Goal: Task Accomplishment & Management: Manage account settings

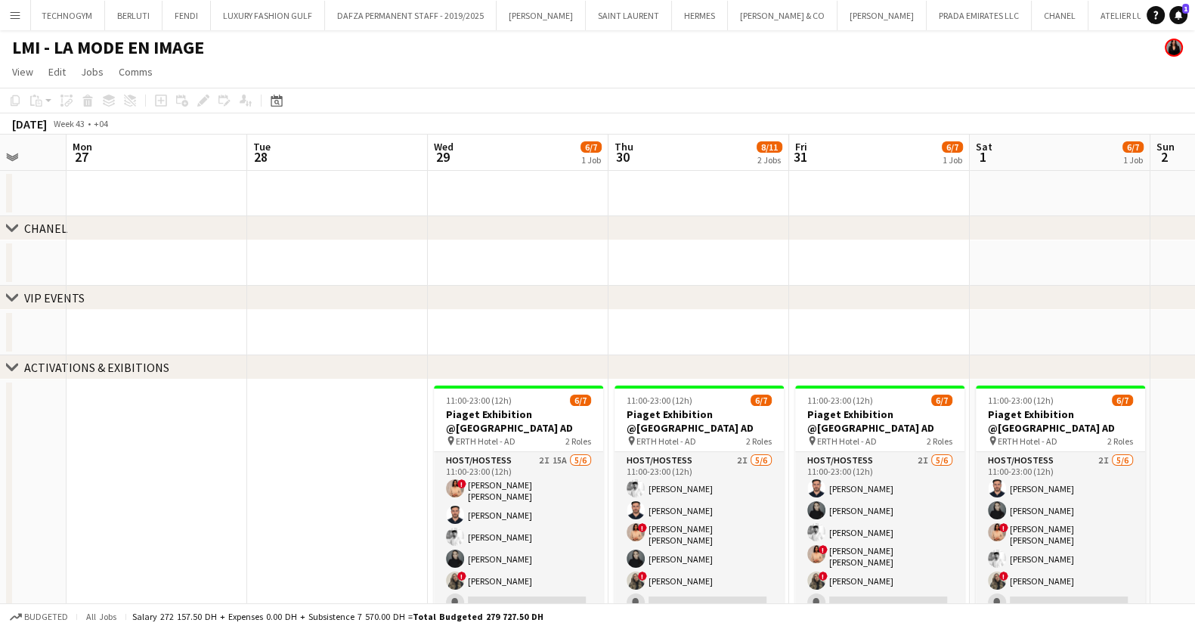
drag, startPoint x: 11, startPoint y: 17, endPoint x: 41, endPoint y: 30, distance: 32.5
click at [12, 17] on app-icon "Menu" at bounding box center [15, 15] width 12 height 12
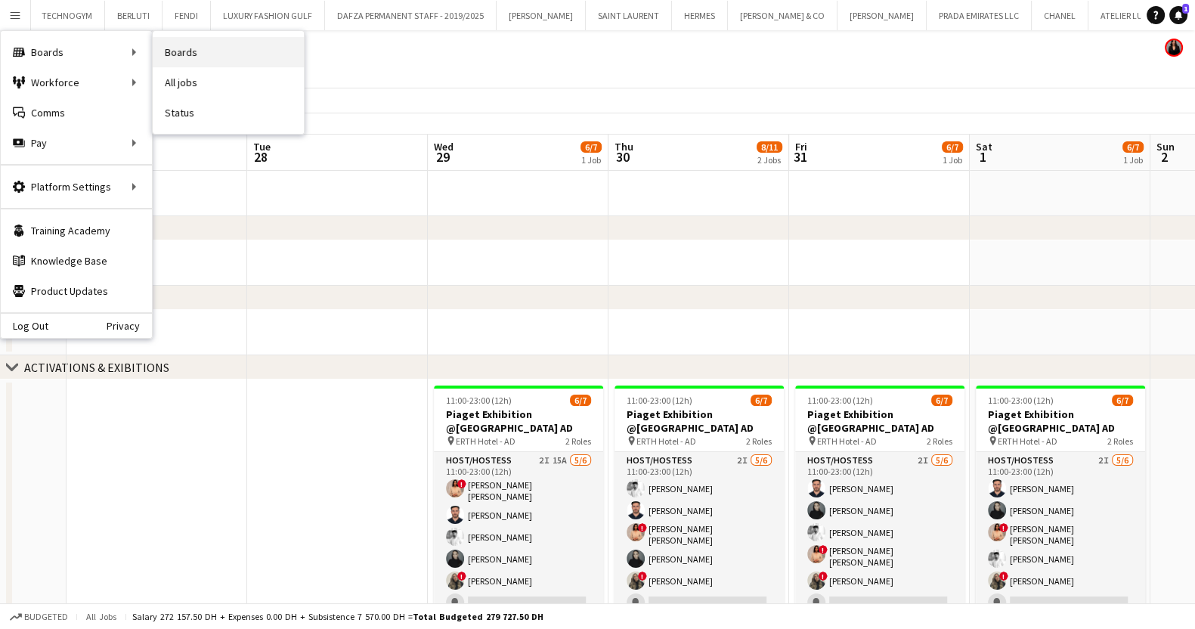
click at [172, 51] on link "Boards" at bounding box center [228, 52] width 151 height 30
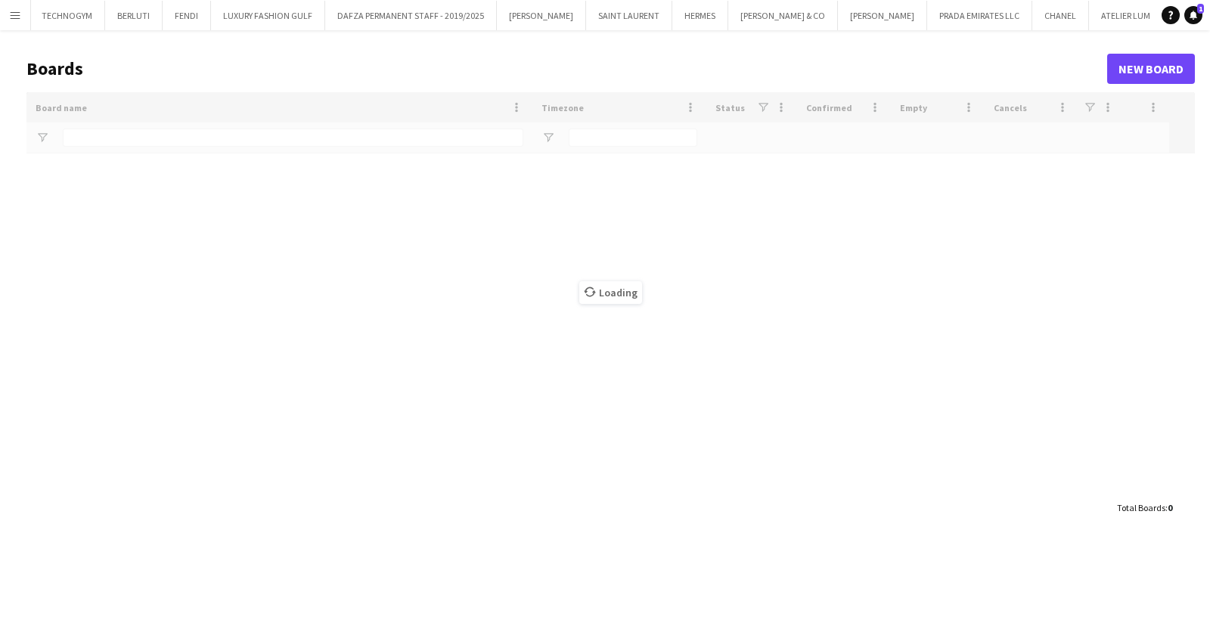
type input "***"
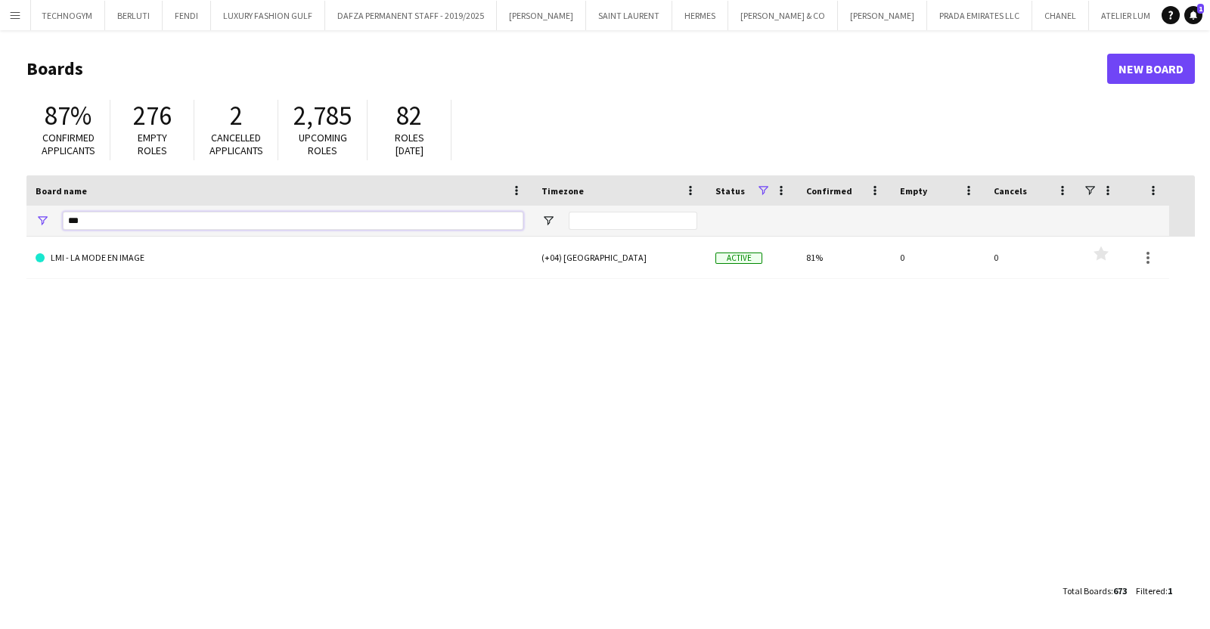
drag, startPoint x: 89, startPoint y: 221, endPoint x: 44, endPoint y: 218, distance: 45.5
click at [44, 218] on div "***" at bounding box center [279, 221] width 506 height 30
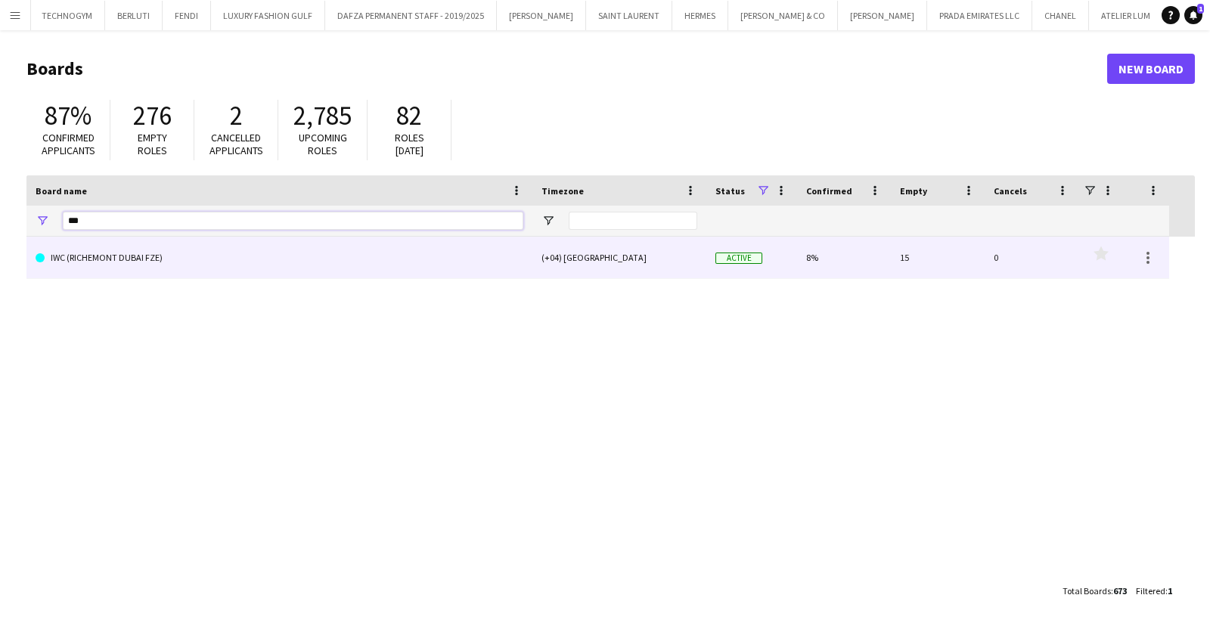
type input "***"
click at [194, 262] on link "IWC (RICHEMONT DUBAI FZE)" at bounding box center [280, 258] width 488 height 42
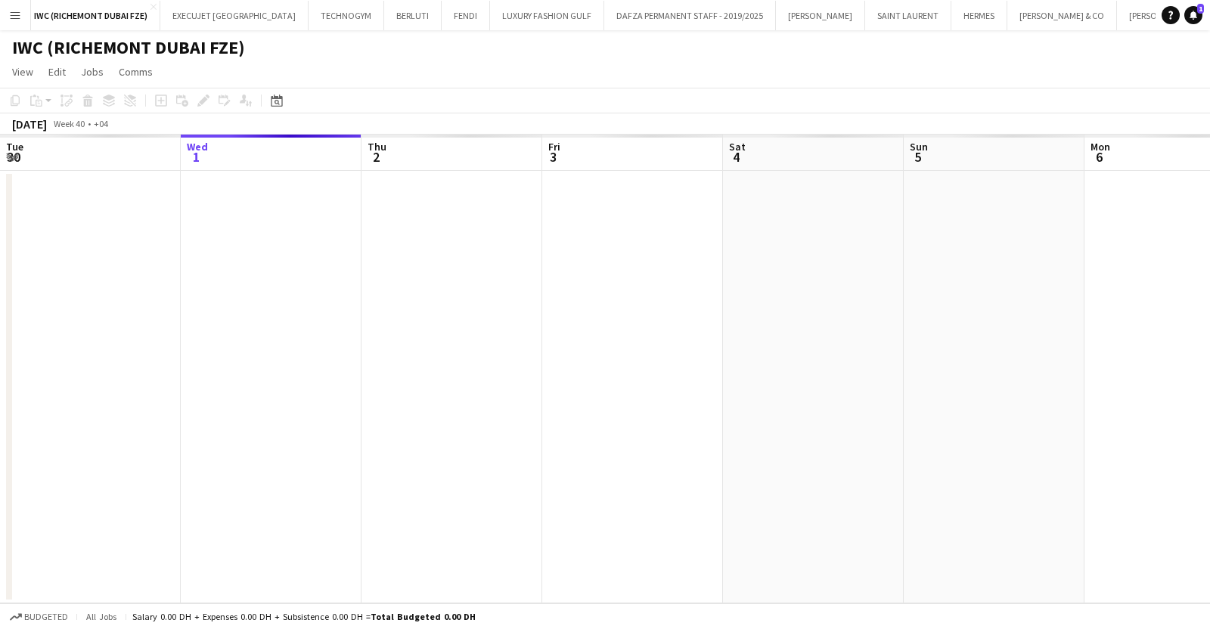
scroll to position [0, 339]
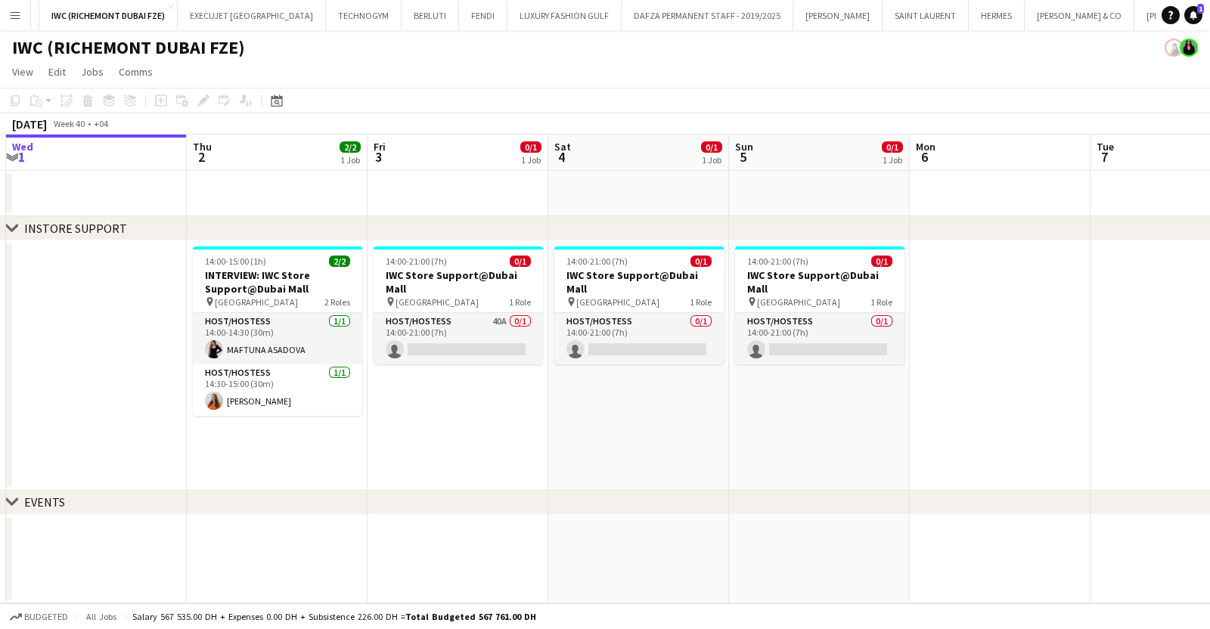
drag, startPoint x: 1077, startPoint y: 436, endPoint x: 212, endPoint y: 448, distance: 865.7
click at [214, 448] on app-calendar-viewport "Sun 28 1/1 1 Job Mon 29 Tue 30 Wed 1 Thu 2 2/2 1 Job Fri 3 0/1 1 Job Sat 4 0/1 …" at bounding box center [605, 369] width 1210 height 469
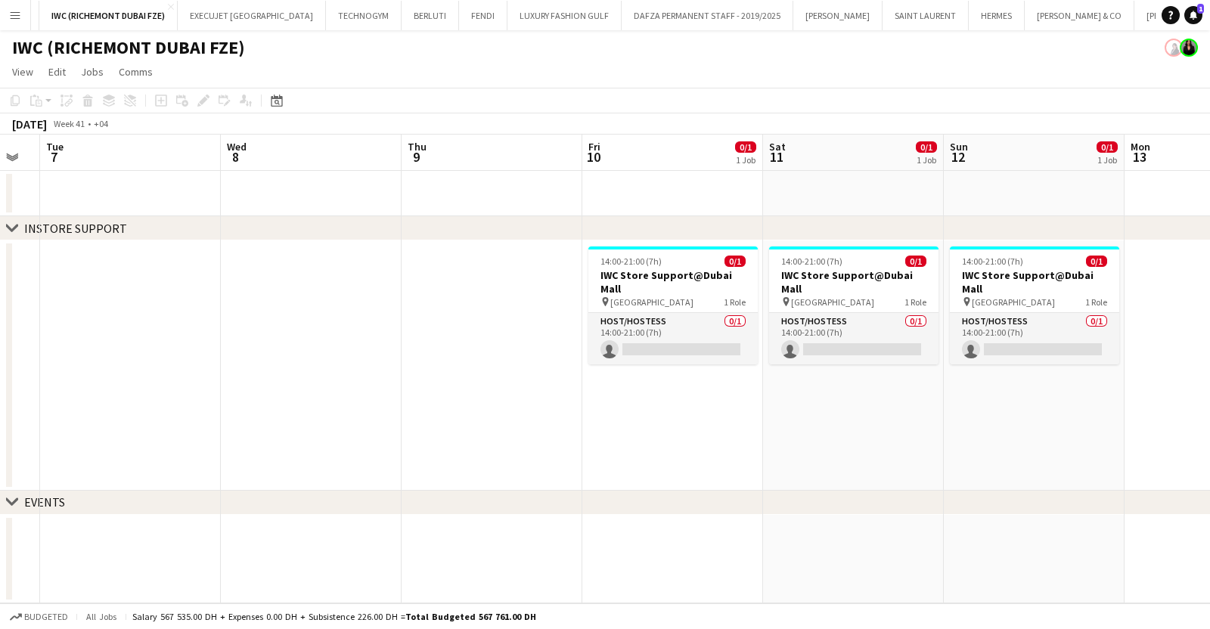
drag, startPoint x: 710, startPoint y: 429, endPoint x: 166, endPoint y: 429, distance: 543.5
click at [169, 429] on app-calendar-viewport "Sat 4 0/1 1 Job Sun 5 0/1 1 Job Mon 6 Tue 7 Wed 8 Thu 9 Fri 10 0/1 1 Job Sat 11…" at bounding box center [605, 369] width 1210 height 469
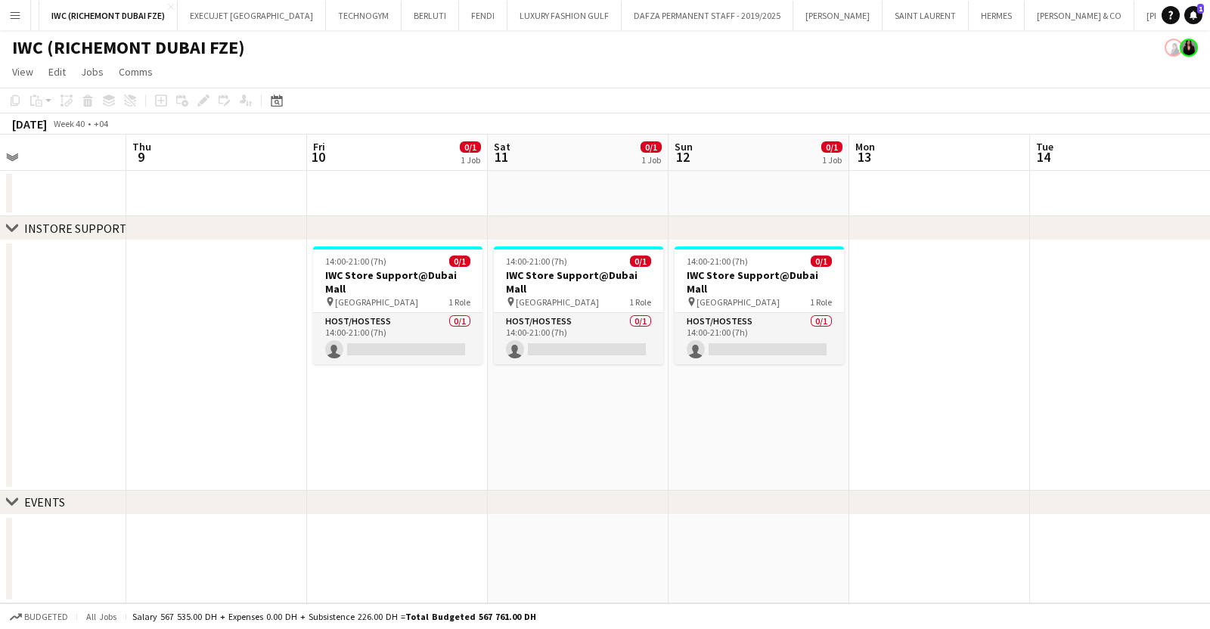
drag, startPoint x: 364, startPoint y: 417, endPoint x: 346, endPoint y: 417, distance: 18.1
click at [349, 417] on app-calendar-viewport "Sun 5 0/1 1 Job Mon 6 Tue 7 Wed 8 Thu 9 Fri 10 0/1 1 Job Sat 11 0/1 1 Job Sun 1…" at bounding box center [605, 369] width 1210 height 469
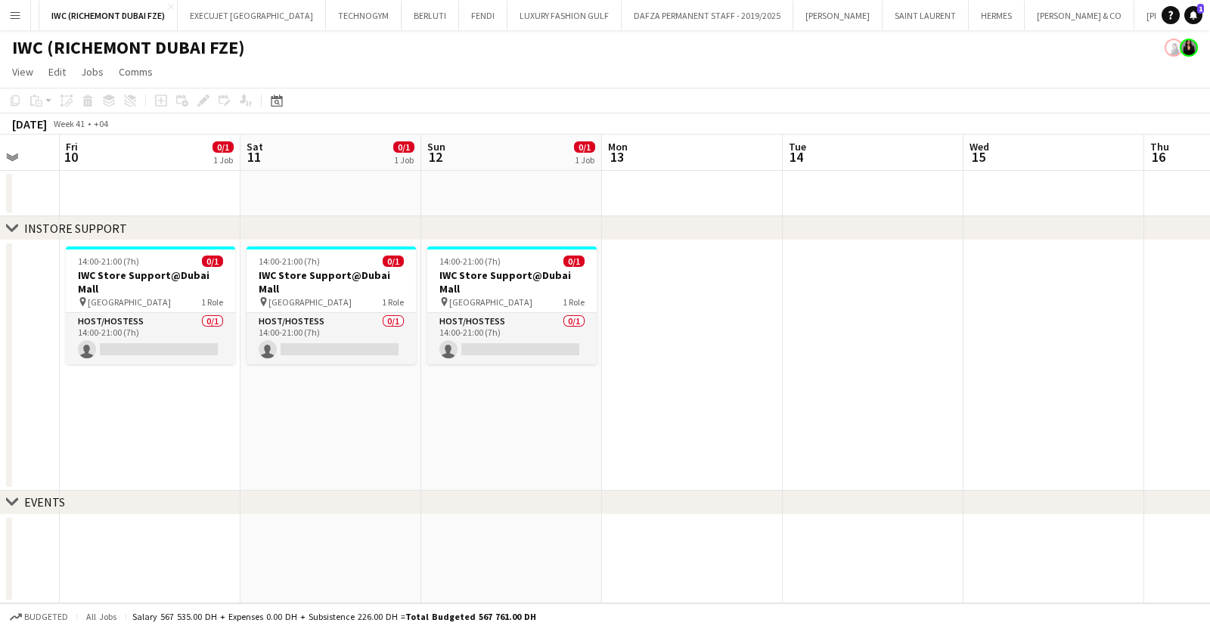
drag, startPoint x: 346, startPoint y: 417, endPoint x: -127, endPoint y: 398, distance: 473.6
click at [0, 398] on html "Menu Boards Boards Boards All jobs Status Workforce Workforce My Workforce Recr…" at bounding box center [605, 314] width 1210 height 629
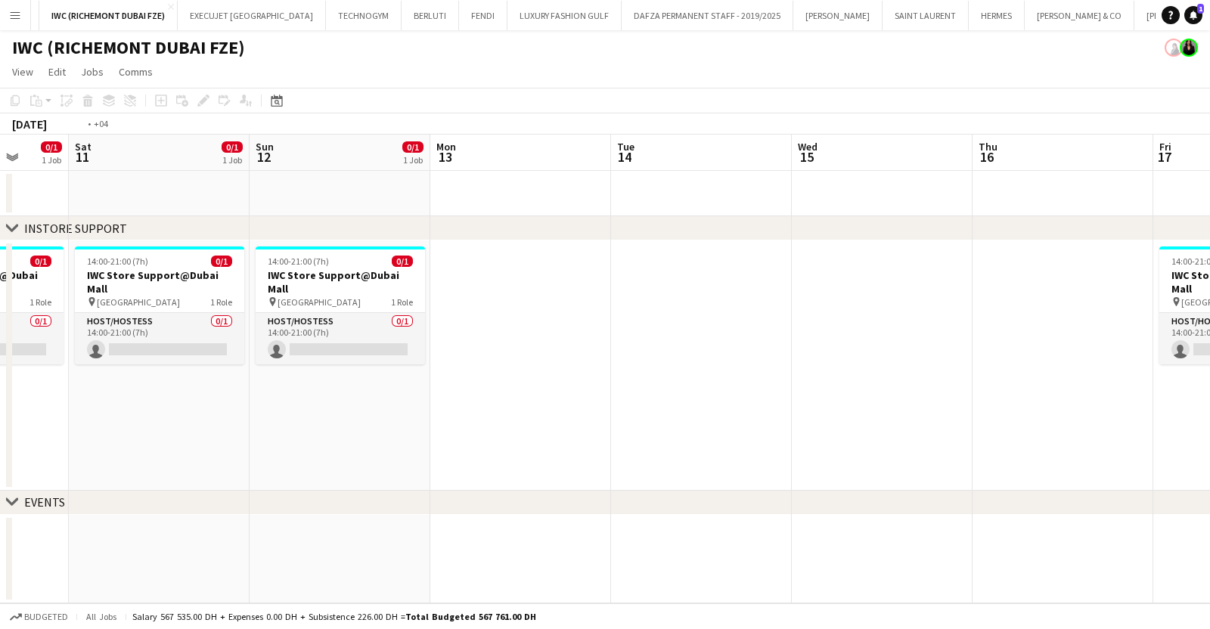
drag, startPoint x: 634, startPoint y: 412, endPoint x: 6, endPoint y: 421, distance: 628.3
click at [44, 421] on app-calendar-viewport "Wed 8 Thu 9 Fri 10 0/1 1 Job Sat 11 0/1 1 Job Sun 12 0/1 1 Job Mon 13 Tue 14 We…" at bounding box center [605, 369] width 1210 height 469
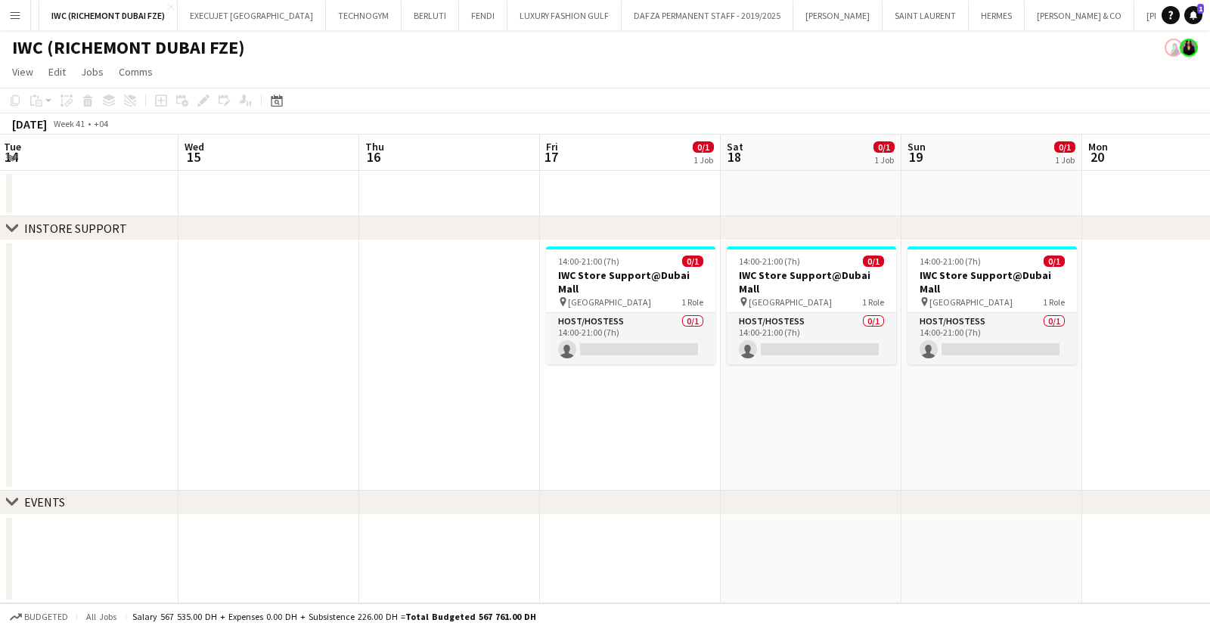
drag, startPoint x: 662, startPoint y: 430, endPoint x: 20, endPoint y: 432, distance: 641.8
click at [25, 432] on app-calendar-viewport "Sat 11 0/1 1 Job Sun 12 0/1 1 Job Mon 13 Tue 14 Wed 15 Thu 16 Fri 17 0/1 1 Job …" at bounding box center [605, 369] width 1210 height 469
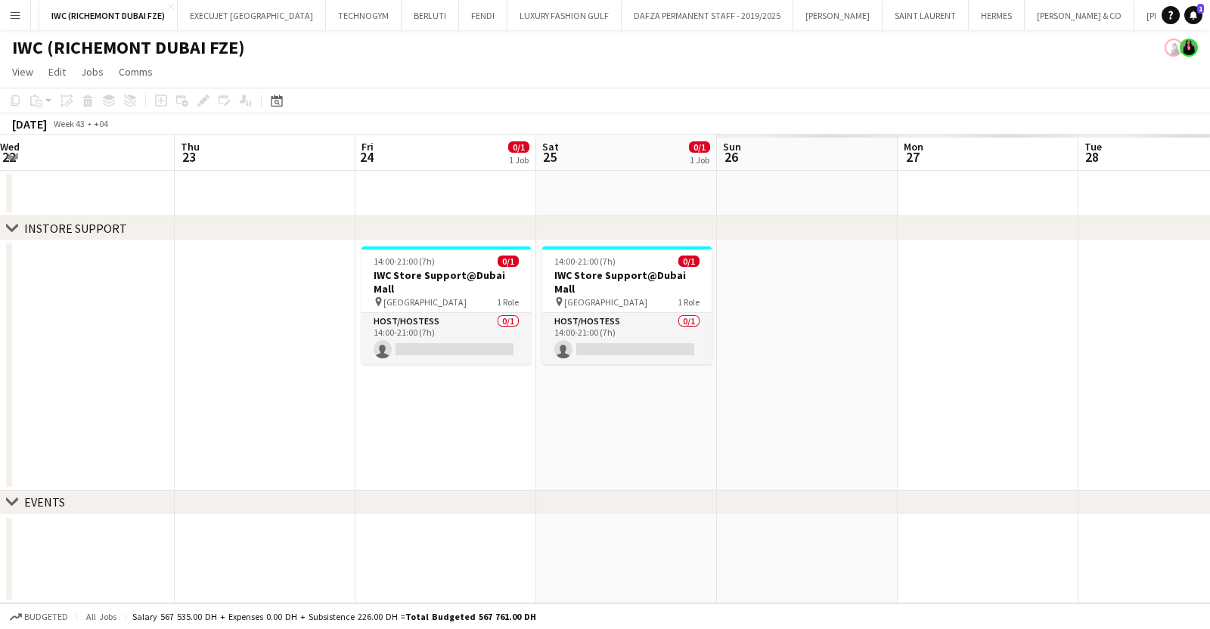
drag, startPoint x: 869, startPoint y: 465, endPoint x: 8, endPoint y: 465, distance: 860.3
click at [8, 465] on div "chevron-right INSTORE SUPPORT chevron-right EVENTS Mon 20 Tue 21 Wed 22 Thu 23 …" at bounding box center [605, 369] width 1210 height 469
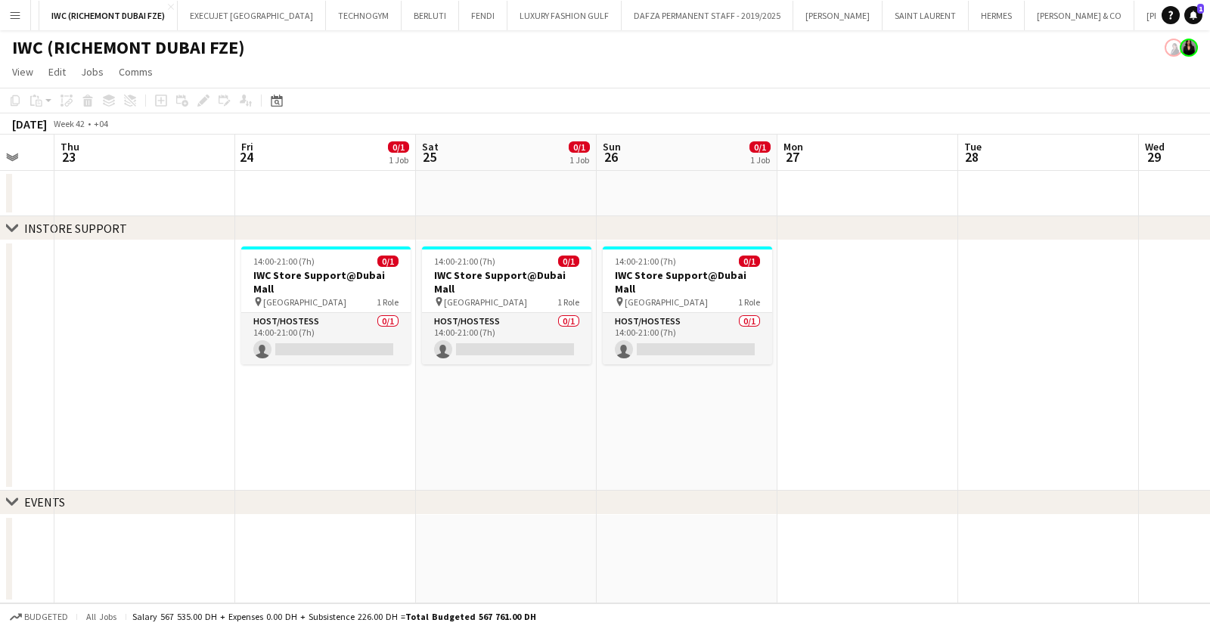
drag, startPoint x: 813, startPoint y: 446, endPoint x: 49, endPoint y: 441, distance: 763.5
click at [49, 441] on app-calendar-viewport "Mon 20 Tue 21 Wed 22 Thu 23 Fri 24 0/1 1 Job Sat 25 0/1 1 Job Sun 26 0/1 1 Job …" at bounding box center [605, 369] width 1210 height 469
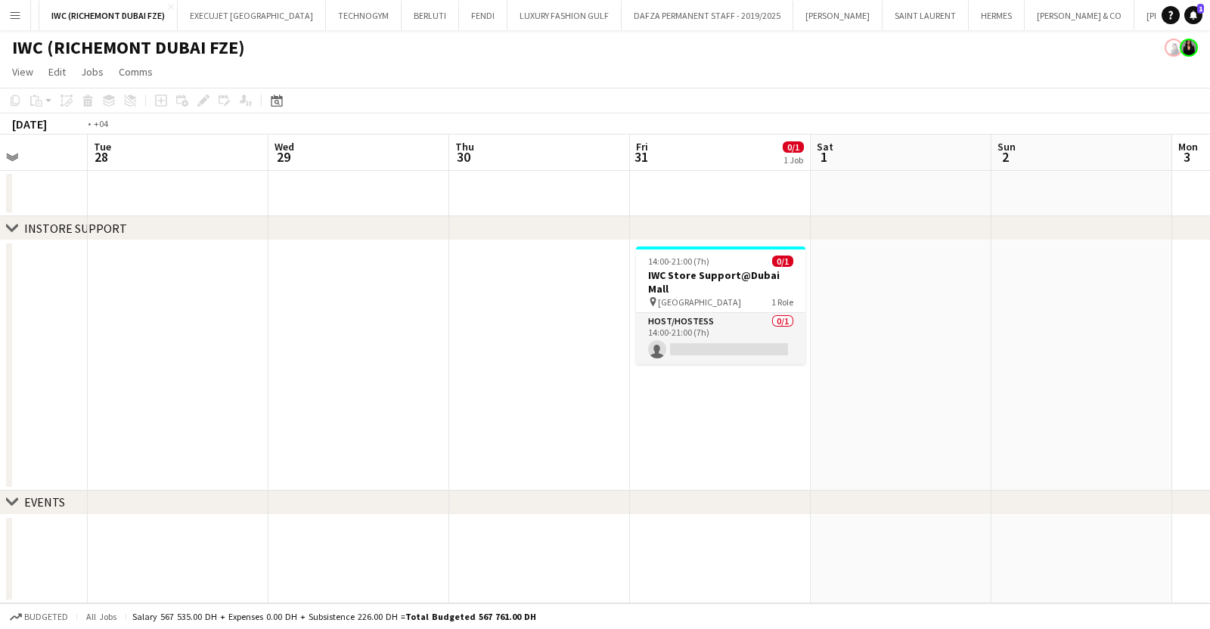
drag, startPoint x: 698, startPoint y: 451, endPoint x: 140, endPoint y: 451, distance: 557.9
click at [140, 451] on app-calendar-viewport "Fri 24 0/1 1 Job Sat 25 0/1 1 Job Sun 26 0/1 1 Job Mon 27 Tue 28 Wed 29 Thu 30 …" at bounding box center [605, 369] width 1210 height 469
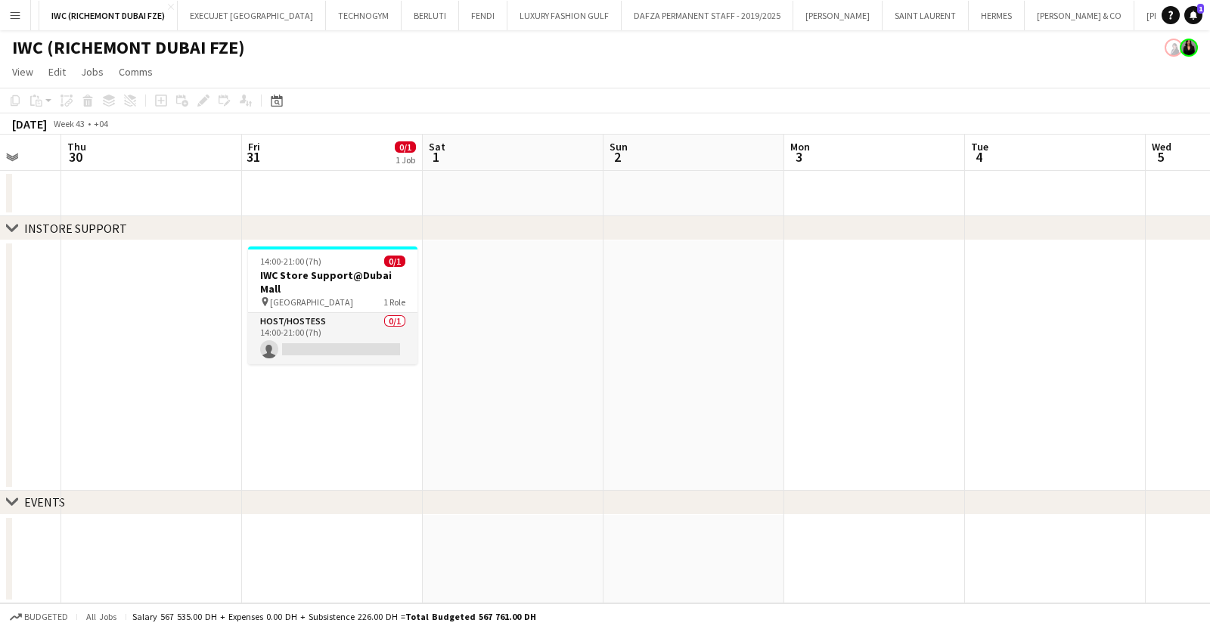
drag, startPoint x: 578, startPoint y: 445, endPoint x: 4, endPoint y: 431, distance: 574.7
click at [0, 431] on html "Menu Boards Boards Boards All jobs Status Workforce Workforce My Workforce Recr…" at bounding box center [605, 314] width 1210 height 629
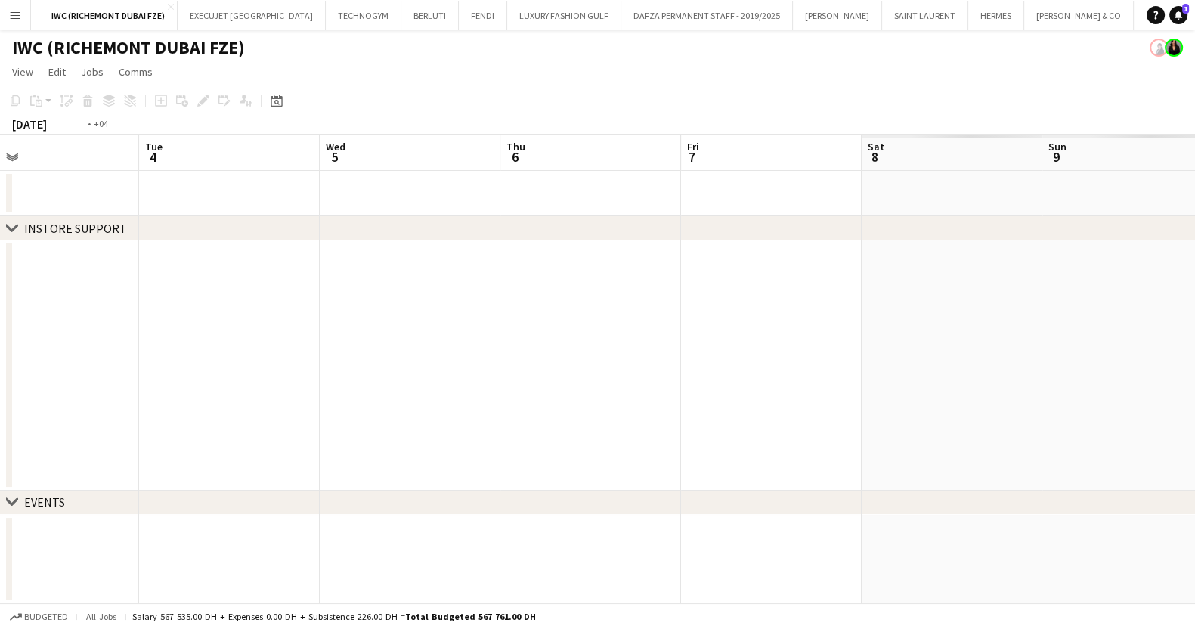
drag, startPoint x: 565, startPoint y: 426, endPoint x: 4, endPoint y: 420, distance: 561.0
click at [10, 420] on div "chevron-right INSTORE SUPPORT chevron-right EVENTS Fri 31 0/1 1 Job Sat 1 Sun 2…" at bounding box center [597, 369] width 1195 height 469
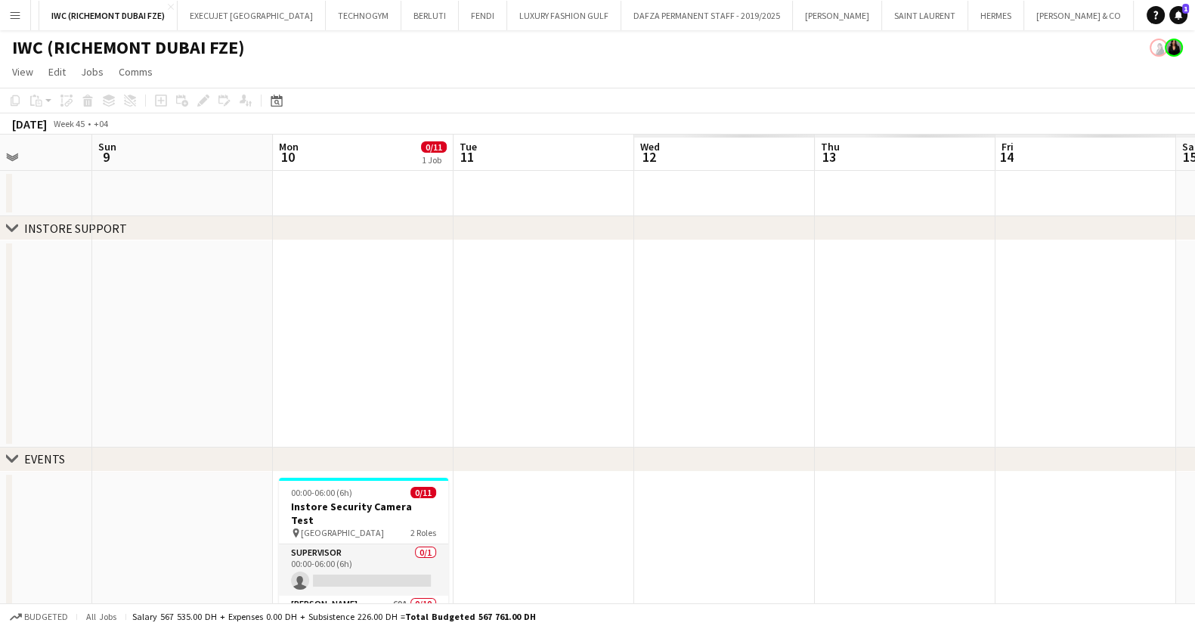
drag, startPoint x: 577, startPoint y: 415, endPoint x: 119, endPoint y: 412, distance: 457.4
click at [119, 412] on app-calendar-viewport "Wed 5 Thu 6 Fri 7 Sat 8 Sun 9 Mon 10 0/11 1 Job Tue 11 Wed 12 Thu 13 Fri 14 Sat…" at bounding box center [597, 433] width 1195 height 597
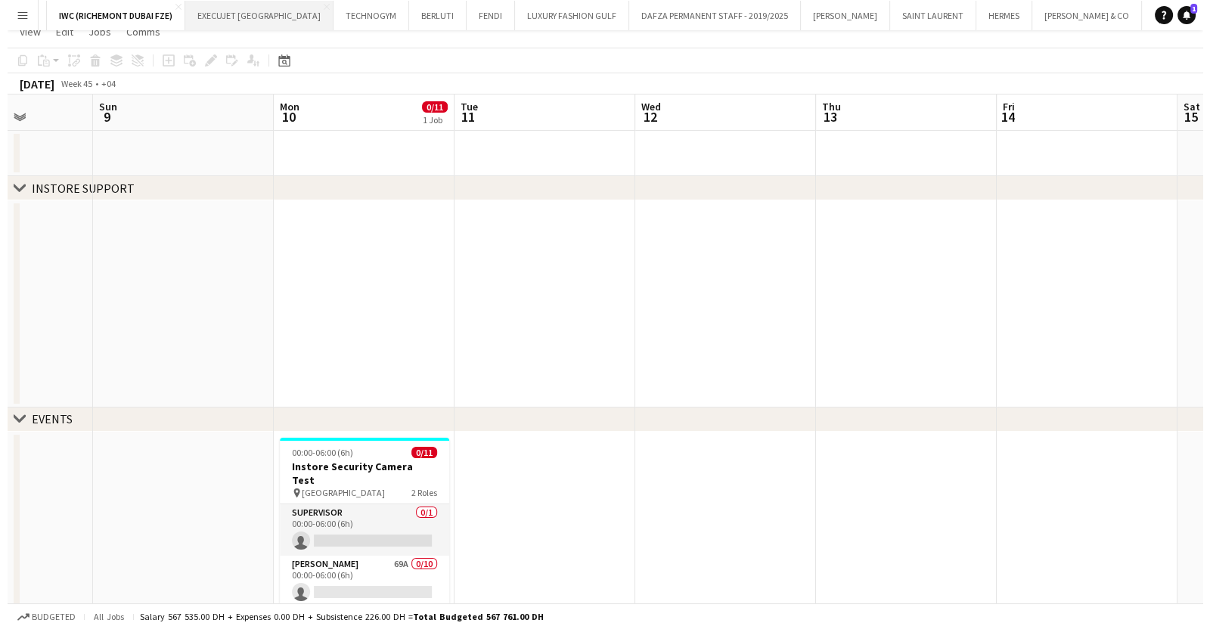
scroll to position [0, 0]
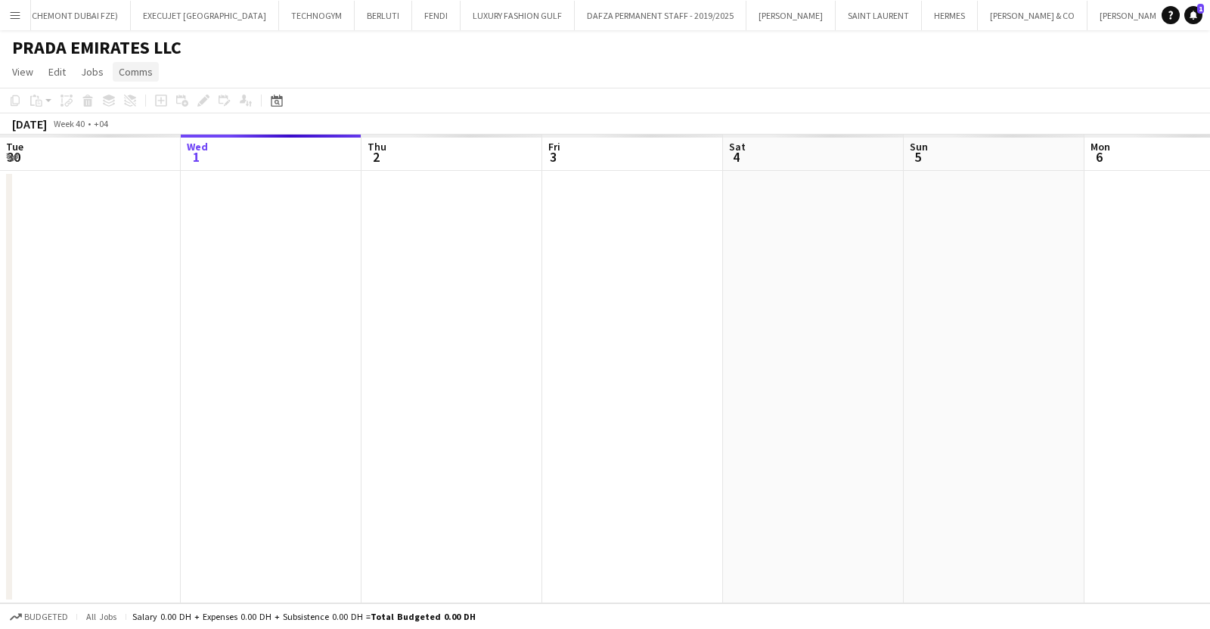
scroll to position [0, 387]
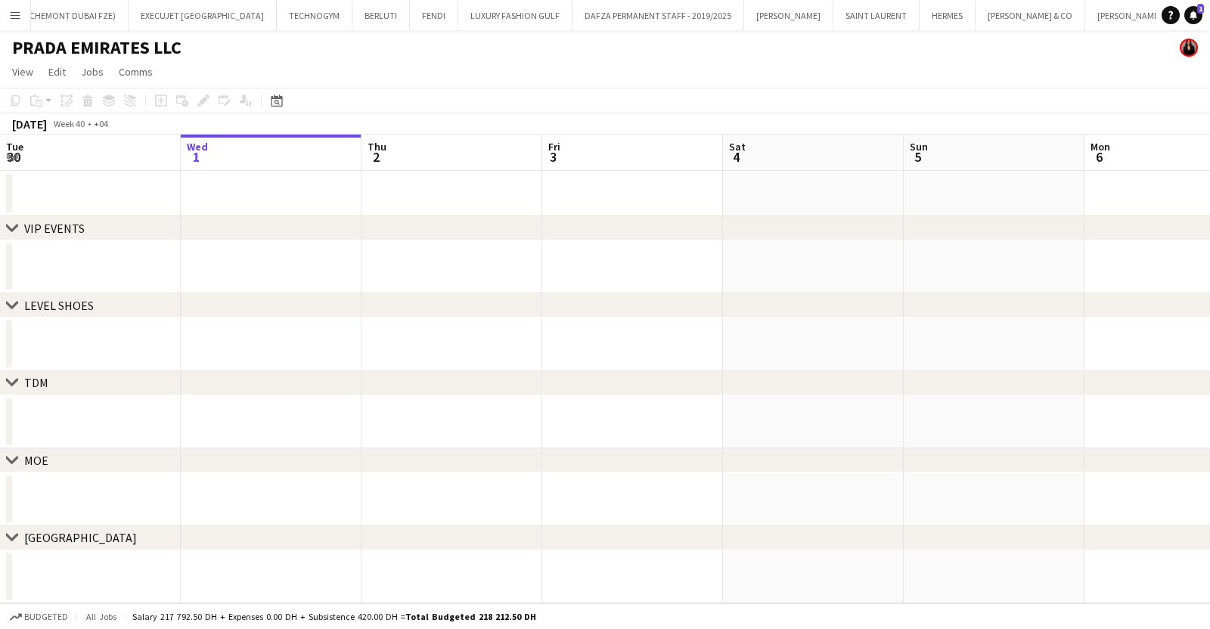
click at [23, 18] on button "Menu" at bounding box center [15, 15] width 30 height 30
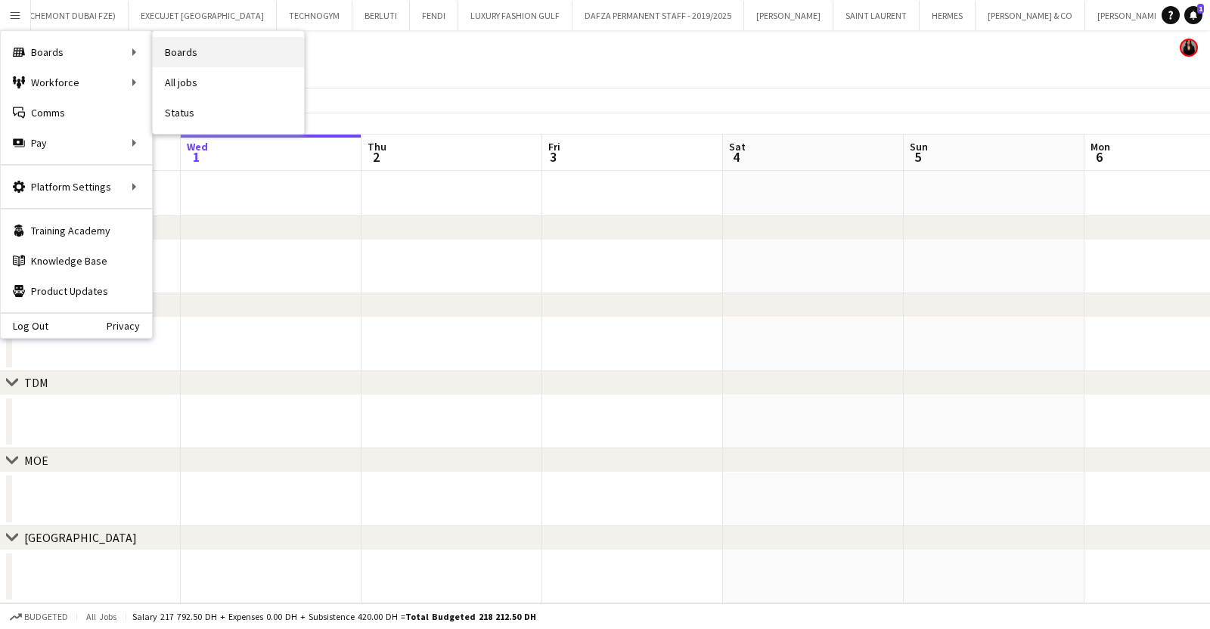
click at [223, 49] on link "Boards" at bounding box center [228, 52] width 151 height 30
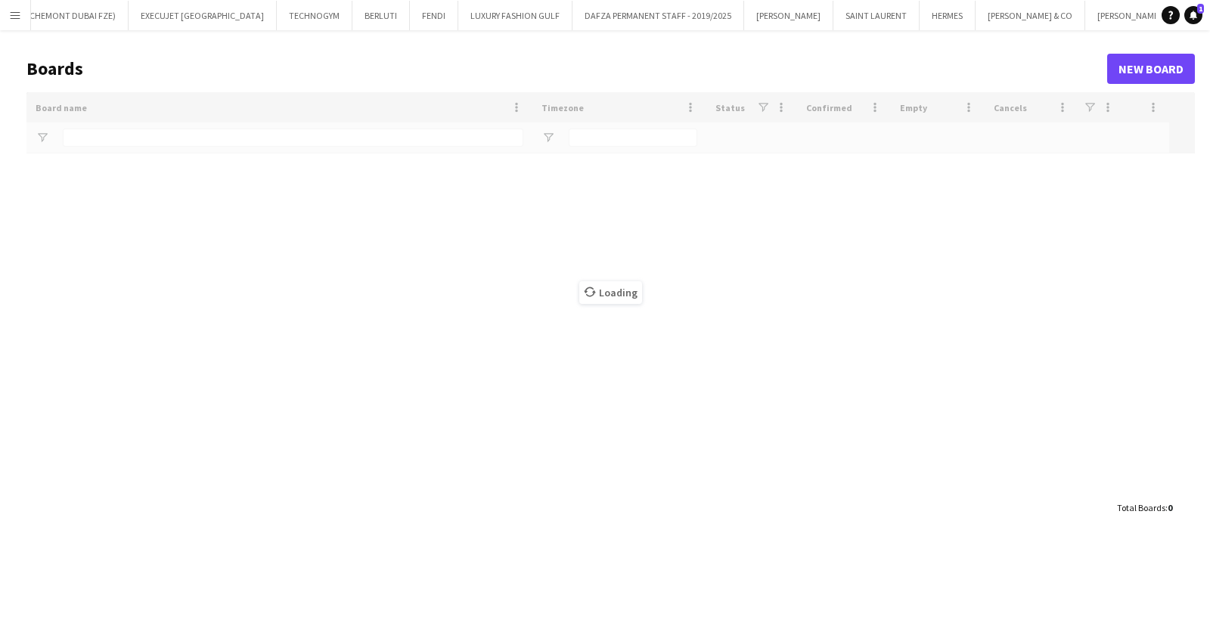
type input "***"
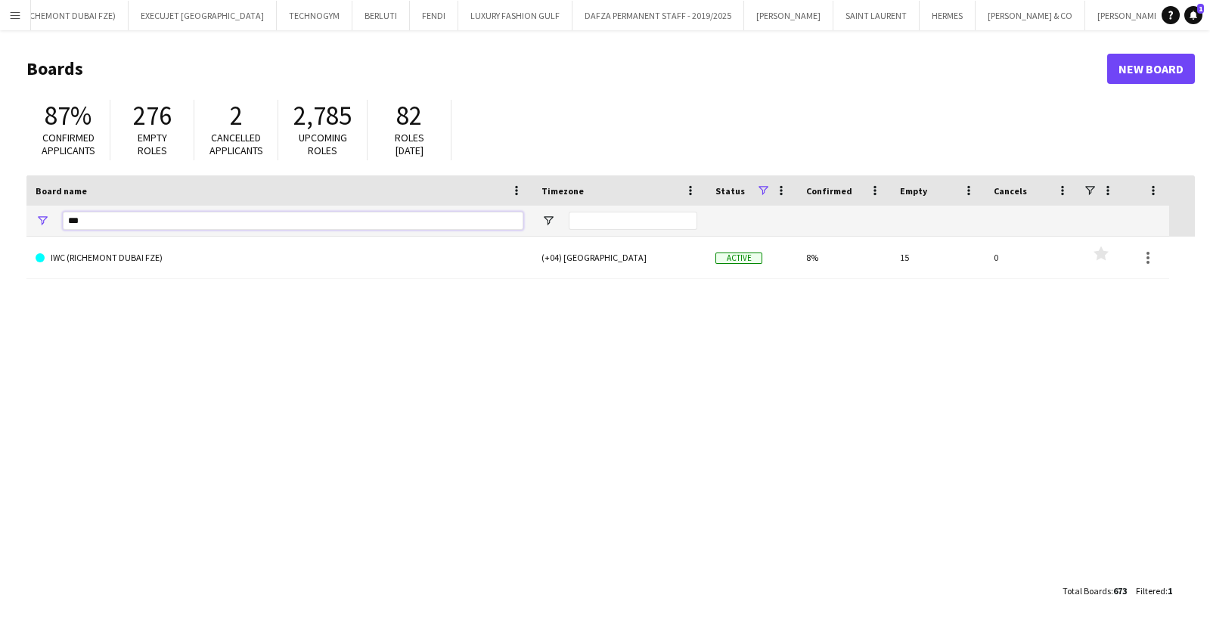
drag, startPoint x: 111, startPoint y: 224, endPoint x: 46, endPoint y: 216, distance: 65.5
click at [47, 216] on div "***" at bounding box center [279, 221] width 506 height 30
type input "*****"
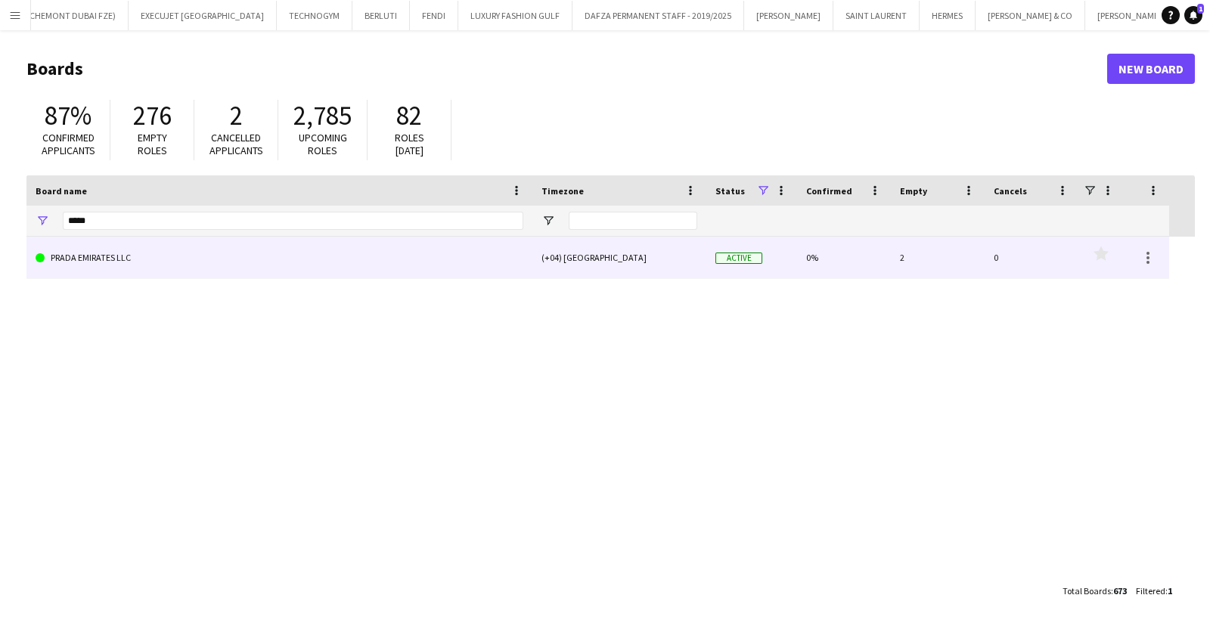
click at [207, 248] on link "PRADA EMIRATES LLC" at bounding box center [280, 258] width 488 height 42
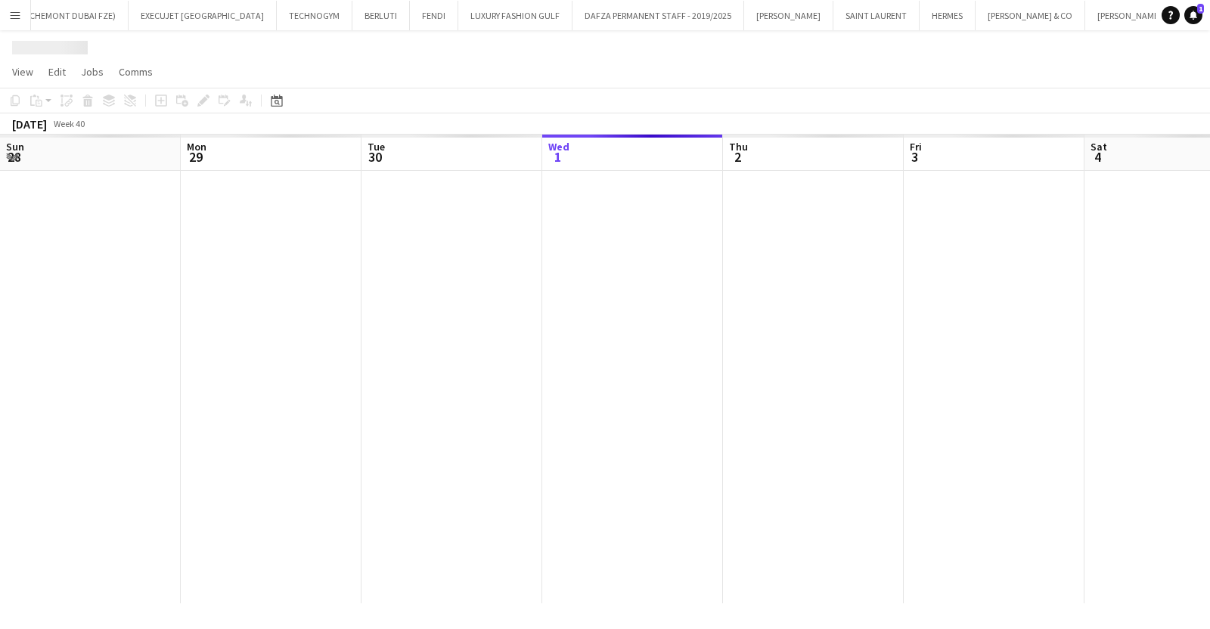
scroll to position [0, 361]
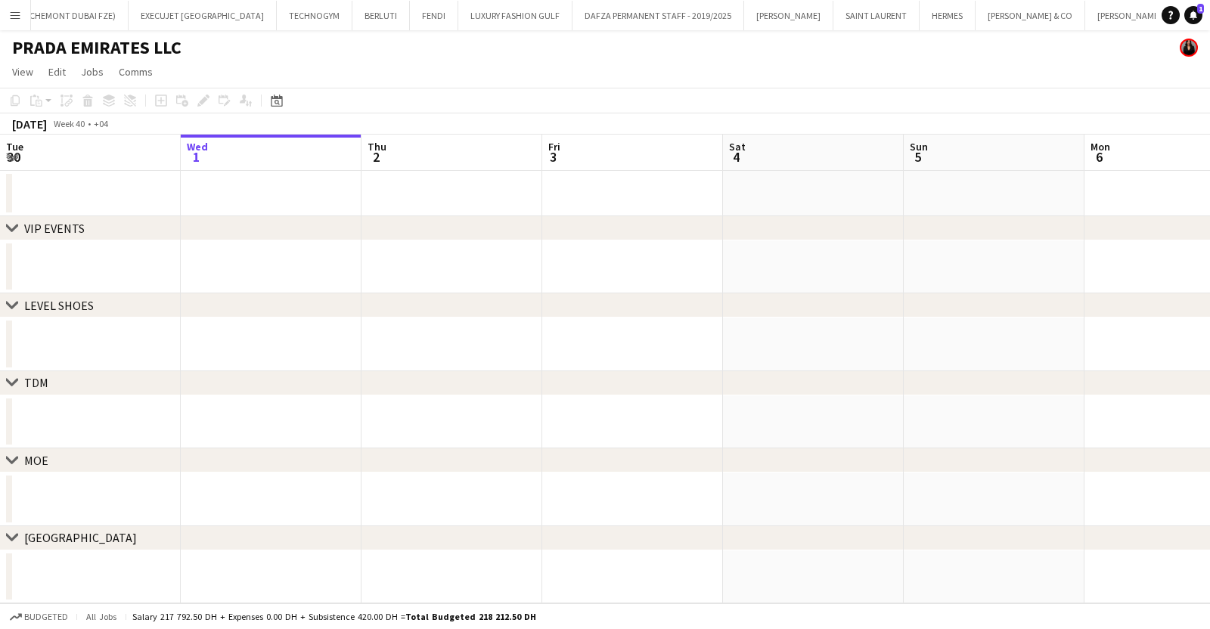
drag, startPoint x: 764, startPoint y: 252, endPoint x: 378, endPoint y: 270, distance: 386.0
click at [420, 266] on div "chevron-right VIP EVENTS chevron-right LEVEL SHOES chevron-right TDM chevron-ri…" at bounding box center [605, 369] width 1210 height 469
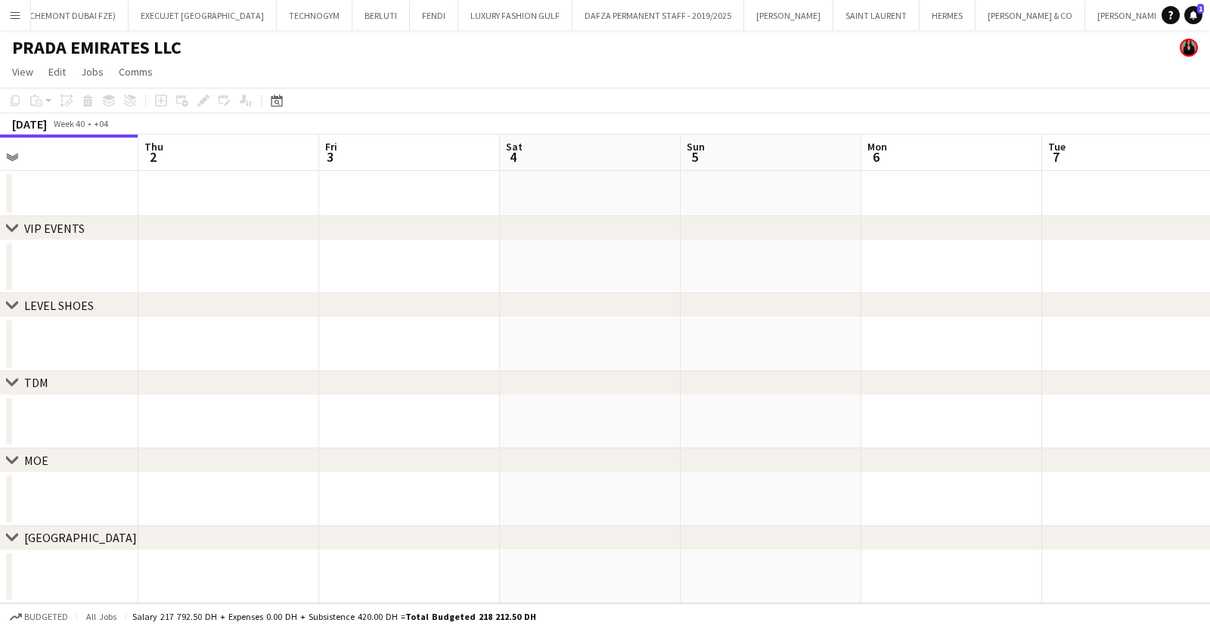
drag, startPoint x: 905, startPoint y: 405, endPoint x: 580, endPoint y: 420, distance: 325.4
click at [636, 410] on app-calendar-viewport "Sun 28 Mon 29 Tue 30 Wed 1 Thu 2 Fri 3 Sat 4 Sun 5 Mon 6 Tue 7 Wed 8 Thu 9" at bounding box center [605, 369] width 1210 height 469
drag, startPoint x: 836, startPoint y: 397, endPoint x: 403, endPoint y: 448, distance: 436.2
click at [435, 445] on app-calendar-viewport "Sun 28 Mon 29 Tue 30 Wed 1 Thu 2 Fri 3 Sat 4 Sun 5 Mon 6 Tue 7 Wed 8 Thu 9" at bounding box center [605, 369] width 1210 height 469
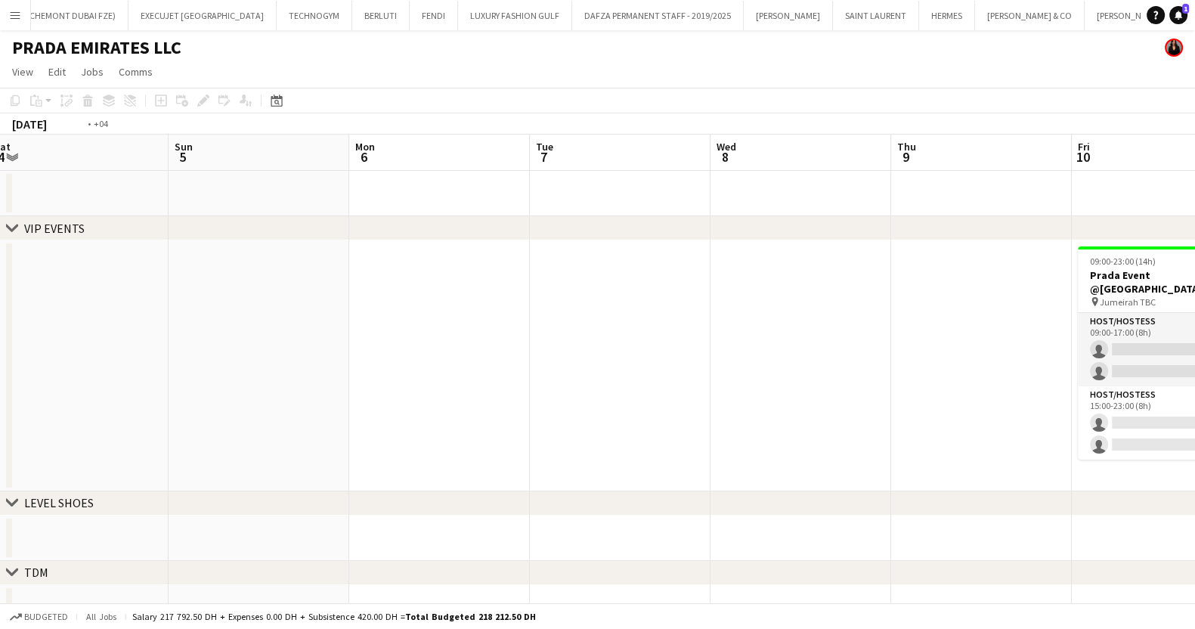
drag, startPoint x: 519, startPoint y: 415, endPoint x: 280, endPoint y: 414, distance: 239.6
click at [280, 414] on app-calendar-viewport "Wed 1 Thu 2 Fri 3 Sat 4 Sun 5 Mon 6 Tue 7 Wed 8 Thu 9 Fri 10 0/4 1 Job Sat 11 S…" at bounding box center [597, 452] width 1195 height 635
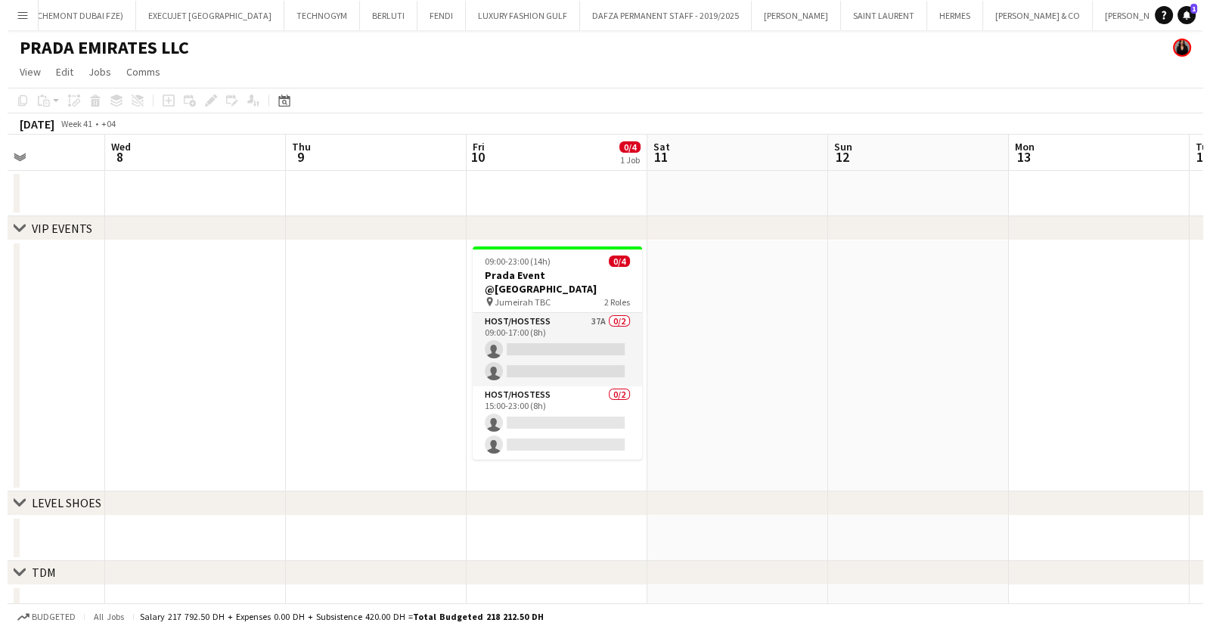
scroll to position [0, 448]
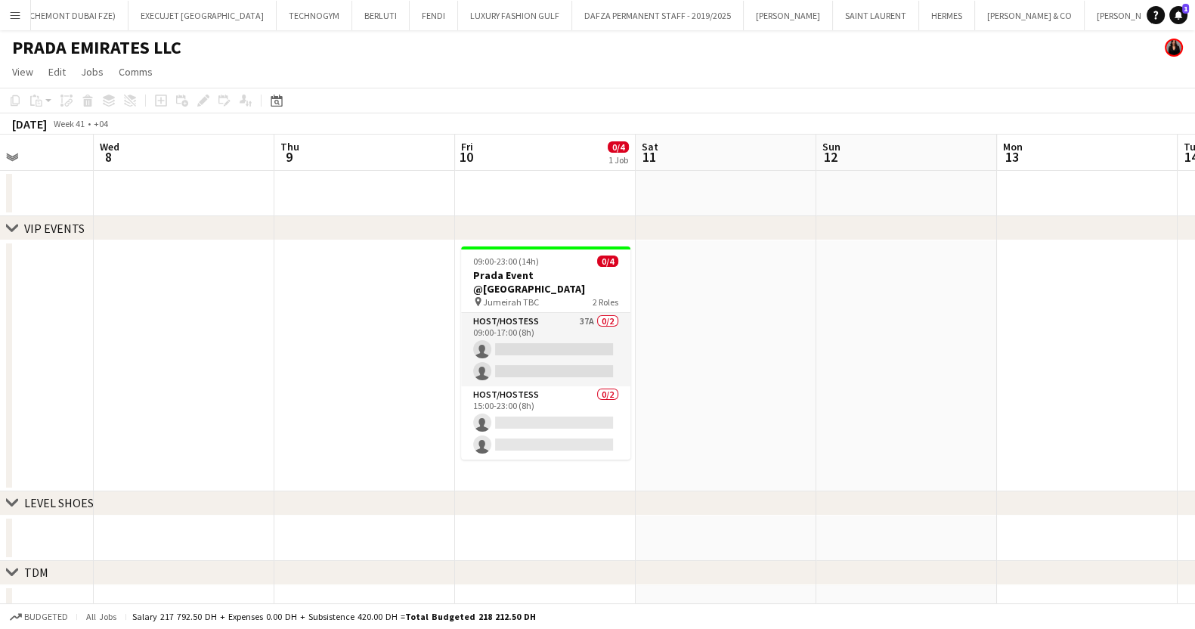
drag, startPoint x: 1024, startPoint y: 325, endPoint x: 794, endPoint y: 327, distance: 230.6
click at [794, 327] on app-calendar-viewport "Sun 5 Mon 6 Tue 7 Wed 8 Thu 9 Fri 10 0/4 1 Job Sat 11 Sun 12 Mon 13 Tue 14 Wed …" at bounding box center [597, 452] width 1195 height 635
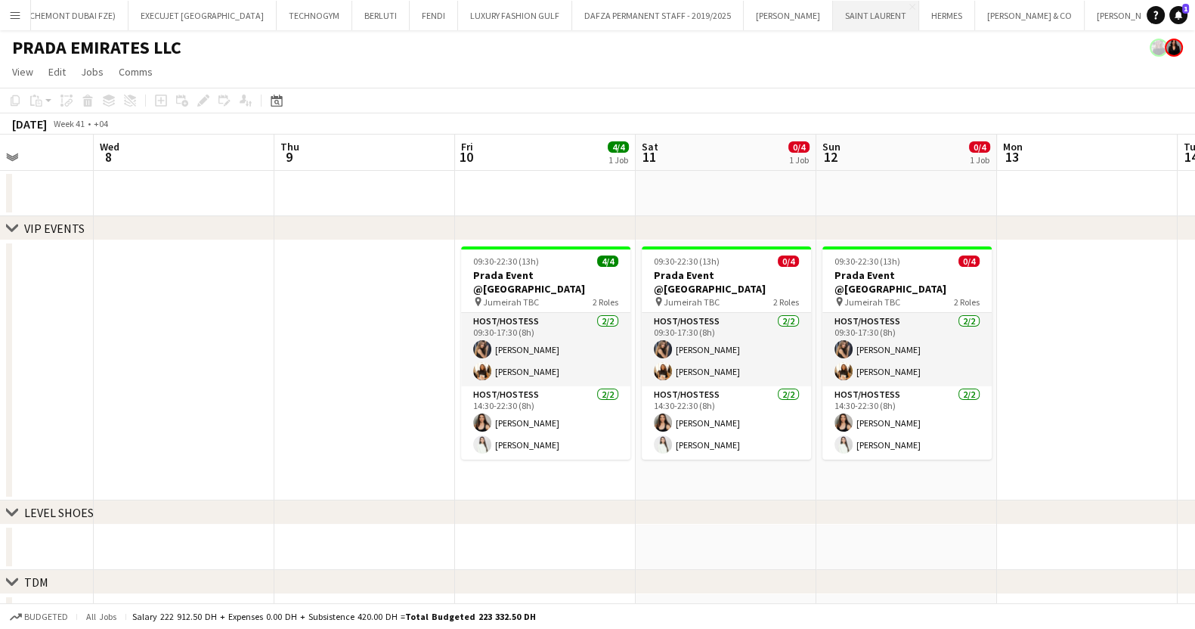
click at [833, 12] on button "[GEOGRAPHIC_DATA]" at bounding box center [876, 15] width 86 height 29
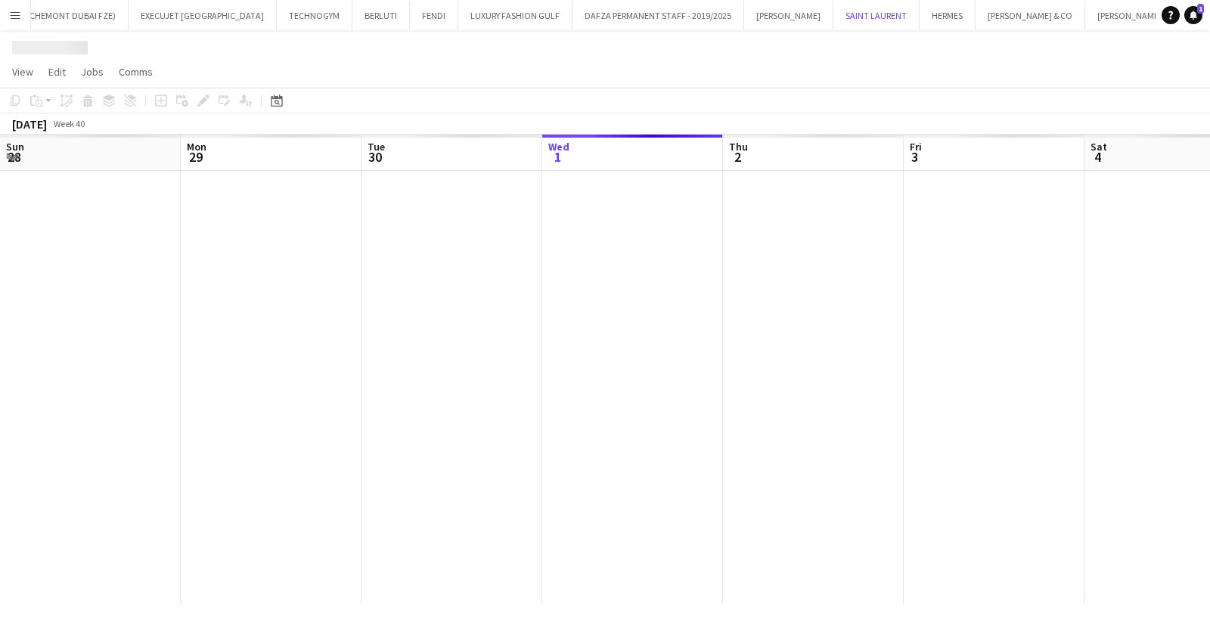
scroll to position [0, 361]
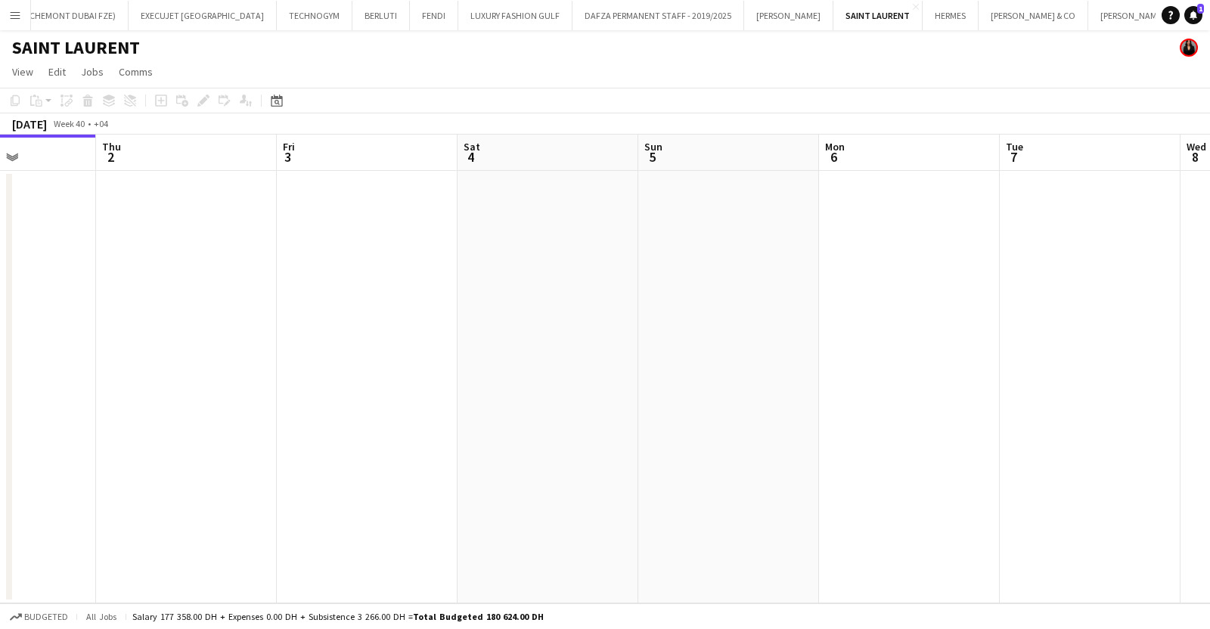
drag, startPoint x: 666, startPoint y: 364, endPoint x: 549, endPoint y: 368, distance: 117.3
click at [555, 368] on app-calendar-viewport "Sun 28 Mon 29 Tue 30 Wed 1 Thu 2 Fri 3 Sat 4 Sun 5 Mon 6 Tue 7 Wed 8 Thu 9" at bounding box center [605, 369] width 1210 height 469
drag, startPoint x: 881, startPoint y: 395, endPoint x: 472, endPoint y: 391, distance: 409.0
click at [495, 392] on app-calendar-viewport "Thu 2 Fri 3 Sat 4 Sun 5 Mon 6 Tue 7 Wed 8 Thu 9 Fri 10 Sat 11 Sun 12 Mon 13" at bounding box center [605, 369] width 1210 height 469
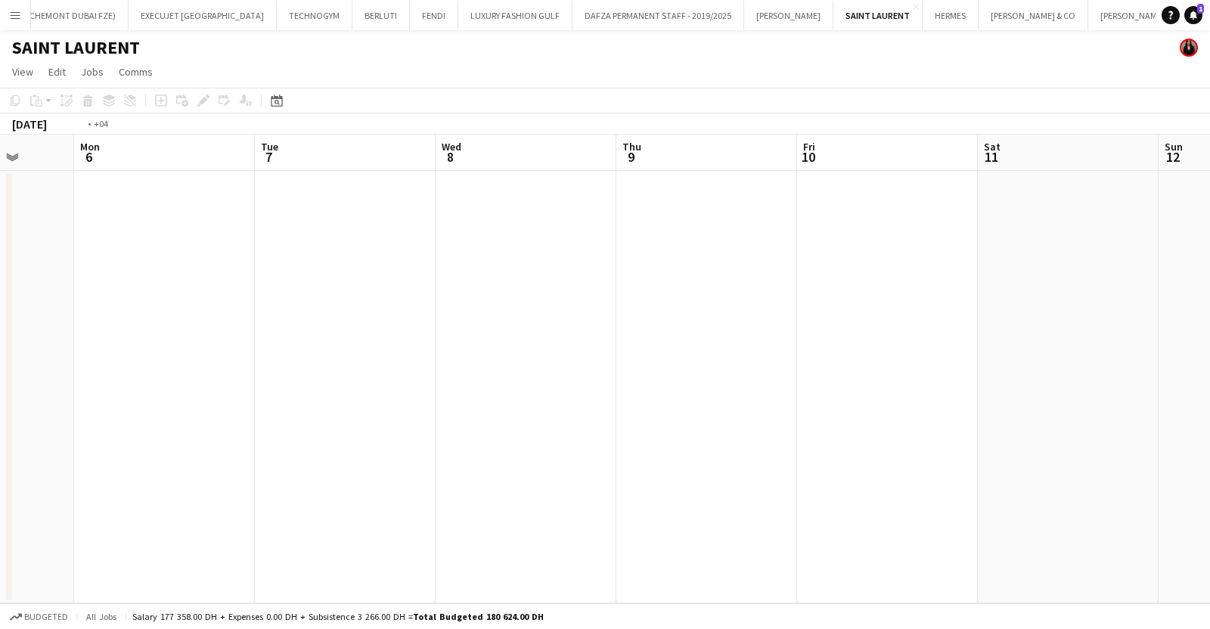
drag, startPoint x: 1101, startPoint y: 391, endPoint x: 377, endPoint y: 397, distance: 724.2
click at [378, 397] on app-calendar-viewport "Thu 2 Fri 3 Sat 4 Sun 5 Mon 6 Tue 7 Wed 8 Thu 9 Fri 10 Sat 11 Sun 12 Mon 13" at bounding box center [605, 369] width 1210 height 469
click at [318, 407] on app-calendar-viewport "Tue 7 Wed 8 Thu 9 Fri 10 Sat 11 Sun 12 Mon 13 Tue 14 Wed 15 Thu 16 Fri 17 Sat 18" at bounding box center [605, 369] width 1210 height 469
click at [378, 383] on app-calendar-viewport "Fri 10 Sat 11 Sun 12 Mon 13 Tue 14 Wed 15 Thu 16 Fri 17 Sat 18 Sun 19 Mon 20 Tu…" at bounding box center [605, 369] width 1210 height 469
drag, startPoint x: 552, startPoint y: 373, endPoint x: 63, endPoint y: 377, distance: 489.1
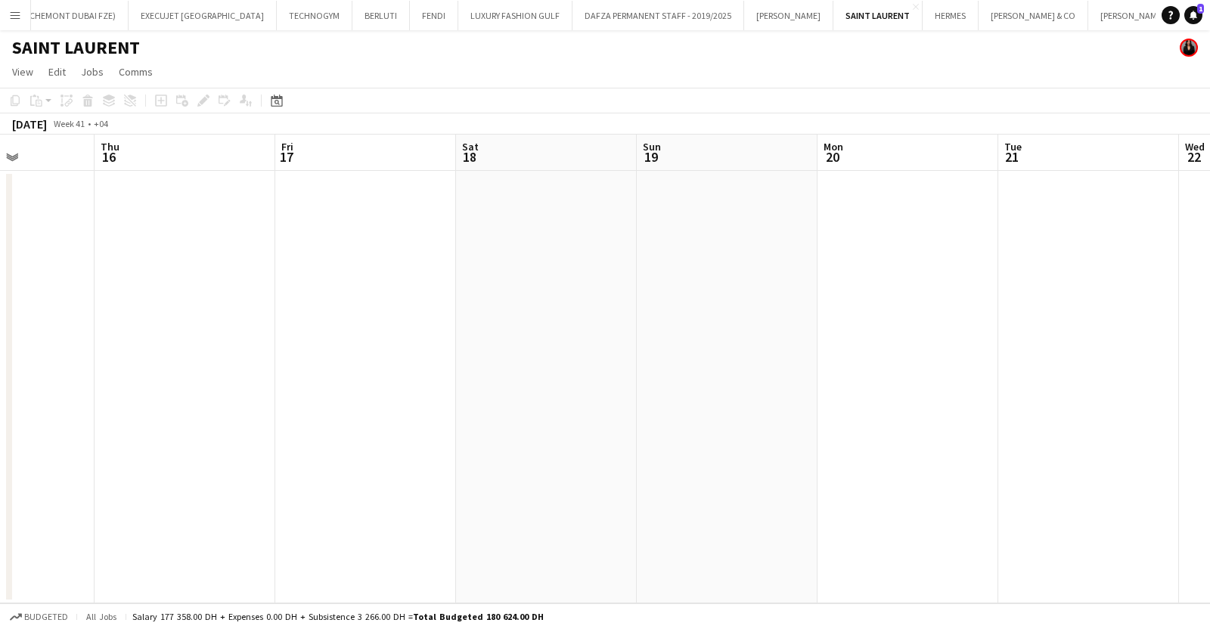
click at [64, 377] on app-calendar-viewport "Mon 13 Tue 14 Wed 15 Thu 16 Fri 17 Sat 18 Sun 19 Mon 20 Tue 21 Wed 22 Thu 23 Fr…" at bounding box center [605, 369] width 1210 height 469
drag, startPoint x: 623, startPoint y: 369, endPoint x: 235, endPoint y: 369, distance: 387.8
click at [226, 369] on app-calendar-viewport "Sun 19 Mon 20 Tue 21 Wed 22 Thu 23 Fri 24 Sat 25 Sun 26 Mon 27 Tue 28 Wed 29 Th…" at bounding box center [605, 369] width 1210 height 469
drag, startPoint x: 682, startPoint y: 378, endPoint x: 260, endPoint y: 376, distance: 421.8
click at [265, 376] on app-calendar-viewport "Sun 19 Mon 20 Tue 21 Wed 22 Thu 23 Fri 24 Sat 25 Sun 26 Mon 27 Tue 28 Wed 29 Th…" at bounding box center [605, 369] width 1210 height 469
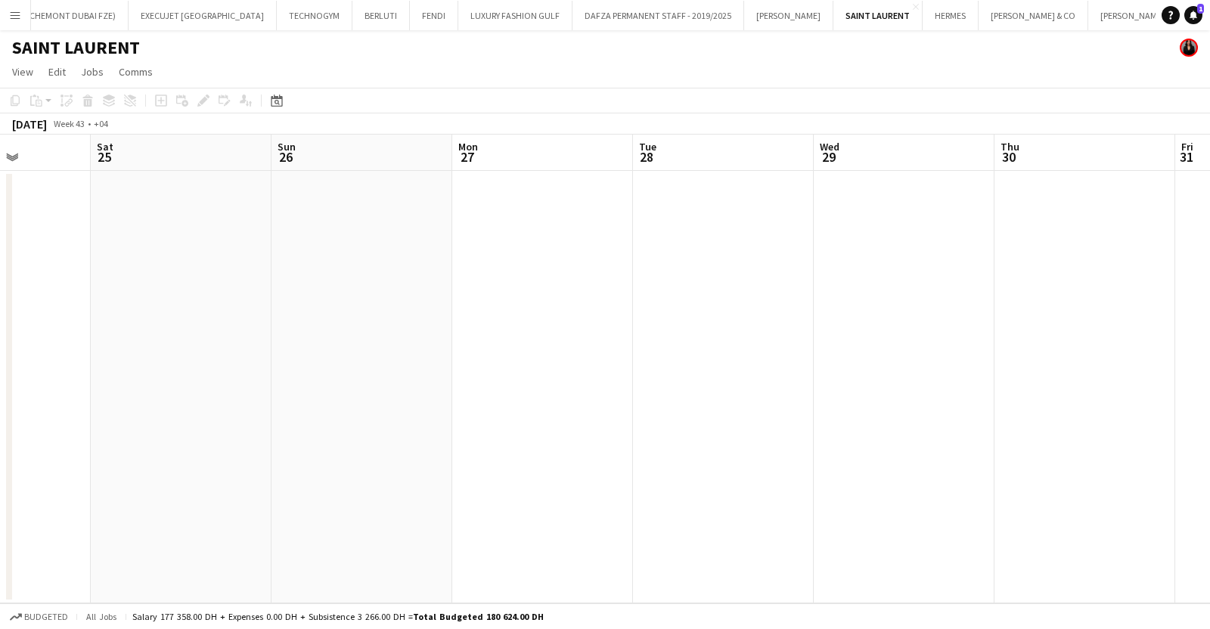
drag, startPoint x: 866, startPoint y: 373, endPoint x: 437, endPoint y: 383, distance: 428.7
click at [444, 384] on app-calendar-viewport "Tue 21 Wed 22 Thu 23 Fri 24 Sat 25 Sun 26 Mon 27 Tue 28 Wed 29 Thu 30 Fri 31 Sa…" at bounding box center [605, 369] width 1210 height 469
drag, startPoint x: 964, startPoint y: 366, endPoint x: 204, endPoint y: 373, distance: 759.8
click at [222, 373] on app-calendar-viewport "Fri 24 Sat 25 Sun 26 Mon 27 Tue 28 Wed 29 Thu 30 Fri 31 Sat 1 Sun 2 Mon 3 Tue 4" at bounding box center [605, 369] width 1210 height 469
drag, startPoint x: 780, startPoint y: 390, endPoint x: 191, endPoint y: 381, distance: 589.7
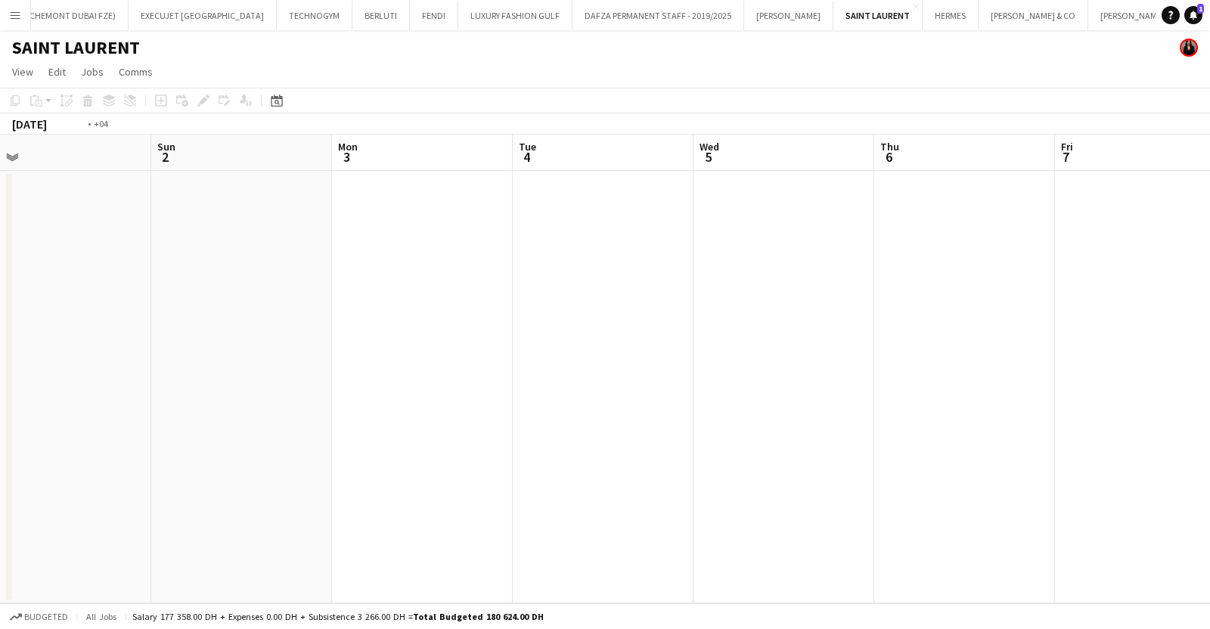
click at [180, 381] on app-calendar-viewport "Wed 29 Thu 30 Fri 31 Sat 1 Sun 2 Mon 3 Tue 4 Wed 5 Thu 6 Fri 7 Sat 8 Sun 9" at bounding box center [605, 369] width 1210 height 469
drag, startPoint x: 779, startPoint y: 380, endPoint x: 389, endPoint y: 379, distance: 389.3
click at [358, 377] on app-calendar-viewport "Fri 31 Sat 1 Sun 2 Mon 3 Tue 4 Wed 5 Thu 6 Fri 7 Sat 8 Sun 9 Mon 10 Tue 11" at bounding box center [605, 369] width 1210 height 469
drag, startPoint x: 728, startPoint y: 391, endPoint x: 321, endPoint y: 392, distance: 406.7
click at [272, 391] on app-calendar-viewport "Mon 3 Tue 4 Wed 5 Thu 6 Fri 7 Sat 8 Sun 9 Mon 10 Tue 11 Wed 12 Thu 13 Fri 14" at bounding box center [605, 369] width 1210 height 469
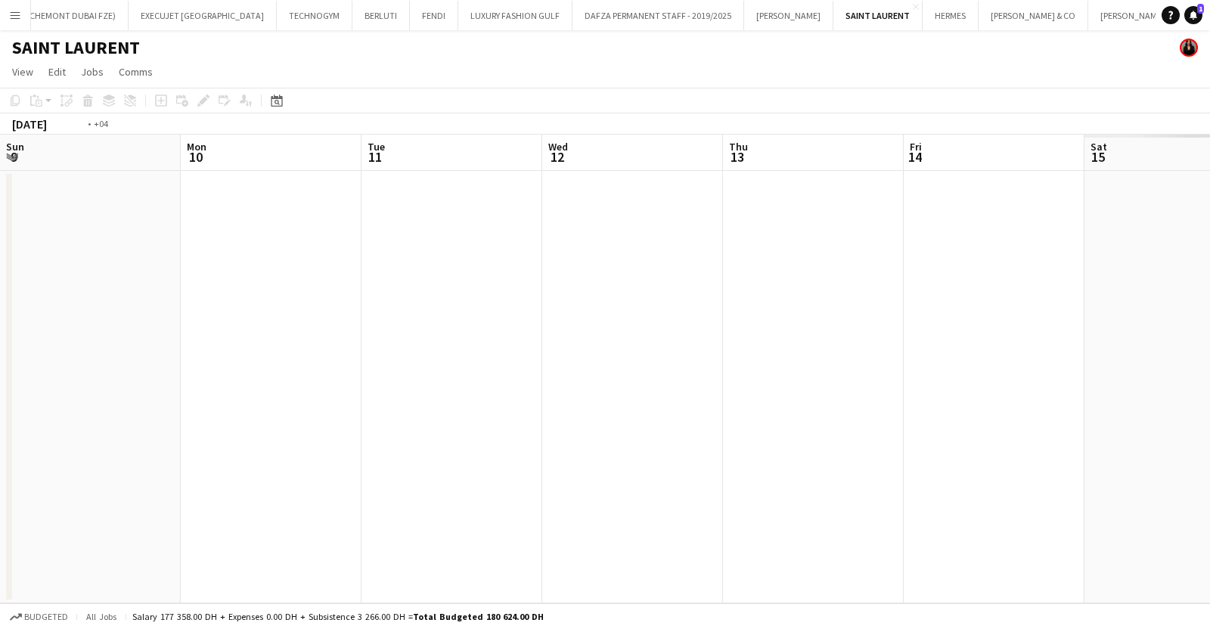
drag, startPoint x: 912, startPoint y: 423, endPoint x: 333, endPoint y: 330, distance: 587.1
click at [334, 330] on app-calendar-viewport "Thu 6 Fri 7 Sat 8 Sun 9 Mon 10 Tue 11 Wed 12 Thu 13 Fri 14 Sat 15 Sun 16 Mon 17" at bounding box center [605, 369] width 1210 height 469
drag, startPoint x: 748, startPoint y: 369, endPoint x: 468, endPoint y: 322, distance: 284.4
click at [495, 327] on app-calendar-viewport "Mon 10 Tue 11 Wed 12 Thu 13 Fri 14 Sat 15 Sun 16 Mon 17 Tue 18 Wed 19 Thu 20 Fr…" at bounding box center [605, 369] width 1210 height 469
drag, startPoint x: 689, startPoint y: 404, endPoint x: 1189, endPoint y: 410, distance: 499.7
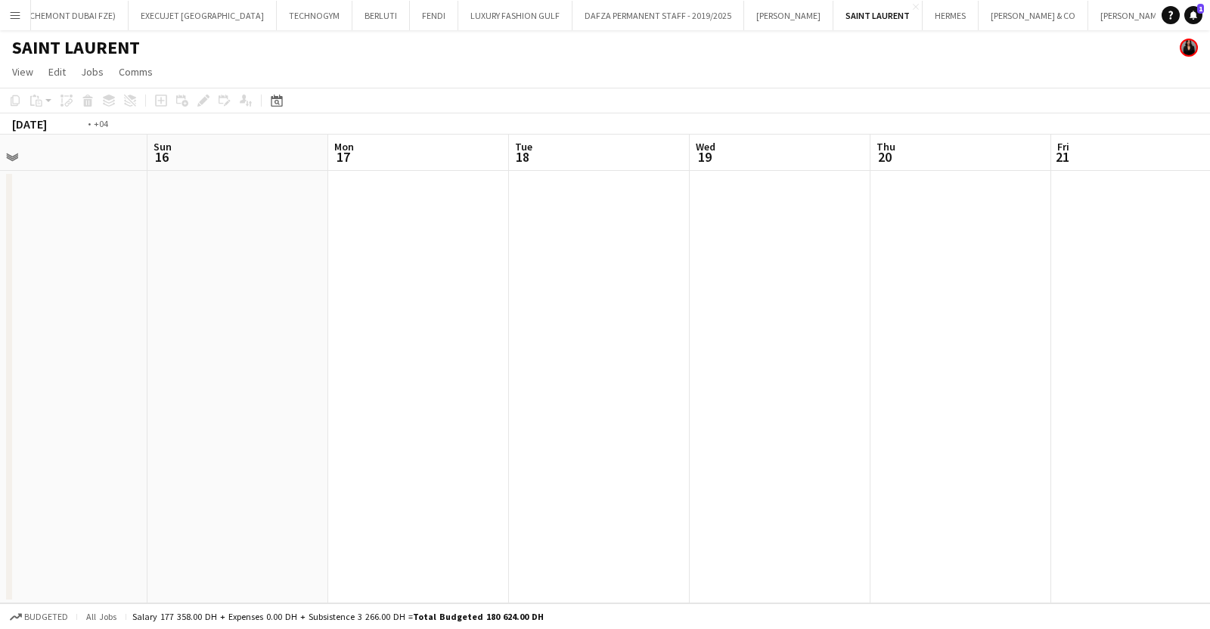
click at [593, 404] on app-calendar-viewport "Thu 13 Fri 14 Sat 15 Sun 16 Mon 17 Tue 18 Wed 19 Thu 20 Fri 21 Sat 22 Sun 23 Mo…" at bounding box center [605, 369] width 1210 height 469
drag, startPoint x: 1133, startPoint y: 406, endPoint x: 286, endPoint y: 316, distance: 852.2
click at [291, 316] on app-calendar-viewport "Sat 15 Sun 16 Mon 17 Tue 18 Wed 19 Thu 20 Fri 21 Sat 22 Sun 23 Mon 24 Tue 25 We…" at bounding box center [605, 369] width 1210 height 469
click at [532, 322] on app-calendar-viewport "Thu 20 Fri 21 Sat 22 Sun 23 Mon 24 Tue 25 Wed 26 Thu 27 Fri 28 Sat 29 Sun 30 Mo…" at bounding box center [605, 369] width 1210 height 469
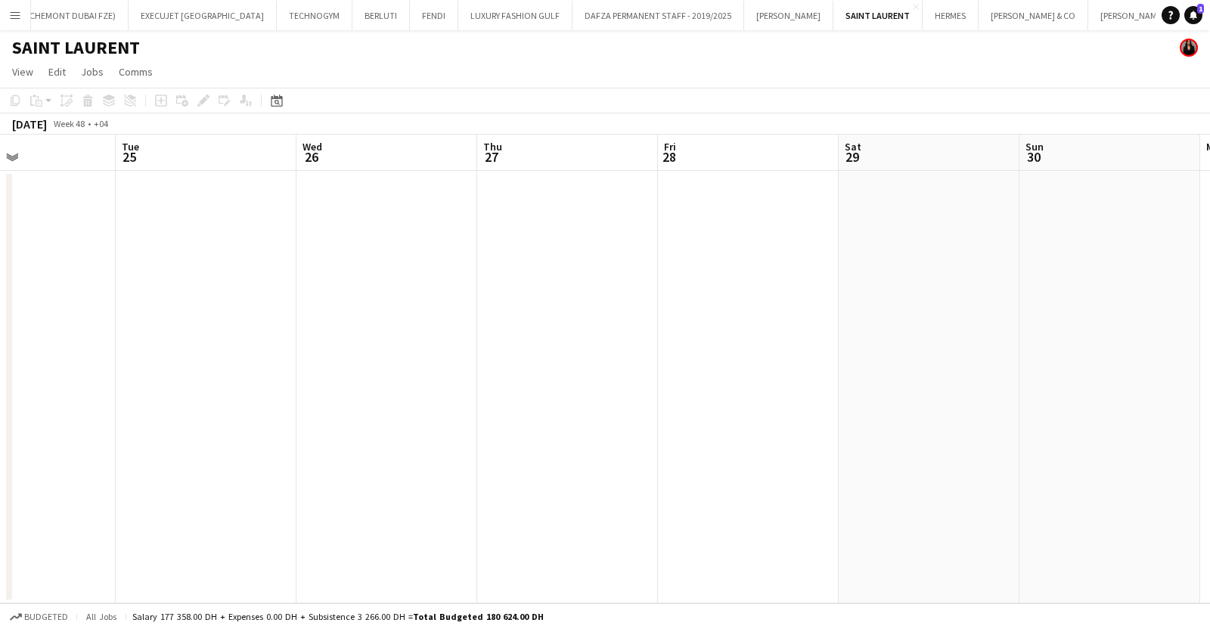
click at [19, 11] on app-icon "Menu" at bounding box center [15, 15] width 12 height 12
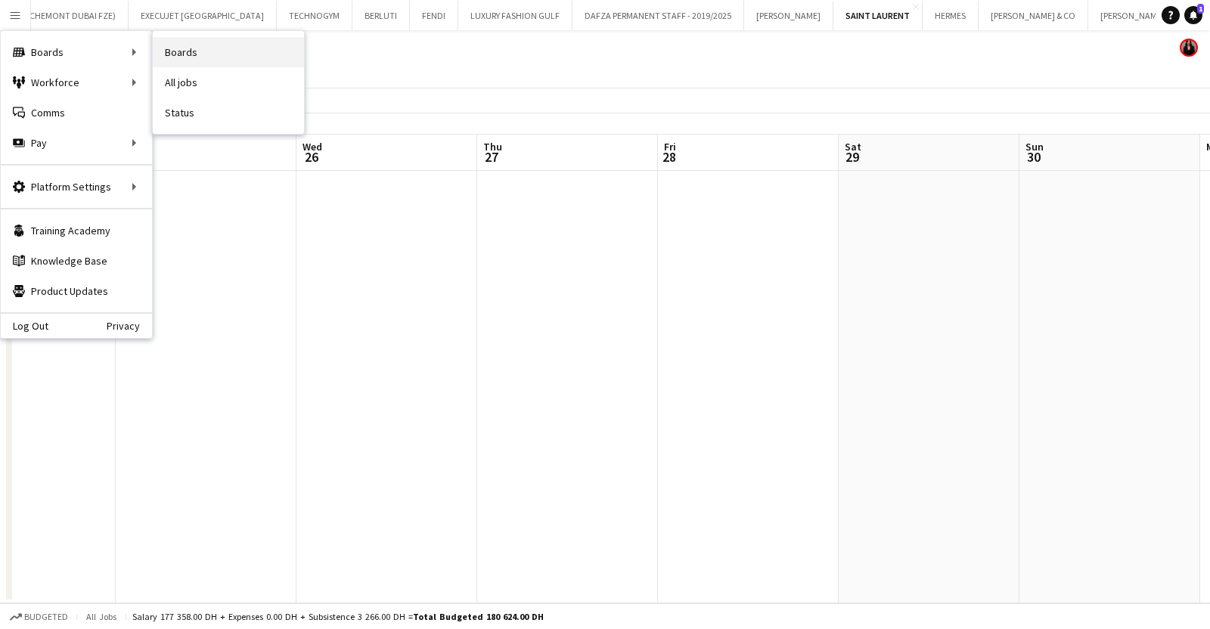
click at [206, 64] on link "Boards" at bounding box center [228, 52] width 151 height 30
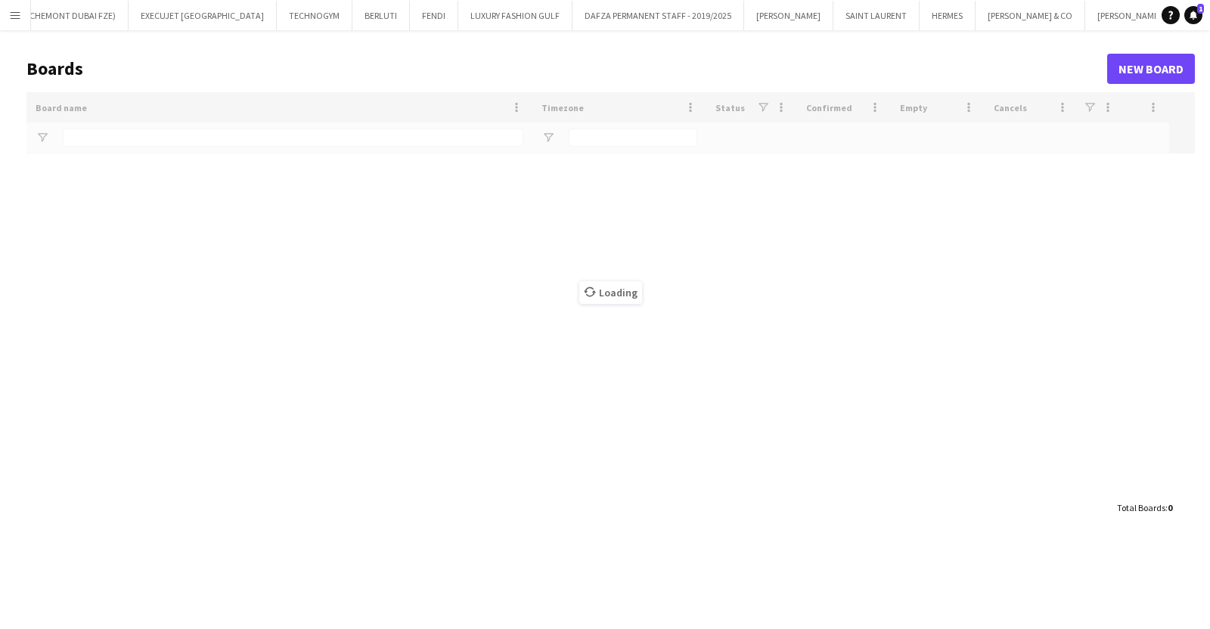
type input "*****"
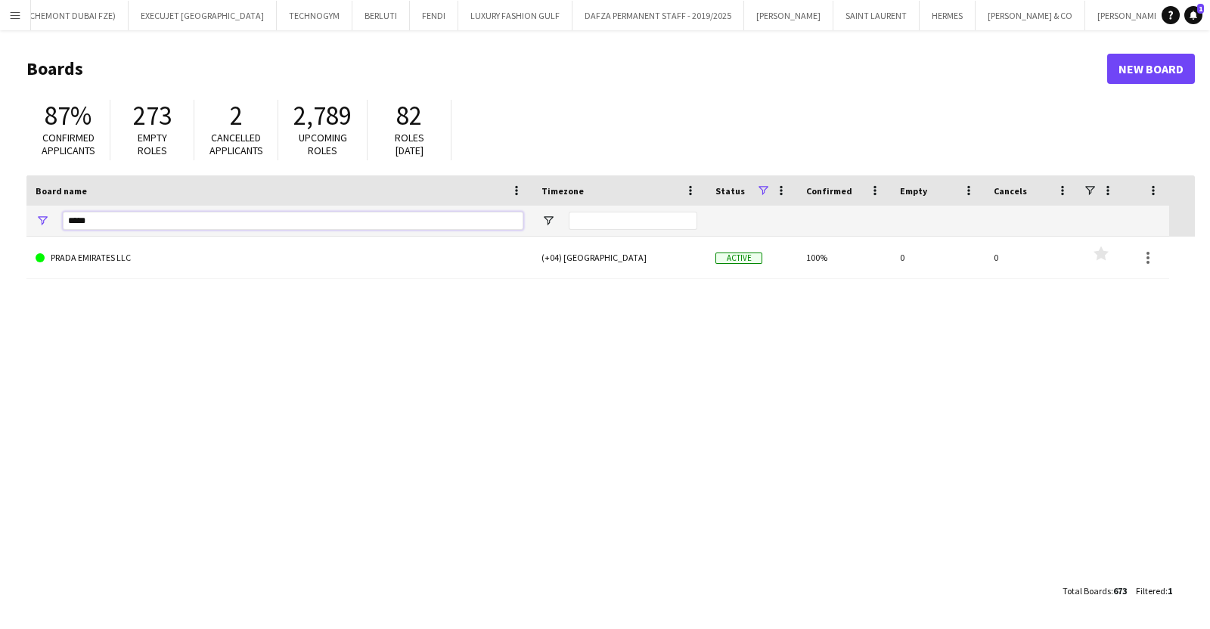
drag, startPoint x: 14, startPoint y: 225, endPoint x: -28, endPoint y: 221, distance: 42.5
click at [0, 221] on html "Menu Boards Boards Boards All jobs Status Workforce Workforce My Workforce Recr…" at bounding box center [605, 314] width 1210 height 629
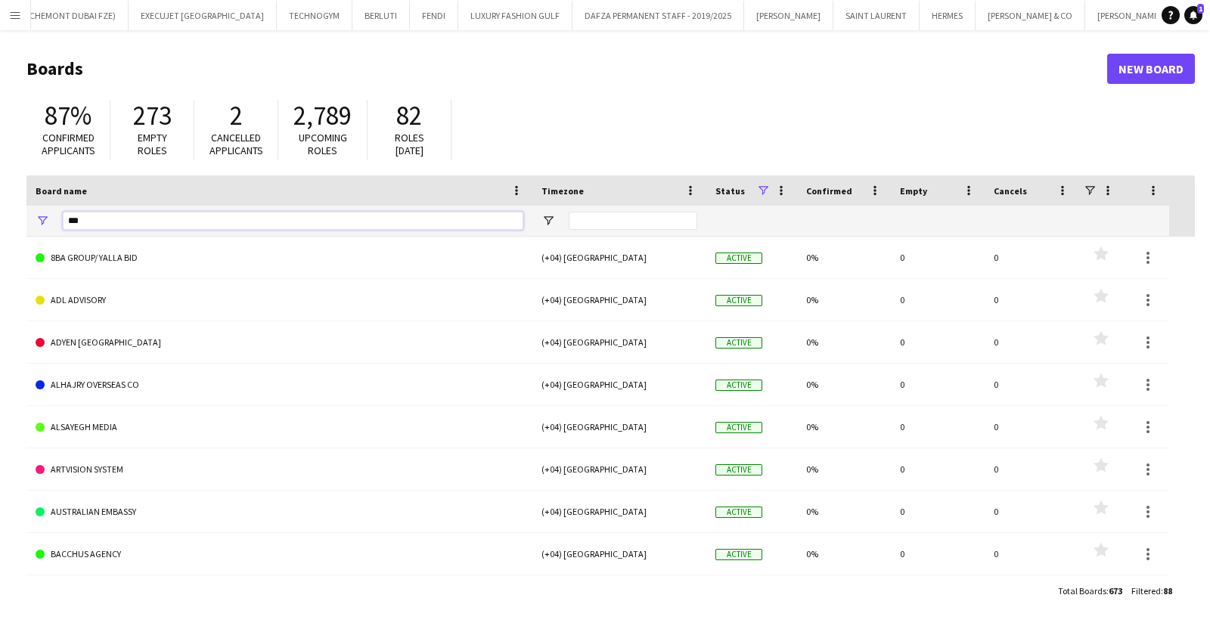
type input "****"
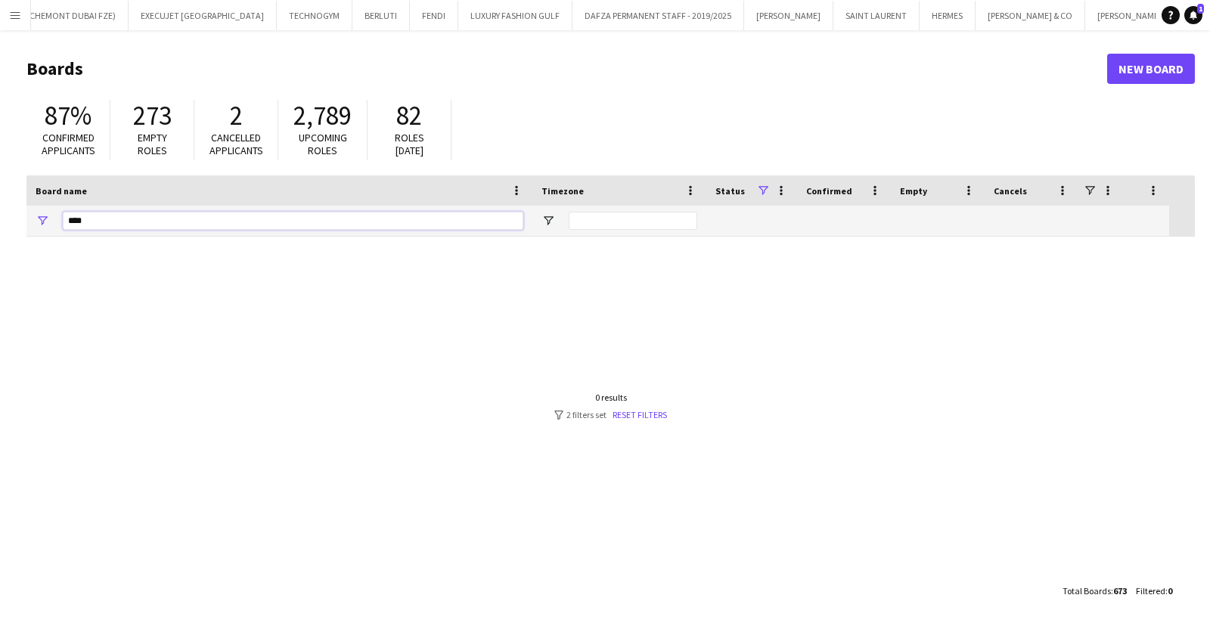
drag, startPoint x: 45, startPoint y: 219, endPoint x: -25, endPoint y: 218, distance: 70.3
click at [0, 218] on html "Menu Boards Boards Boards All jobs Status Workforce Workforce My Workforce Recr…" at bounding box center [605, 314] width 1210 height 629
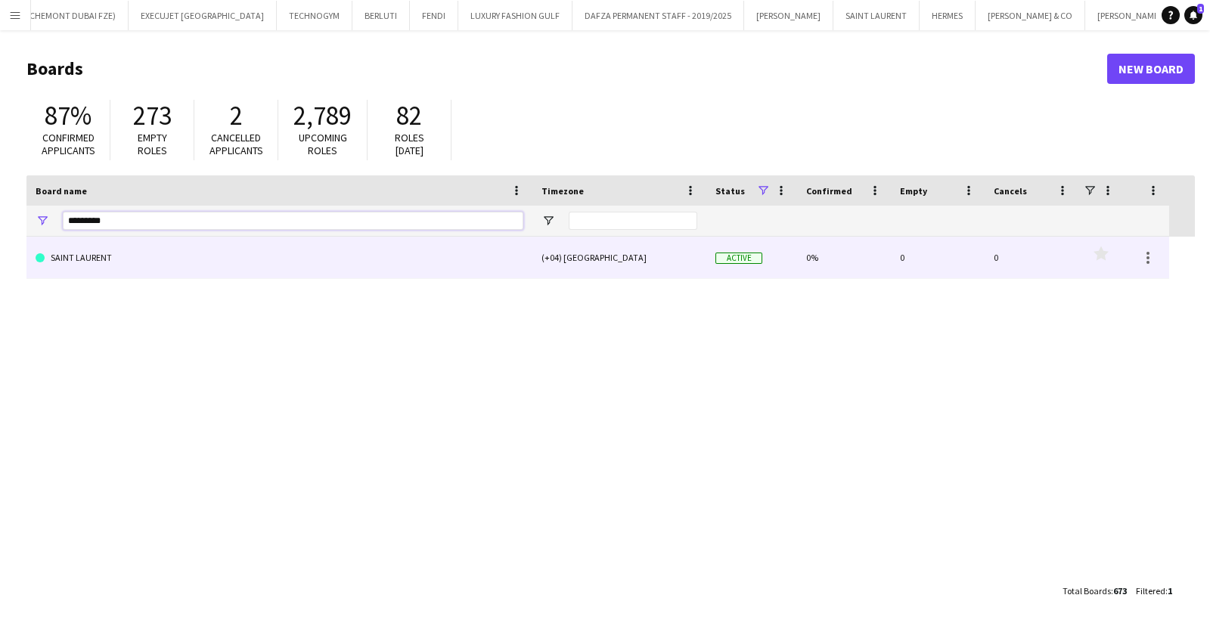
type input "*********"
click at [122, 258] on link "SAINT LAURENT" at bounding box center [280, 258] width 488 height 42
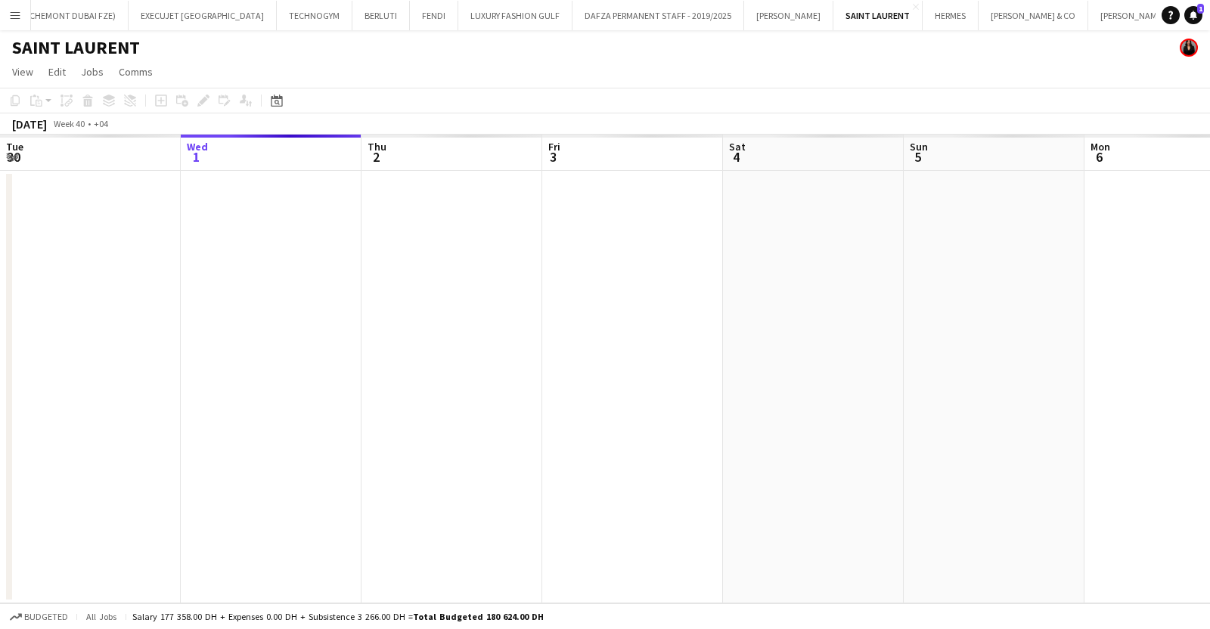
drag, startPoint x: 858, startPoint y: 379, endPoint x: 234, endPoint y: 375, distance: 624.4
click at [268, 375] on app-calendar-viewport "Sun 28 Mon 29 Tue 30 Wed 1 Thu 2 Fri 3 Sat 4 Sun 5 Mon 6 Tue 7 Wed 8 Thu 9" at bounding box center [605, 369] width 1210 height 469
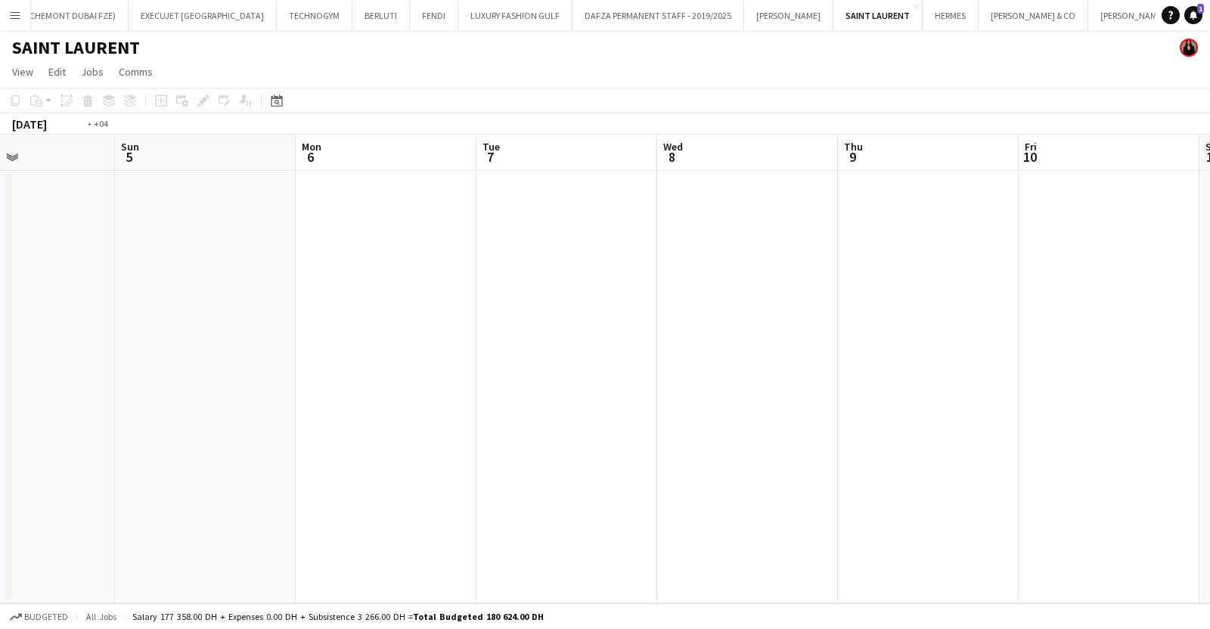
drag, startPoint x: 587, startPoint y: 319, endPoint x: 50, endPoint y: 314, distance: 536.8
click at [56, 314] on app-calendar-viewport "Wed 1 Thu 2 Fri 3 Sat 4 Sun 5 Mon 6 Tue 7 Wed 8 Thu 9 Fri 10 Sat 11 Sun 12" at bounding box center [605, 369] width 1210 height 469
drag, startPoint x: 414, startPoint y: 309, endPoint x: 168, endPoint y: 274, distance: 249.0
click at [168, 274] on app-calendar-viewport "Sat 4 Sun 5 Mon 6 Tue 7 Wed 8 Thu 9 Fri 10 Sat 11 Sun 12 Mon 13 Tue 14 Wed 15" at bounding box center [605, 369] width 1210 height 469
drag, startPoint x: 359, startPoint y: 294, endPoint x: 720, endPoint y: 295, distance: 360.6
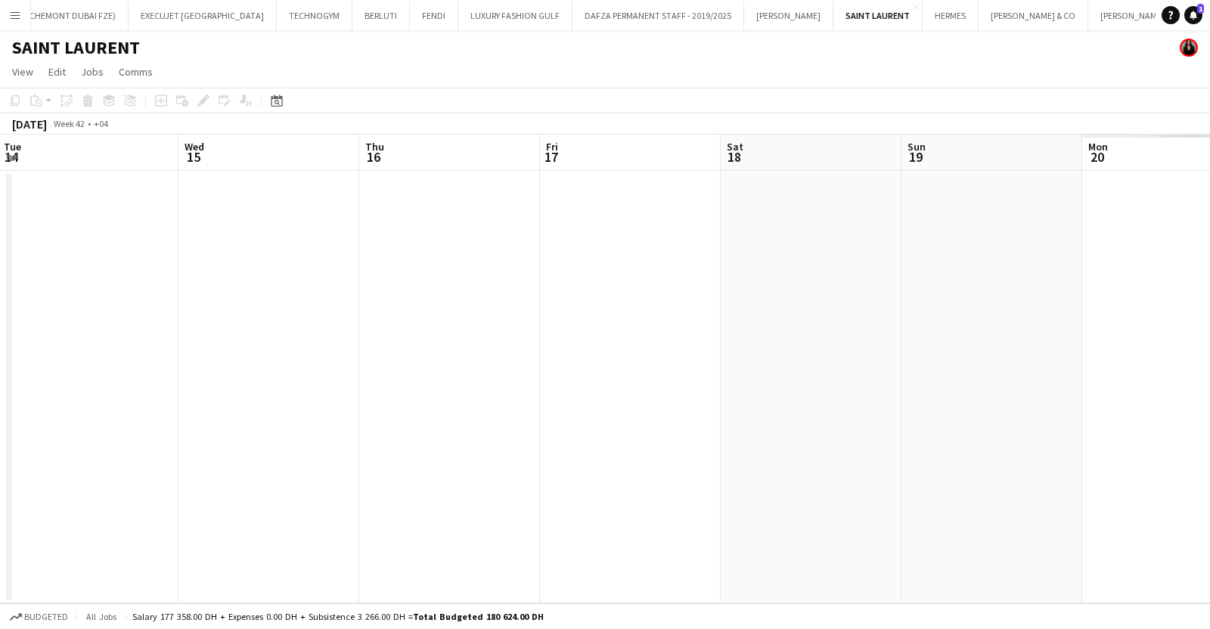
click at [330, 291] on app-calendar-viewport "Sat 11 Sun 12 Mon 13 Tue 14 Wed 15 Thu 16 Fri 17 Sat 18 Sun 19 Mon 20 Tue 21 We…" at bounding box center [605, 369] width 1210 height 469
drag, startPoint x: 203, startPoint y: 323, endPoint x: 1043, endPoint y: 317, distance: 840.7
click at [0, 324] on html "Menu Boards Boards Boards All jobs Status Workforce Workforce My Workforce Recr…" at bounding box center [605, 314] width 1210 height 629
drag, startPoint x: 1043, startPoint y: 317, endPoint x: 299, endPoint y: 323, distance: 743.9
click at [299, 323] on app-calendar-viewport "Wed 15 Thu 16 Fri 17 Sat 18 Sun 19 Mon 20 Tue 21 Wed 22 Thu 23 Fri 24 Sat 25 Su…" at bounding box center [605, 369] width 1210 height 469
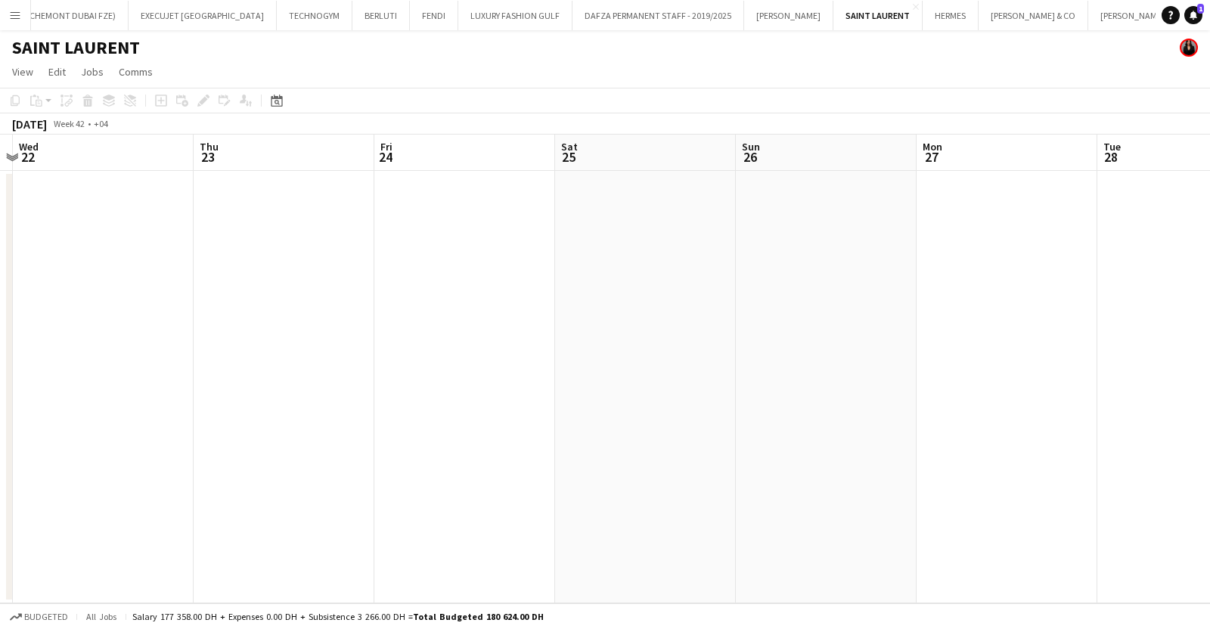
drag, startPoint x: 811, startPoint y: 334, endPoint x: 90, endPoint y: 327, distance: 721.2
click at [77, 326] on app-calendar-viewport "Sun 19 Mon 20 Tue 21 Wed 22 Thu 23 Fri 24 Sat 25 Sun 26 Mon 27 Tue 28 Wed 29 Th…" at bounding box center [605, 369] width 1210 height 469
drag, startPoint x: 695, startPoint y: 336, endPoint x: 205, endPoint y: 329, distance: 489.9
click at [120, 317] on app-calendar-viewport "Thu 23 Fri 24 Sat 25 Sun 26 Mon 27 Tue 28 Wed 29 Thu 30 Fri 31 Sat 1 Sun 2 Mon 3" at bounding box center [605, 369] width 1210 height 469
drag, startPoint x: 522, startPoint y: 341, endPoint x: 221, endPoint y: 327, distance: 301.9
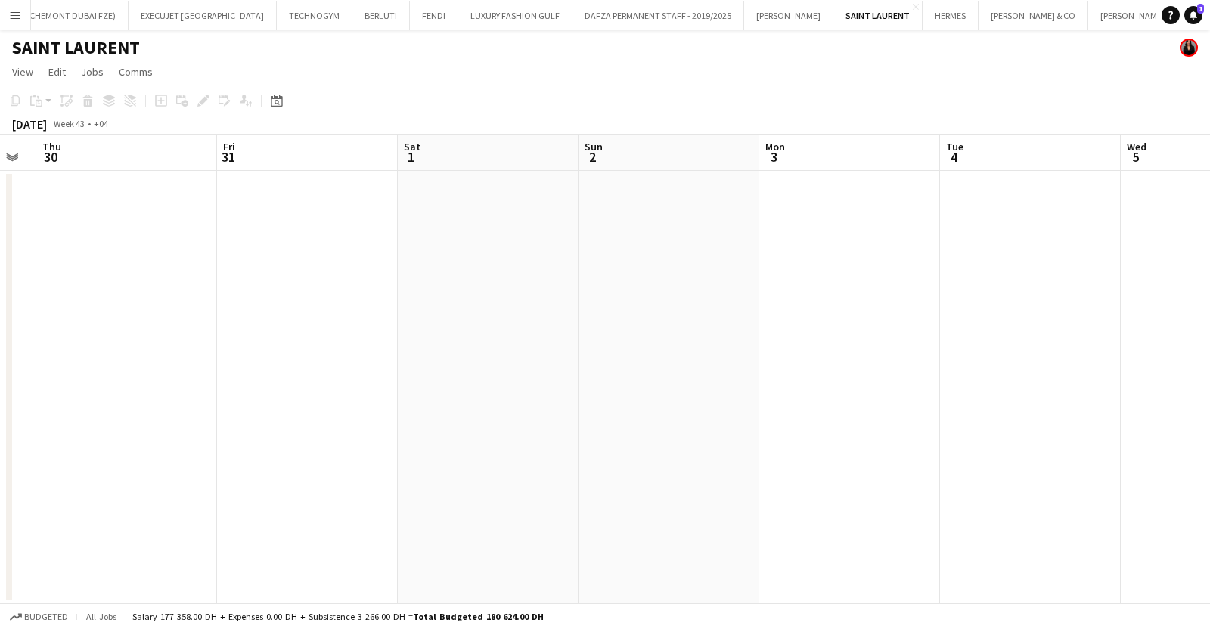
click at [100, 340] on app-calendar-viewport "Mon 27 Tue 28 Wed 29 Thu 30 Fri 31 Sat 1 Sun 2 Mon 3 Tue 4 Wed 5 Thu 6 Fri 7" at bounding box center [605, 369] width 1210 height 469
drag, startPoint x: 166, startPoint y: 373, endPoint x: 129, endPoint y: 374, distance: 36.3
click at [113, 373] on app-calendar-viewport "Thu 30 Fri 31 Sat 1 Sun 2 Mon 3 Tue 4 Wed 5 Thu 6 Fri 7 Sat 8 Sun 9 Mon 10" at bounding box center [605, 369] width 1210 height 469
click at [113, 381] on app-calendar-viewport "Thu 6 Fri 7 Sat 8 Sun 9 Mon 10 Tue 11 Wed 12 Thu 13 Fri 14 Sat 15 Sun 16 Mon 17" at bounding box center [605, 369] width 1210 height 469
drag, startPoint x: 852, startPoint y: 372, endPoint x: 285, endPoint y: 386, distance: 567.2
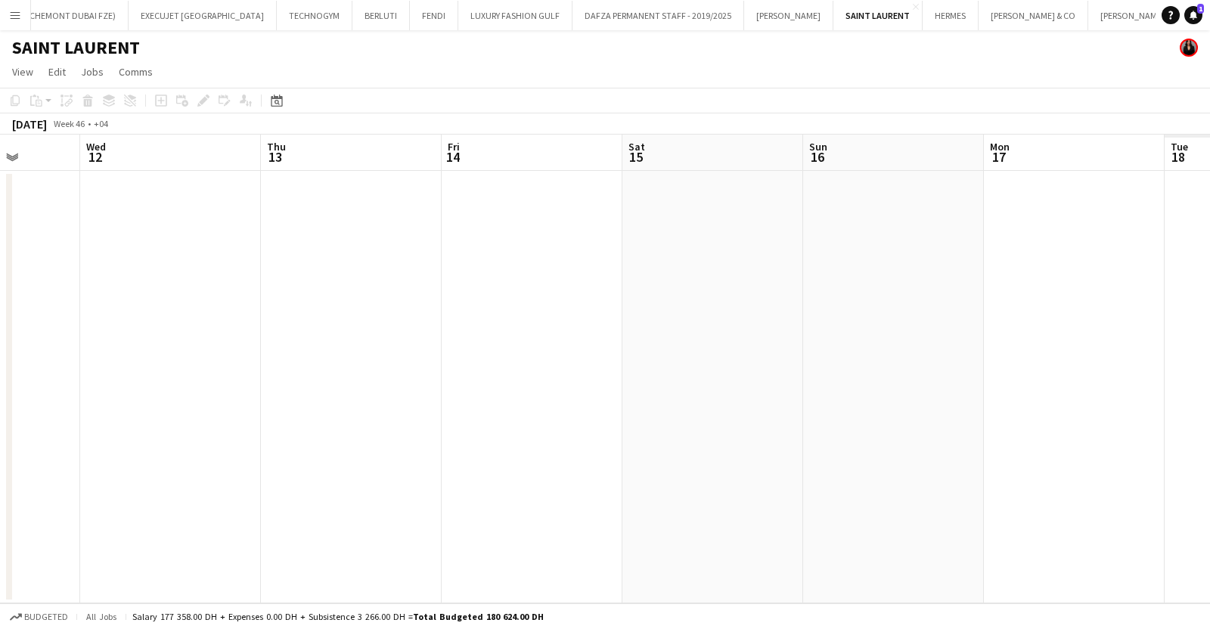
click at [283, 386] on app-calendar-viewport "Sat 8 Sun 9 Mon 10 Tue 11 Wed 12 Thu 13 Fri 14 Sat 15 Sun 16 Mon 17 Tue 18 Wed …" at bounding box center [605, 369] width 1210 height 469
drag, startPoint x: 842, startPoint y: 385, endPoint x: 292, endPoint y: 376, distance: 550.4
click at [283, 376] on app-calendar-viewport "Mon 10 Tue 11 Wed 12 Thu 13 Fri 14 Sat 15 Sun 16 Mon 17 Tue 18 Wed 19 Thu 20 Fr…" at bounding box center [605, 369] width 1210 height 469
drag, startPoint x: 841, startPoint y: 367, endPoint x: 332, endPoint y: 368, distance: 508.8
click at [321, 364] on app-calendar-viewport "Wed 12 Thu 13 Fri 14 Sat 15 Sun 16 Mon 17 Tue 18 Wed 19 Thu 20 Fri 21 Sat 22 Su…" at bounding box center [605, 369] width 1210 height 469
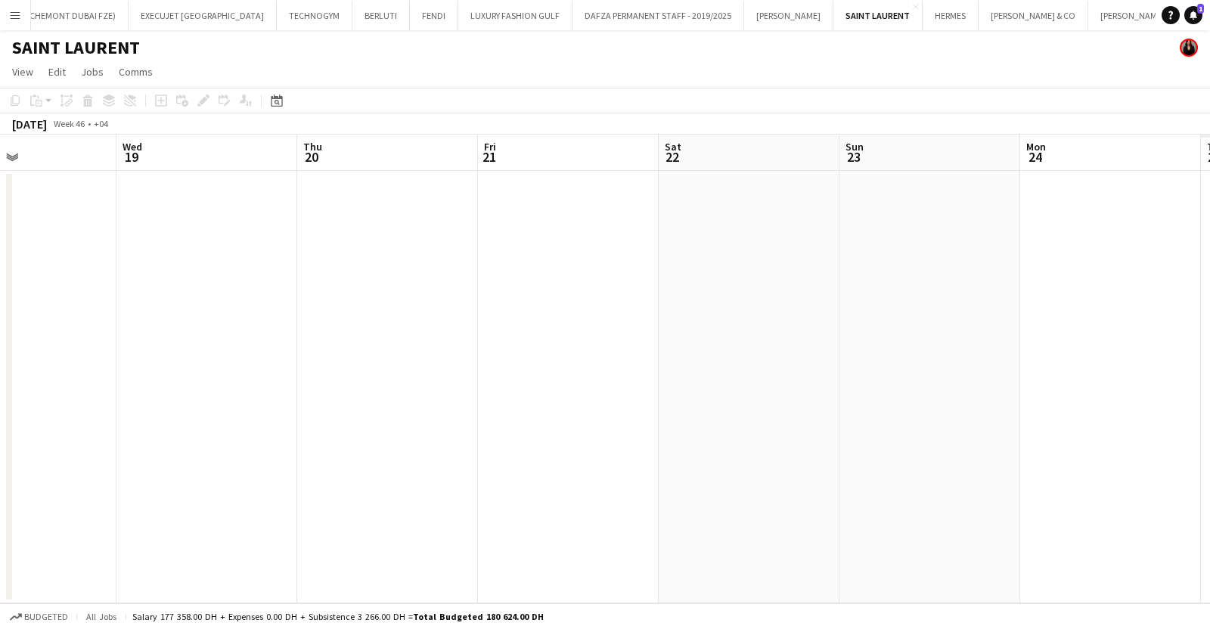
drag
click at [271, 383] on app-calendar-viewport "Sat 15 Sun 16 Mon 17 Tue 18 Wed 19 Thu 20 Fri 21 Sat 22 Sun 23 Mon 24 Tue 25 We…" at bounding box center [605, 369] width 1210 height 469
click at [317, 395] on app-calendar-viewport "Mon 17 Tue 18 Wed 19 Thu 20 Fri 21 Sat 22 Sun 23 Mon 24 Tue 25 Wed 26 Thu 27 Fr…" at bounding box center [605, 369] width 1210 height 469
click at [159, 386] on app-calendar-viewport "Mon 24 Tue 25 Wed 26 Thu 27 Fri 28 Sat 29 Sun 30 Mon 1 Tue 2 Wed 3 Thu 4 Fri 5" at bounding box center [605, 369] width 1210 height 469
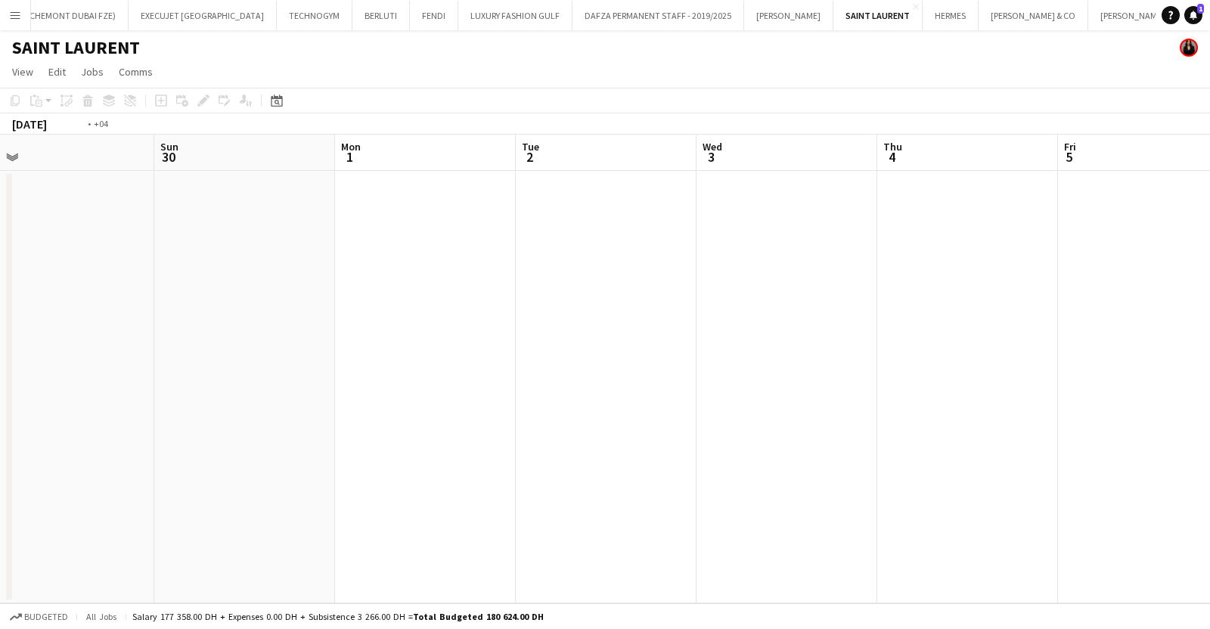
click at [178, 395] on app-calendar-viewport "Wed 26 Thu 27 Fri 28 Sat 29 Sun 30 Mon 1 Tue 2 Wed 3 Thu 4 Fri 5 Sat 6 Sun 7" at bounding box center [605, 369] width 1210 height 469
click at [145, 383] on app-calendar-viewport "Sun 30 Mon 1 Tue 2 Wed 3 Thu 4 Fri 5 Sat 6 Sun 7 Mon 8 Tue 9 Wed 10 Thu 11" at bounding box center [605, 369] width 1210 height 469
click at [220, 441] on app-calendar-viewport "Sun 7 Mon 8 Tue 9 Wed 10 Thu 11 Fri 12 Sat 13 Sun 14 Mon 15 Tue 16 Wed 17 Thu 18" at bounding box center [605, 369] width 1210 height 469
click at [0, 451] on html "Menu Boards Boards Boards All jobs Status Workforce Workforce My Workforce Recr…" at bounding box center [605, 314] width 1210 height 629
click at [107, 414] on app-calendar-viewport "Fri 12 Sat 13 Sun 14 Mon 15 Tue 16 Wed 17 Thu 18 Fri 19 Sat 20 Sun 21 Mon 22 Tu…" at bounding box center [605, 369] width 1210 height 469
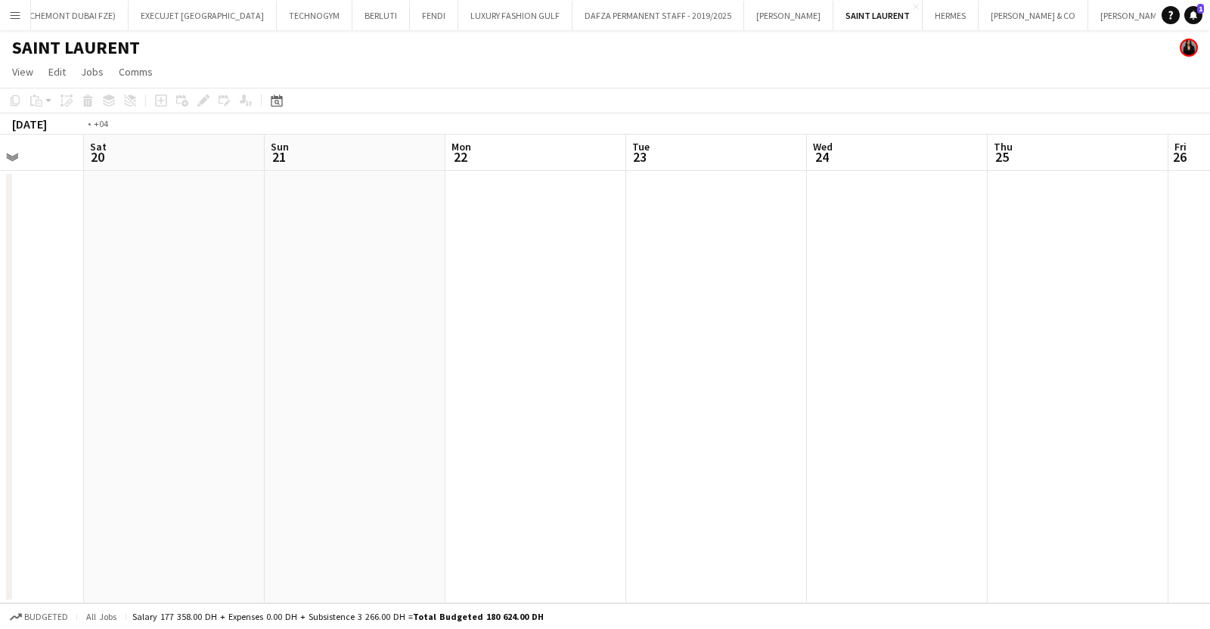
click at [197, 421] on app-calendar-viewport "Wed 17 Thu 18 Fri 19 Sat 20 Sun 21 Mon 22 Tue 23 Wed 24 Thu 25 Fri 26 Sat 27 Su…" at bounding box center [605, 369] width 1210 height 469
click at [265, 421] on app-calendar-viewport "Sat 20 Sun 21 Mon 22 Tue 23 Wed 24 Thu 25 Fri 26 Sat 27 Sun 28 Mon 29 Tue 30 We…" at bounding box center [605, 369] width 1210 height 469
click at [442, 427] on app-calendar-viewport "Fri 26 Sat 27 Sun 28 Mon 29 Tue 30 Wed 31 Thu 1 Fri 2 Sat 3 Sun 4 Mon 5 Tue 6" at bounding box center [605, 369] width 1210 height 469
click at [311, 425] on app-calendar-viewport "Fri 26 Sat 27 Sun 28 Mon 29 Tue 30 Wed 31 Thu 1 Fri 2 Sat 3 Sun 4 Mon 5 Tue 6" at bounding box center [605, 369] width 1210 height 469
click at [333, 426] on app-calendar-viewport "Fri 2 Sat 3 Sun 4 Mon 5 Tue 6 Wed 7 Thu 8 Fri 9 Sat 10 Sun 11 Mon 12 Tue 13" at bounding box center [605, 369] width 1210 height 469
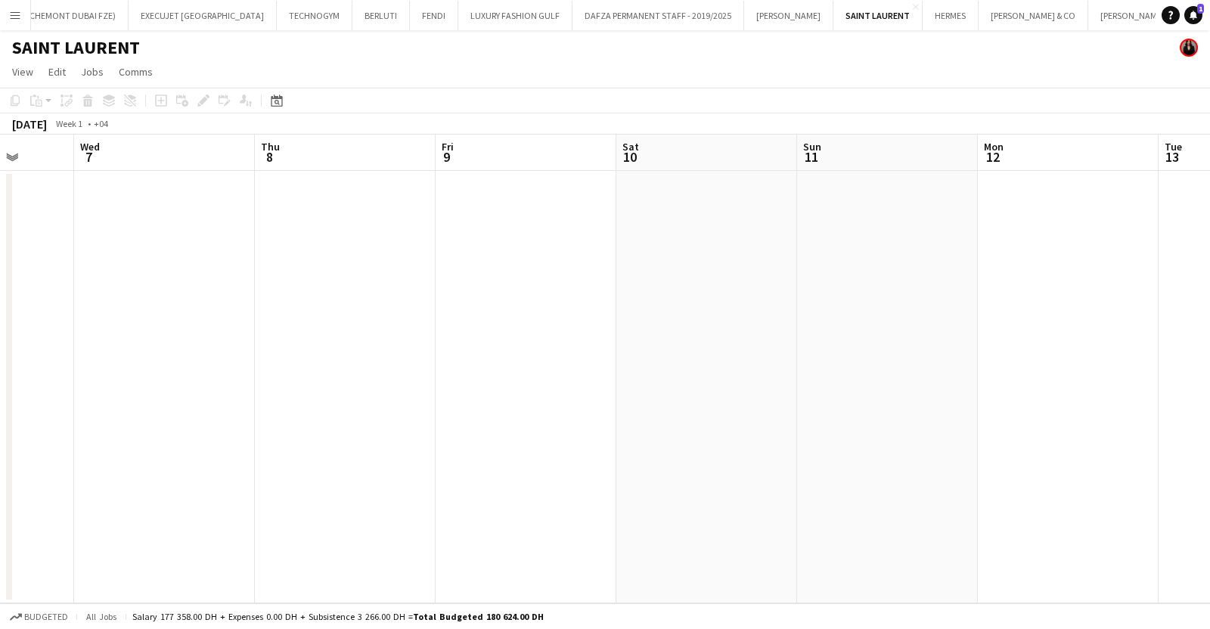
click at [352, 402] on app-calendar-viewport "Sat 3 Sun 4 Mon 5 Tue 6 Wed 7 Thu 8 Fri 9 Sat 10 Sun 11 Mon 12 Tue 13 Wed 14" at bounding box center [605, 369] width 1210 height 469
click at [1028, 401] on app-calendar-viewport "Tue 6 Wed 7 Thu 8 Fri 9 Sat 10 Sun 11 Mon 12 Tue 13 Wed 14 Thu 15 Fri 16 Sat 17" at bounding box center [605, 369] width 1210 height 469
click at [1058, 349] on app-calendar-viewport "Mon 29 Tue 30 Wed 31 Thu 1 Fri 2 Sat 3 Sun 4 Mon 5 Tue 6 Wed 7 Thu 8 Fri 9" at bounding box center [605, 369] width 1210 height 469
click at [1085, 329] on app-calendar-viewport "Sat 27 Sun 28 Mon 29 Tue 30 Wed 31 Thu 1 Fri 2 Sat 3 Sun 4 Mon 5 Tue 6 Wed 7" at bounding box center [605, 369] width 1210 height 469
click at [847, 364] on app-calendar-viewport "Fri 19 Sat 20 Sun 21 Mon 22 Tue 23 Wed 24 Thu 25 Fri 26 Sat 27 Sun 28 Mon 29 Tu…" at bounding box center [605, 369] width 1210 height 469
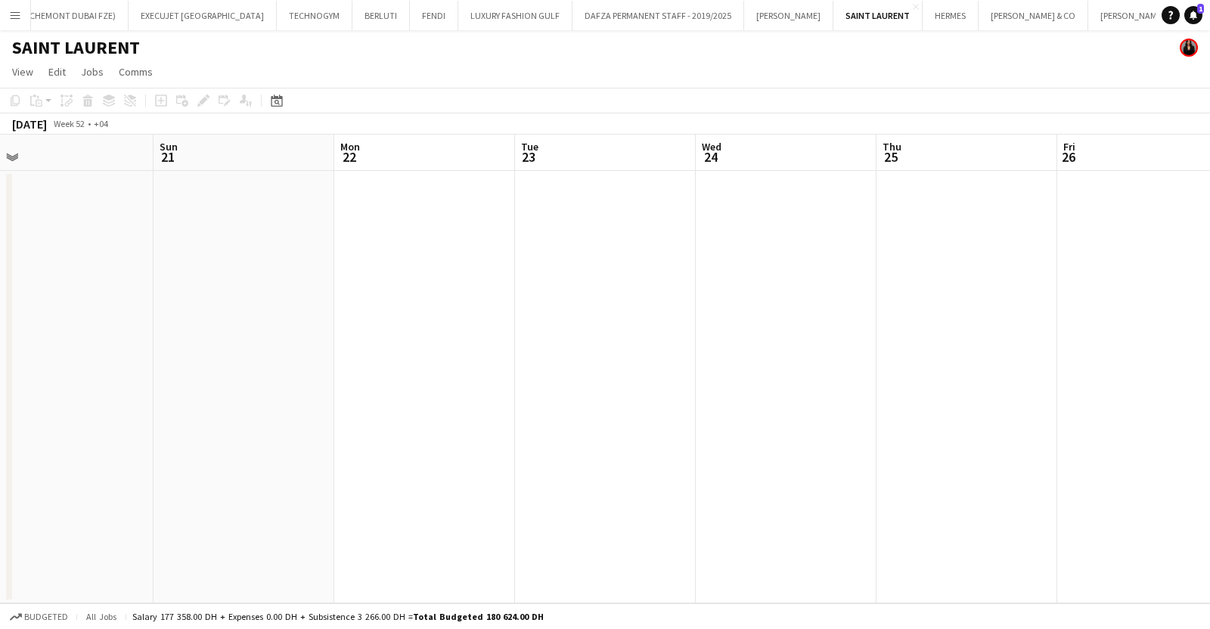
click at [903, 368] on app-calendar-viewport "Thu 18 Fri 19 Sat 20 Sun 21 Mon 22 Tue 23 Wed 24 Thu 25 Fri 26 Sat 27 Sun 28 Mo…" at bounding box center [605, 369] width 1210 height 469
click at [975, 372] on app-calendar-viewport "Mon 15 Tue 16 Wed 17 Thu 18 Fri 19 Sat 20 Sun 21 Mon 22 Tue 23 Wed 24 Thu 25 Fr…" at bounding box center [605, 369] width 1210 height 469
click at [1096, 355] on app-calendar-viewport "Sat 6 Sun 7 Mon 8 Tue 9 Wed 10 Thu 11 Fri 12 Sat 13 Sun 14 Mon 15 Tue 16 Wed 17" at bounding box center [605, 369] width 1210 height 469
click at [987, 332] on app-calendar-viewport "Sat 6 Sun 7 Mon 8 Tue 9 Wed 10 Thu 11 Fri 12 Sat 13 Sun 14 Mon 15 Tue 16 Wed 17" at bounding box center [605, 369] width 1210 height 469
click at [1089, 293] on app-calendar-viewport "Tue 2 Wed 3 Thu 4 Fri 5 Sat 6 Sun 7 Mon 8 Tue 9 Wed 10 Thu 11 Fri 12 Sat 13" at bounding box center [605, 369] width 1210 height 469
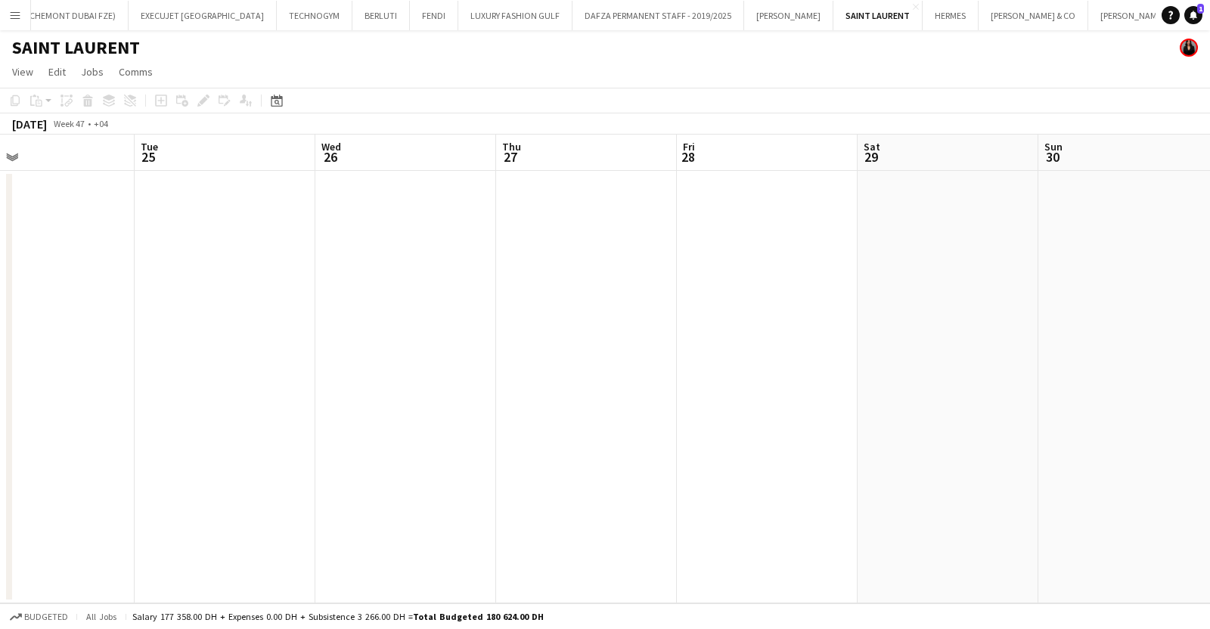
click at [1194, 350] on app-calendar-viewport "Sat 22 Sun 23 Mon 24 Tue 25 Wed 26 Thu 27 Fri 28 Sat 29 Sun 30 Mon 1 Tue 2 Wed 3" at bounding box center [605, 369] width 1210 height 469
click at [1194, 375] on app-calendar-viewport "Sat 22 Sun 23 Mon 24 Tue 25 Wed 26 Thu 27 Fri 28 Sat 29 Sun 30 Mon 1 Tue 2 Wed 3" at bounding box center [605, 369] width 1210 height 469
click at [1022, 392] on app-calendar-viewport "Tue 18 Wed 19 Thu 20 Fri 21 Sat 22 Sun 23 Mon 24 Tue 25 Wed 26 Thu 27 Fri 28 Sa…" at bounding box center [605, 369] width 1210 height 469
click at [1018, 384] on app-calendar-viewport "Mon 10 Tue 11 Wed 12 Thu 13 Fri 14 Sat 15 Sun 16 Mon 17 Tue 18 Wed 19 Thu 20 Fr…" at bounding box center [605, 369] width 1210 height 469
click at [1191, 365] on app-calendar-viewport "Mon 10 Tue 11 Wed 12 Thu 13 Fri 14 Sat 15 Sun 16 Mon 17 Tue 18 Wed 19 Thu 20 Fr…" at bounding box center [605, 369] width 1210 height 469
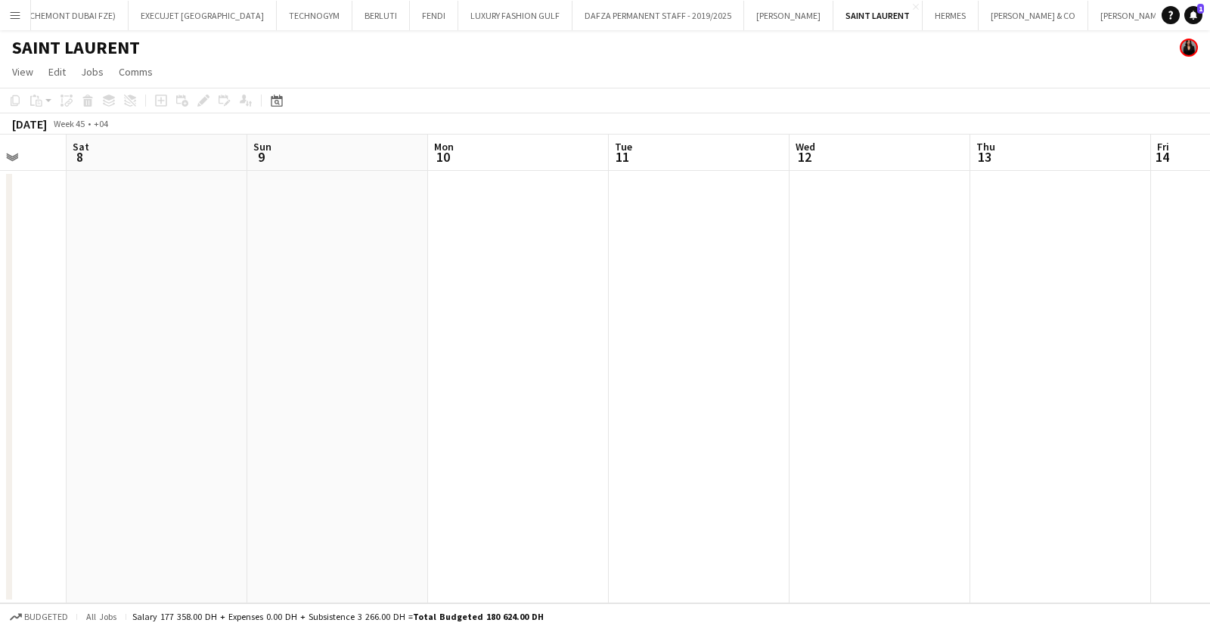
click at [1194, 381] on app-calendar-viewport "Wed 5 Thu 6 Fri 7 Sat 8 Sun 9 Mon 10 Tue 11 Wed 12 Thu 13 Fri 14 Sat 15 Sun 16" at bounding box center [605, 369] width 1210 height 469
click at [1108, 434] on app-calendar-viewport "Tue 28 Wed 29 Thu 30 Fri 31 Sat 1 Sun 2 Mon 3 Tue 4 Wed 5 Thu 6 Fri 7 Sat 8" at bounding box center [605, 369] width 1210 height 469
click at [1055, 488] on app-calendar-viewport "Sun 26 Mon 27 Tue 28 Wed 29 Thu 30 Fri 31 Sat 1 Sun 2 Mon 3 Tue 4 Wed 5 Thu 6" at bounding box center [605, 369] width 1210 height 469
click at [1041, 512] on app-calendar-viewport "Fri 17 Sat 18 Sun 19 Mon 20 Tue 21 Wed 22 Thu 23 Fri 24 Sat 25 Sun 26 Mon 27 Tu…" at bounding box center [605, 369] width 1210 height 469
click at [1091, 526] on app-calendar-viewport "Thu 16 Fri 17 Sat 18 Sun 19 Mon 20 Tue 21 Wed 22 Thu 23 Fri 24 Sat 25 Sun 26 Mo…" at bounding box center [605, 369] width 1210 height 469
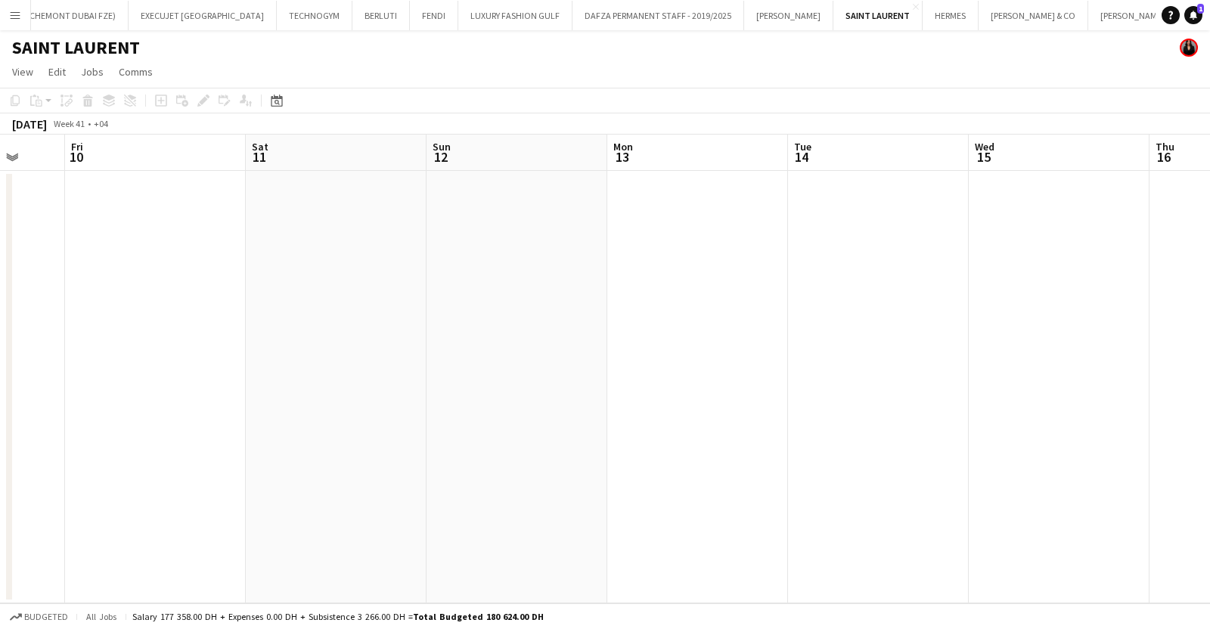
click at [912, 453] on app-calendar-viewport "Tue 7 Wed 8 Thu 9 Fri 10 Sat 11 Sun 12 Mon 13 Tue 14 Wed 15 Thu 16 Fri 17 Sat 18" at bounding box center [605, 369] width 1210 height 469
click at [945, 459] on app-calendar-viewport "Mon 6 Tue 7 Wed 8 Thu 9 Fri 10 Sat 11 Sun 12 Mon 13 Tue 14 Wed 15 Thu 16 Fri 17" at bounding box center [605, 369] width 1210 height 469
click at [926, 362] on app-calendar-viewport "Thu 2 Fri 3 Sat 4 Sun 5 Mon 6 Tue 7 Wed 8 Thu 9 Fri 10 Sat 11 Sun 12 Mon 13" at bounding box center [605, 369] width 1210 height 469
click at [1043, 361] on app-calendar-viewport "Fri 26 Sat 27 Sun 28 Mon 29 Tue 30 Wed 1 Thu 2 Fri 3 Sat 4 Sun 5 Mon 6 Tue 7" at bounding box center [605, 369] width 1210 height 469
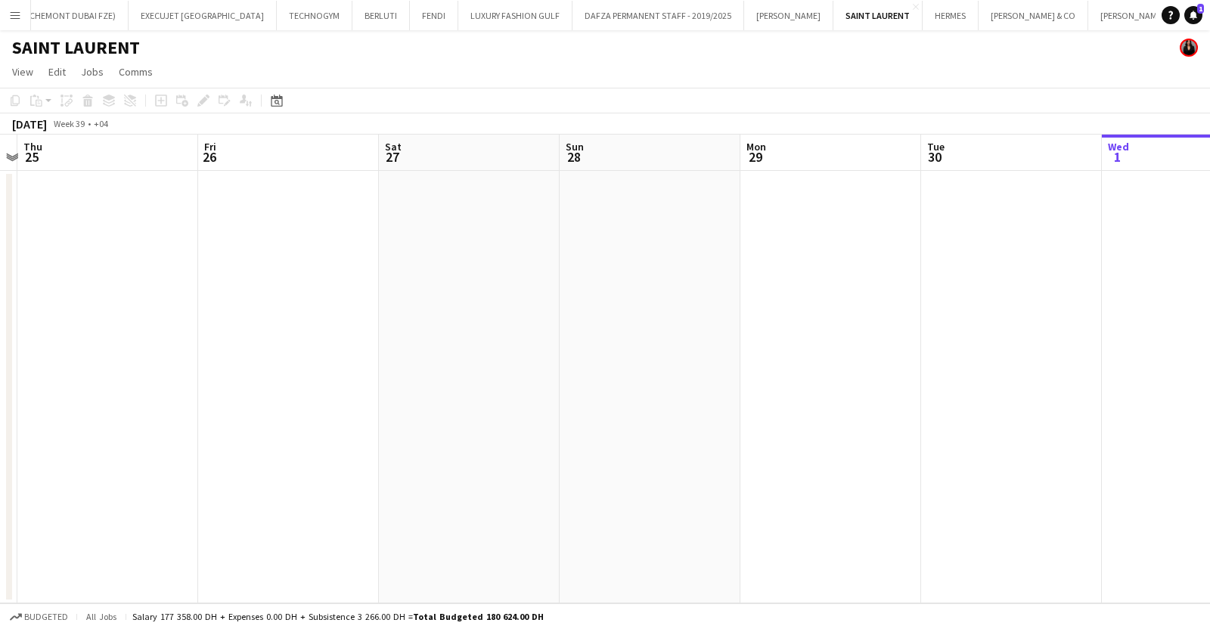
click at [1038, 372] on app-calendar-viewport "Tue 23 Wed 24 Thu 25 Fri 26 Sat 27 Sun 28 Mon 29 Tue 30 Wed 1 Thu 2 Fri 3 Sat 4" at bounding box center [605, 369] width 1210 height 469
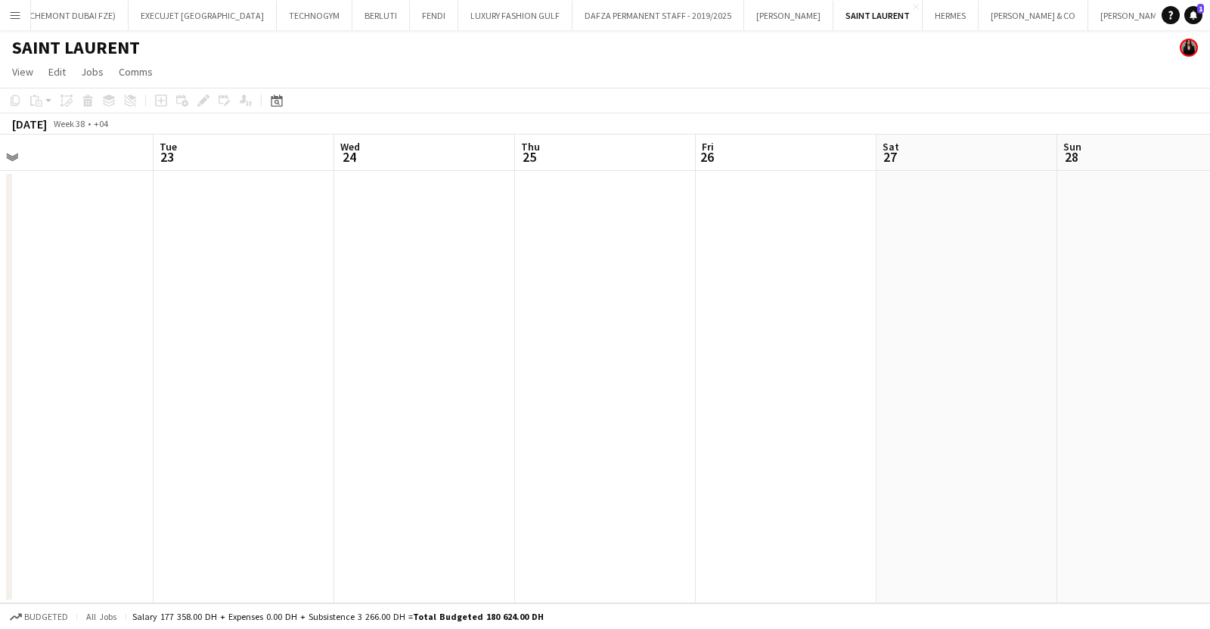
click at [945, 395] on app-calendar-viewport "Sat 20 Sun 21 Mon 22 Tue 23 Wed 24 Thu 25 Fri 26 Sat 27 Sun 28 Mon 29 Tue 30 We…" at bounding box center [605, 369] width 1210 height 469
click at [1114, 426] on app-calendar-viewport "Tue 16 Wed 17 Thu 18 Fri 19 Sat 20 Sun 21 Mon 22 Tue 23 Wed 24 Thu 25 Fri 26 Sa…" at bounding box center [605, 369] width 1210 height 469
click at [1140, 368] on app-calendar-viewport "Wed 10 Thu 11 Fri 12 Sat 13 Sun 14 Mon 15 Tue 16 Wed 17 Thu 18 Fri 19 Sat 20 Su…" at bounding box center [605, 369] width 1210 height 469
click at [1011, 342] on app-calendar-viewport "Fri 5 Sat 6 Sun 7 Mon 8 Tue 9 Wed 10 Thu 11 Fri 12 Sat 13 Sun 14 Mon 15 Tue 16" at bounding box center [605, 369] width 1210 height 469
click at [1194, 371] on app-calendar-viewport "Wed 27 Thu 28 Fri 29 Sat 30 Sun 31 Mon 1 Tue 2 Wed 3 Thu 4 Fri 5 Sat 6 Sun 7" at bounding box center [605, 369] width 1210 height 469
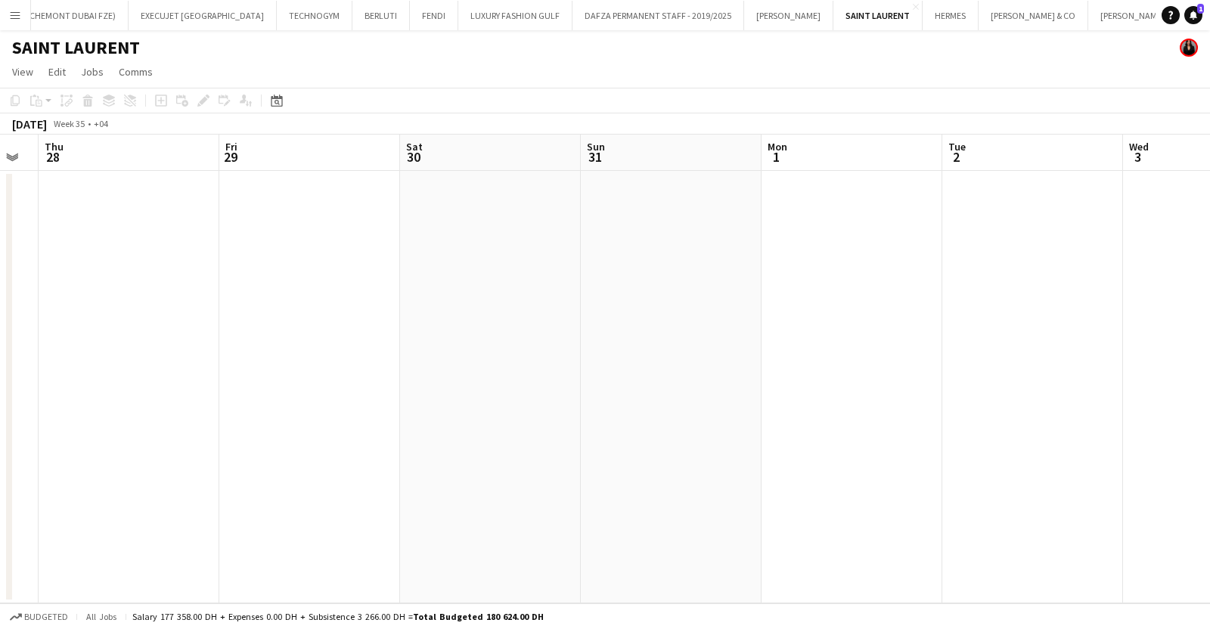
click at [884, 357] on app-calendar-viewport "Mon 25 Tue 26 Wed 27 Thu 28 Fri 29 Sat 30 Sun 31 Mon 1 Tue 2 Wed 3 Thu 4 Fri 5" at bounding box center [605, 369] width 1210 height 469
click at [13, 14] on app-icon "Menu" at bounding box center [15, 15] width 12 height 12
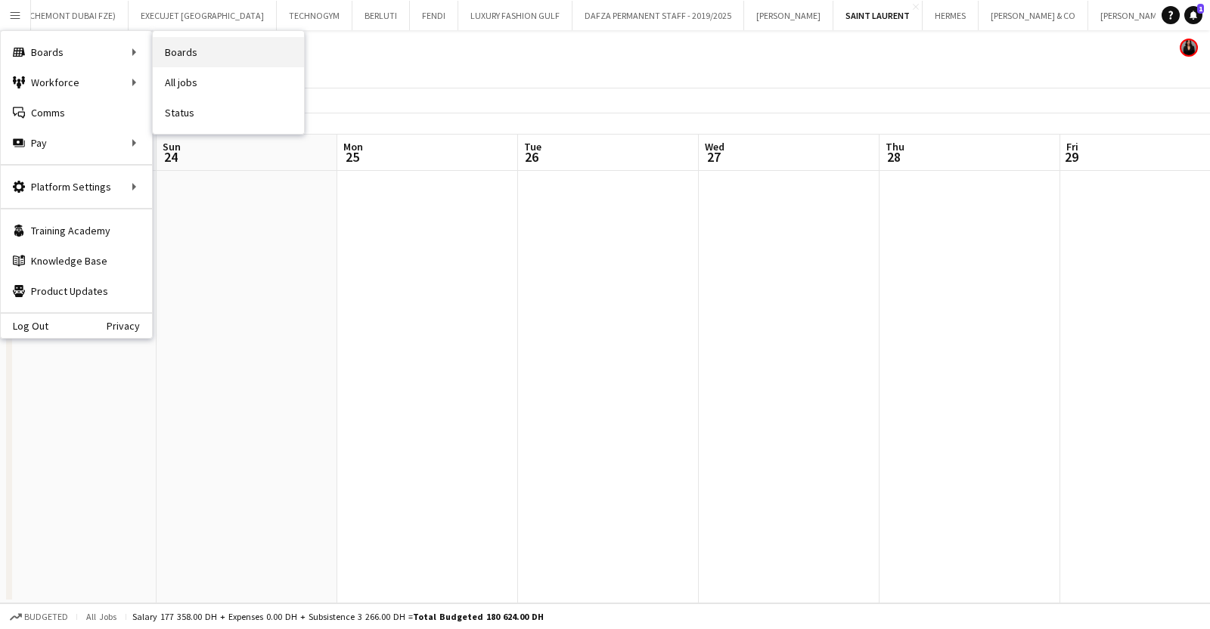
click at [180, 47] on link "Boards" at bounding box center [228, 52] width 151 height 30
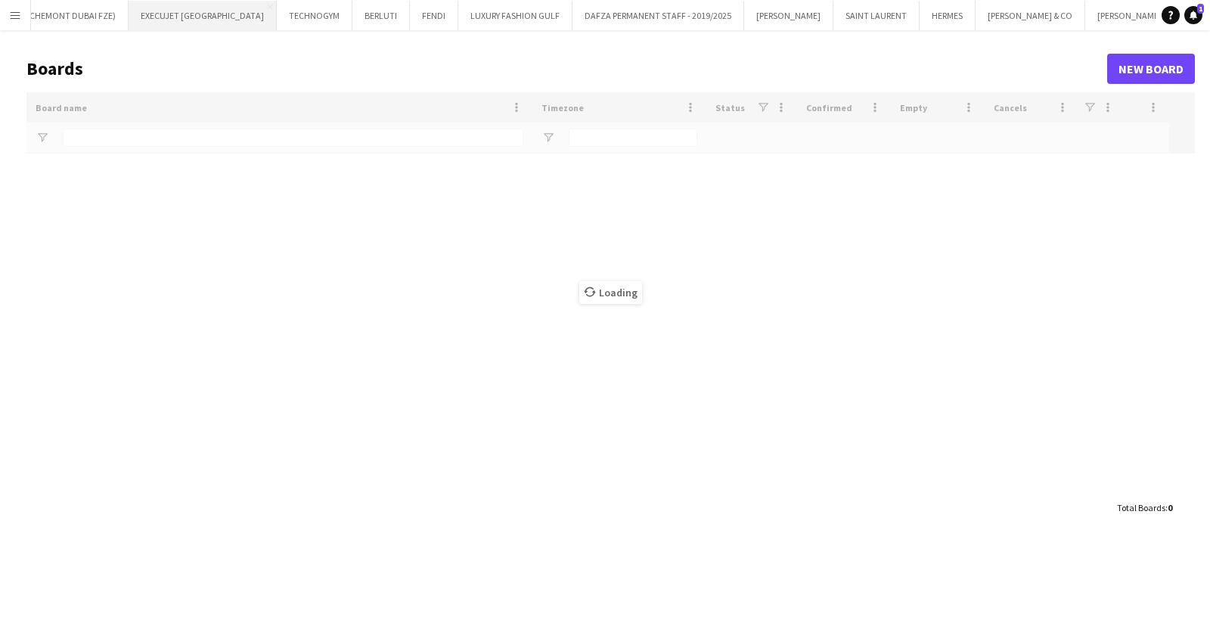
type input "*********"
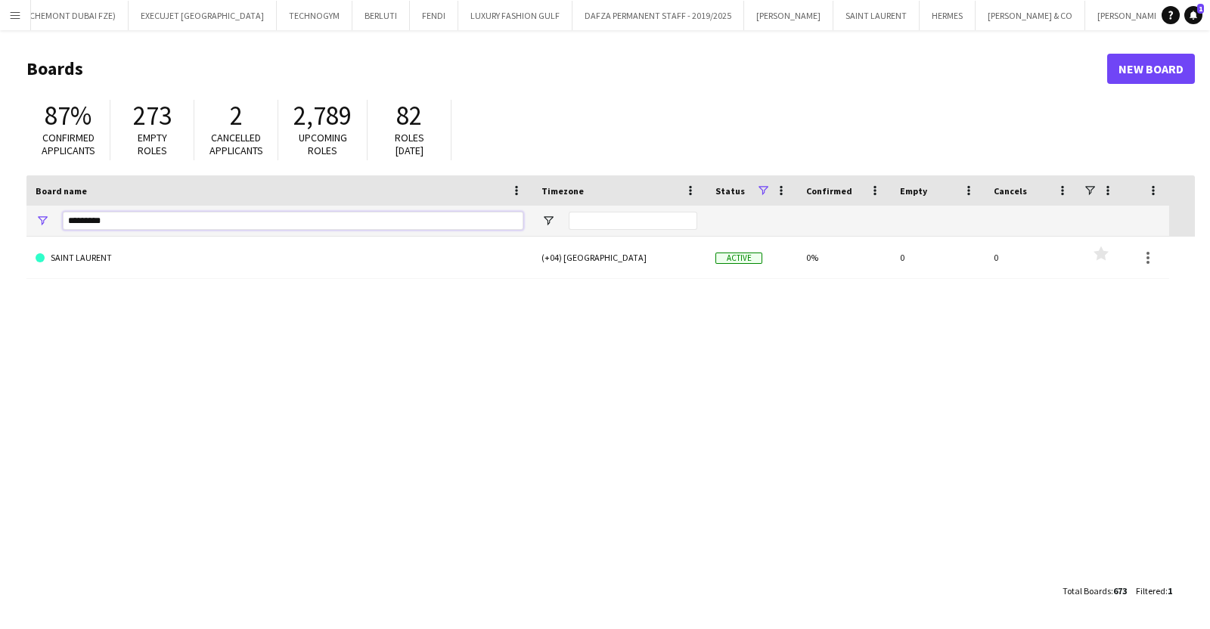
click at [0, 225] on html "Menu Boards Boards Boards All jobs Status Workforce Workforce My Workforce Recr…" at bounding box center [605, 314] width 1210 height 629
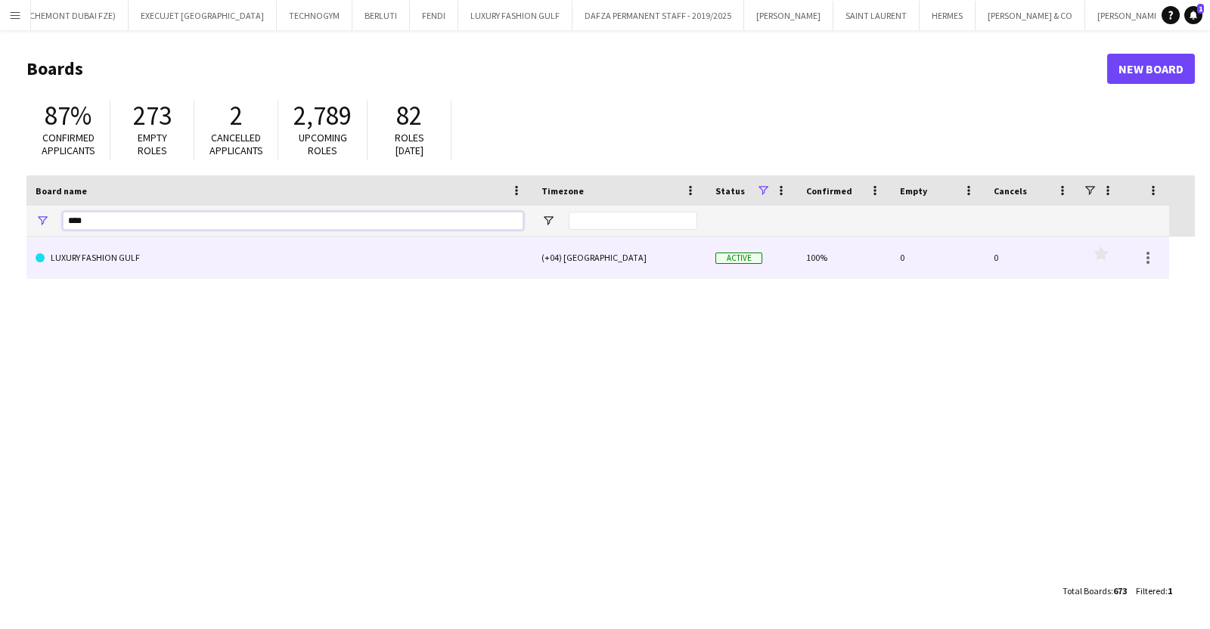
type input "****"
click at [101, 240] on link "LUXURY FASHION GULF" at bounding box center [280, 258] width 488 height 42
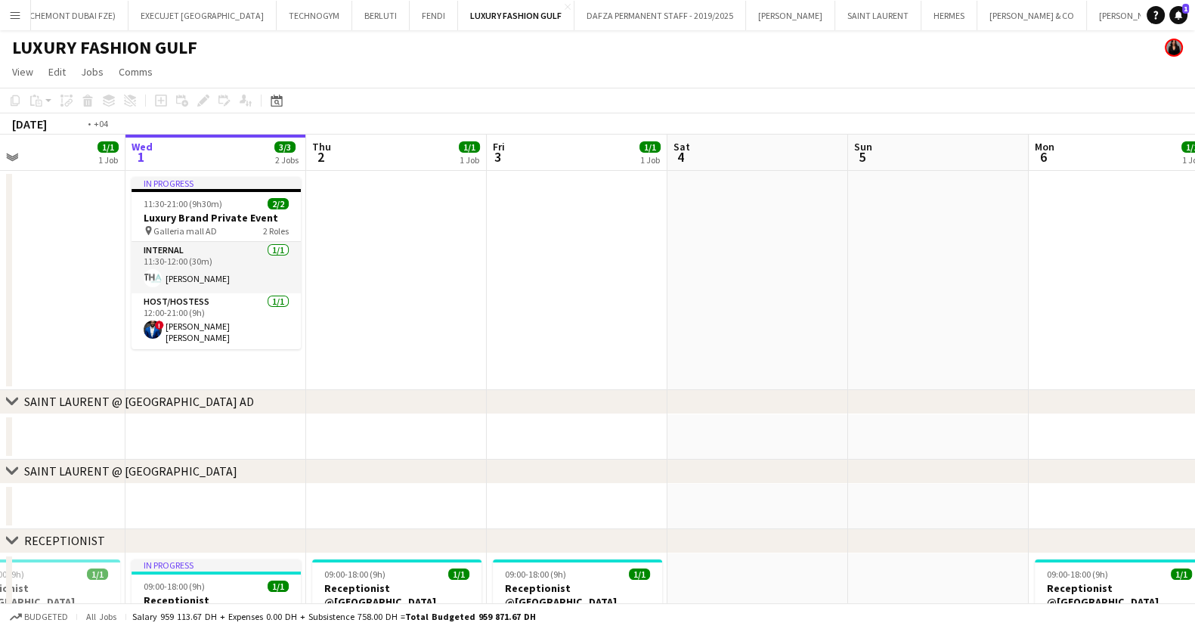
click at [809, 319] on app-calendar-viewport "Sun 28 Mon 29 1/1 1 Job Tue 30 1/1 1 Job Wed 1 3/3 2 Jobs Thu 2 1/1 1 Job Fri 3…" at bounding box center [597, 497] width 1195 height 725
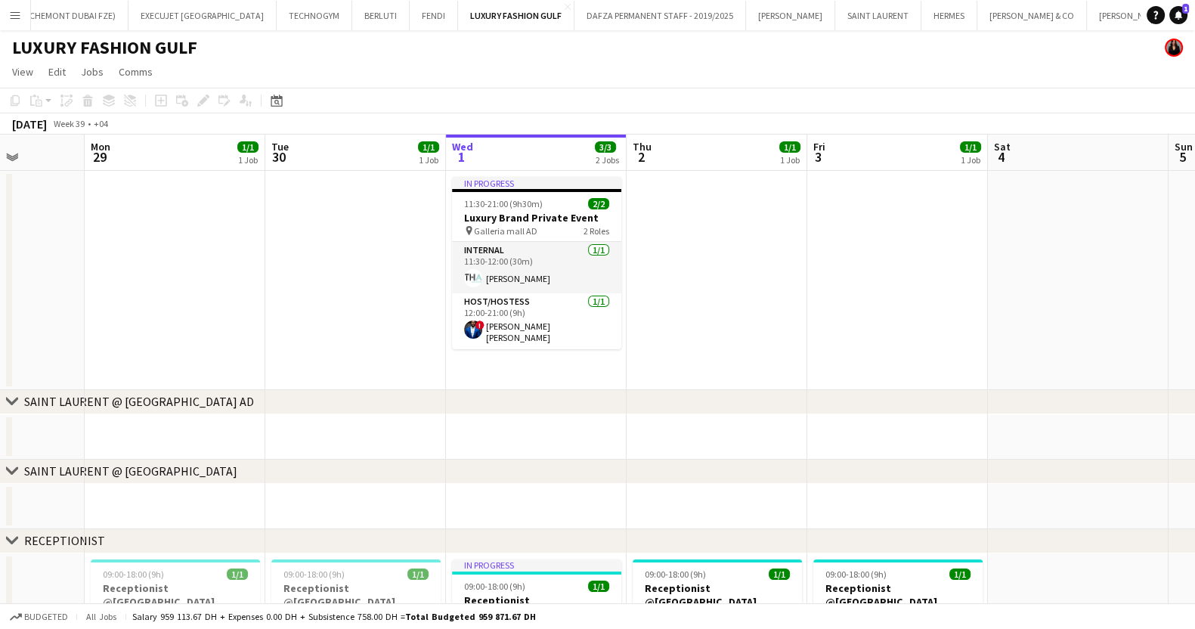
click at [800, 319] on app-calendar-viewport "Fri 26 1/1 1 Job Sat 27 Sun 28 Mon 29 1/1 1 Job Tue 30 1/1 1 Job Wed 1 3/3 2 Jo…" at bounding box center [597, 497] width 1195 height 725
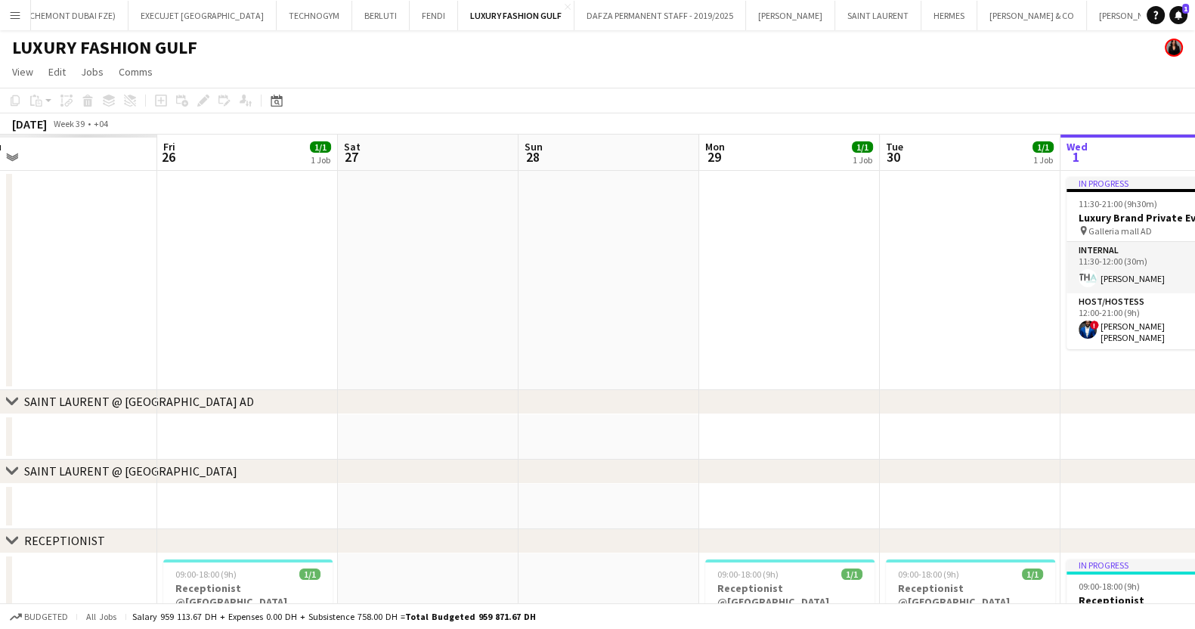
click at [563, 240] on app-calendar-viewport "Tue 23 Wed 24 Thu 25 Fri 26 1/1 1 Job Sat 27 Sun 28 Mon 29 1/1 1 Job Tue 30 1/1…" at bounding box center [597, 497] width 1195 height 725
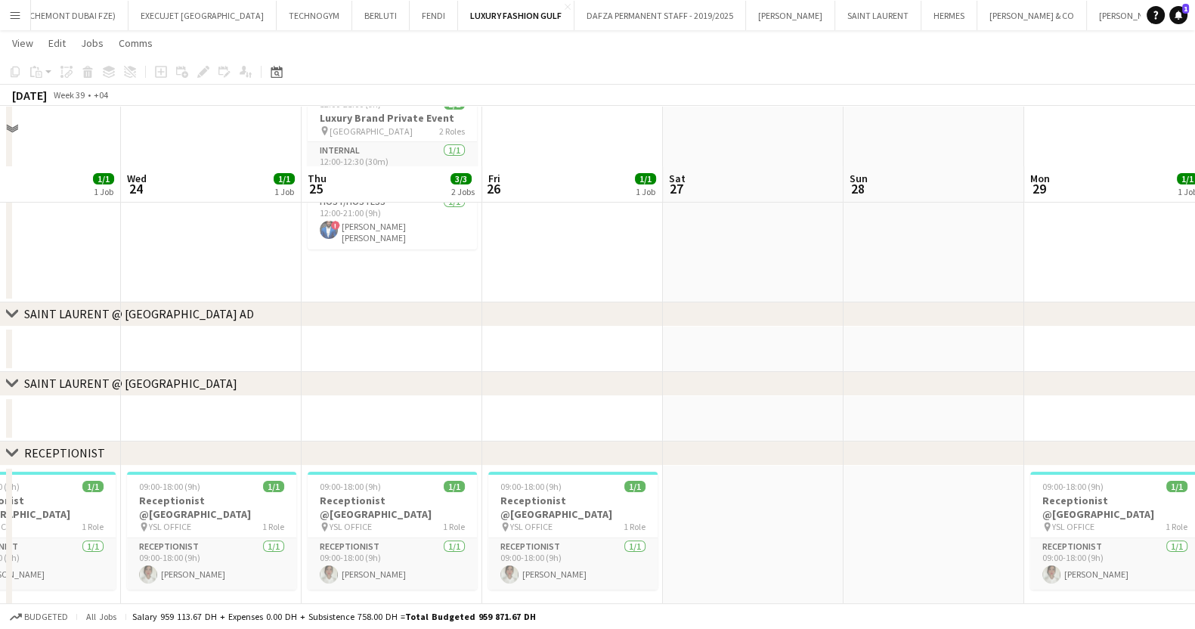
scroll to position [188, 0]
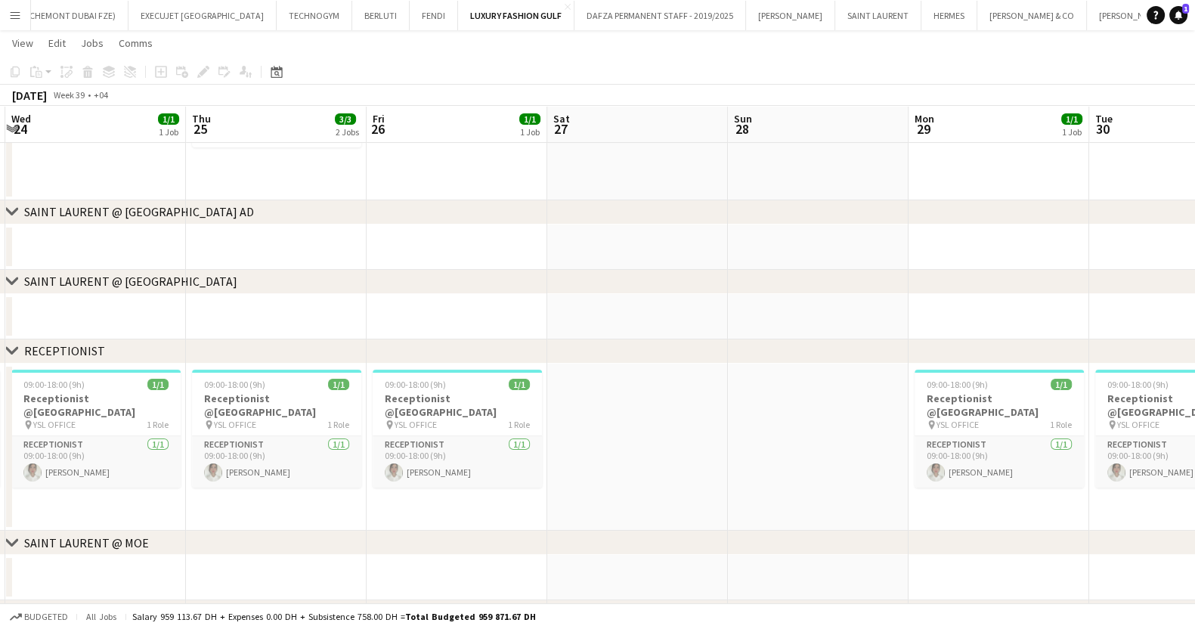
click at [179, 251] on app-calendar-viewport "Sun 21 Mon 22 1/1 1 Job Tue 23 1/1 1 Job Wed 24 1/1 1 Job Thu 25 3/3 2 Jobs Fri…" at bounding box center [597, 270] width 1195 height 799
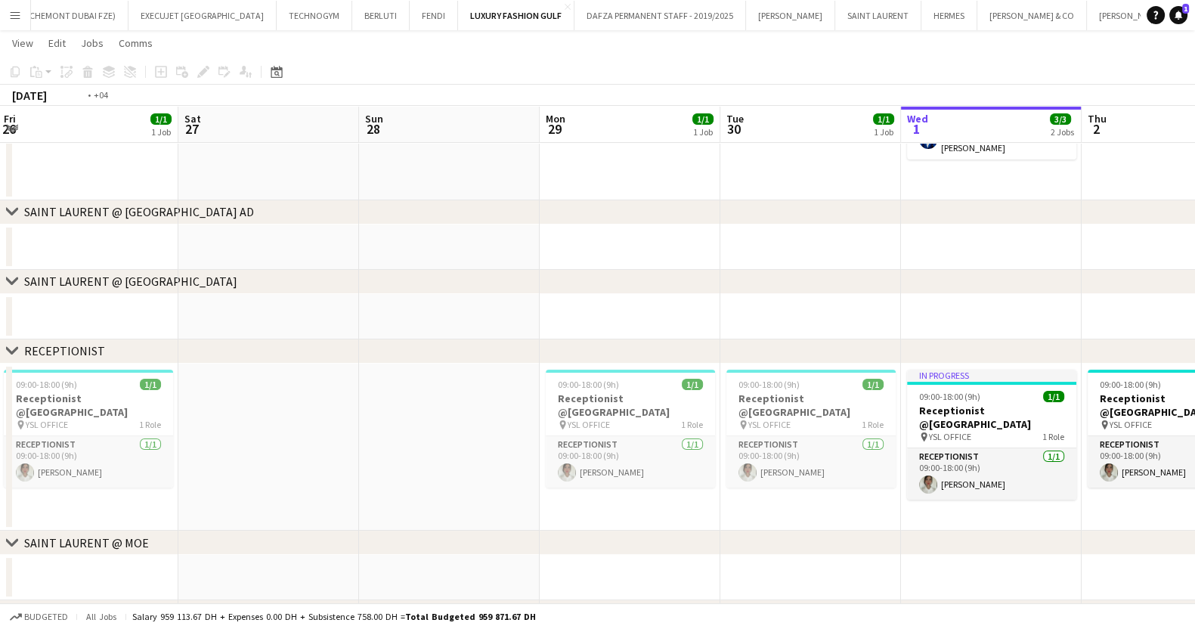
click at [122, 223] on div "chevron-right [GEOGRAPHIC_DATA] @ [GEOGRAPHIC_DATA] AD chevron-right [GEOGRAPHI…" at bounding box center [597, 270] width 1195 height 799
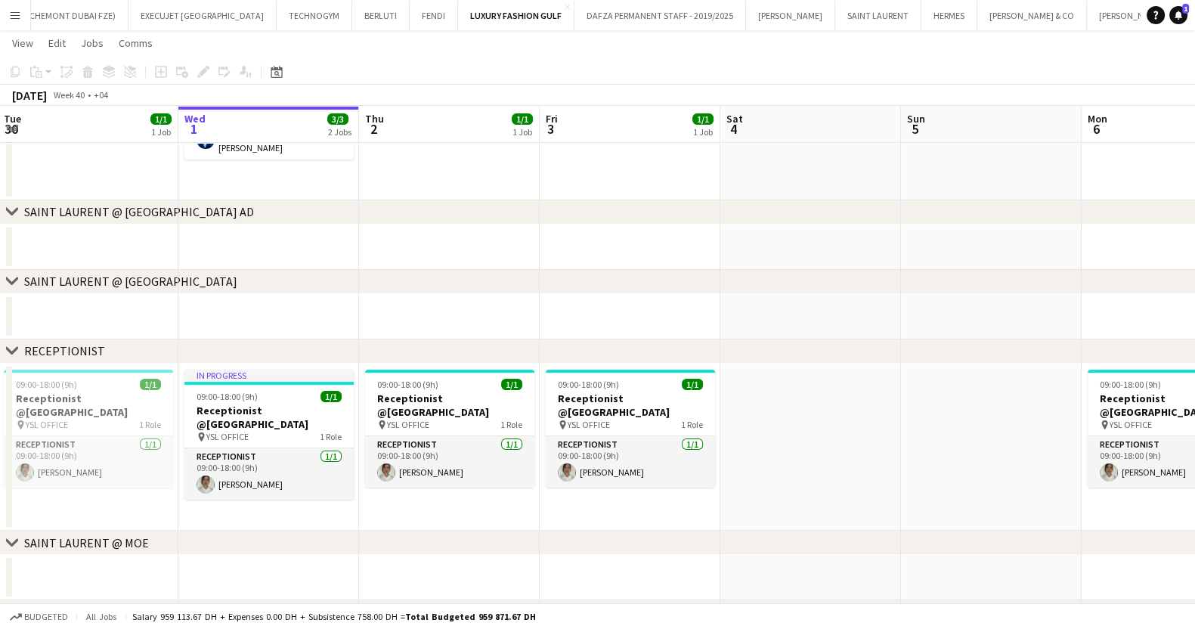
click at [479, 239] on app-calendar-viewport "Sun 28 Mon 29 1/1 1 Job Tue 30 1/1 1 Job Wed 1 3/3 2 Jobs Thu 2 1/1 1 Job Fri 3…" at bounding box center [597, 270] width 1195 height 799
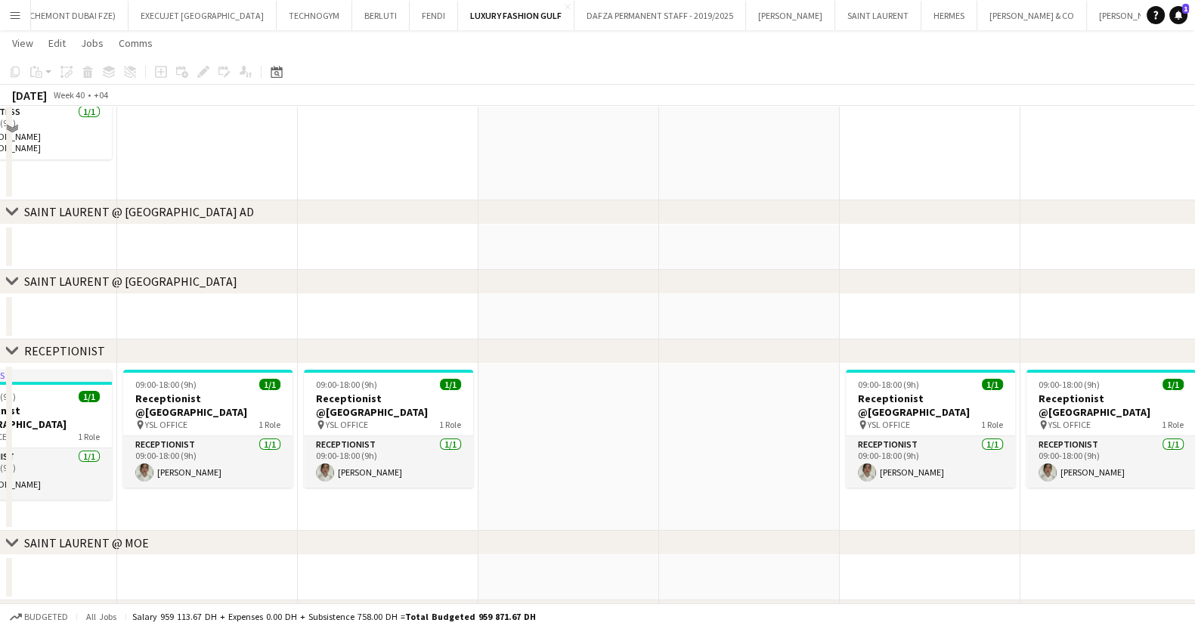
scroll to position [0, 0]
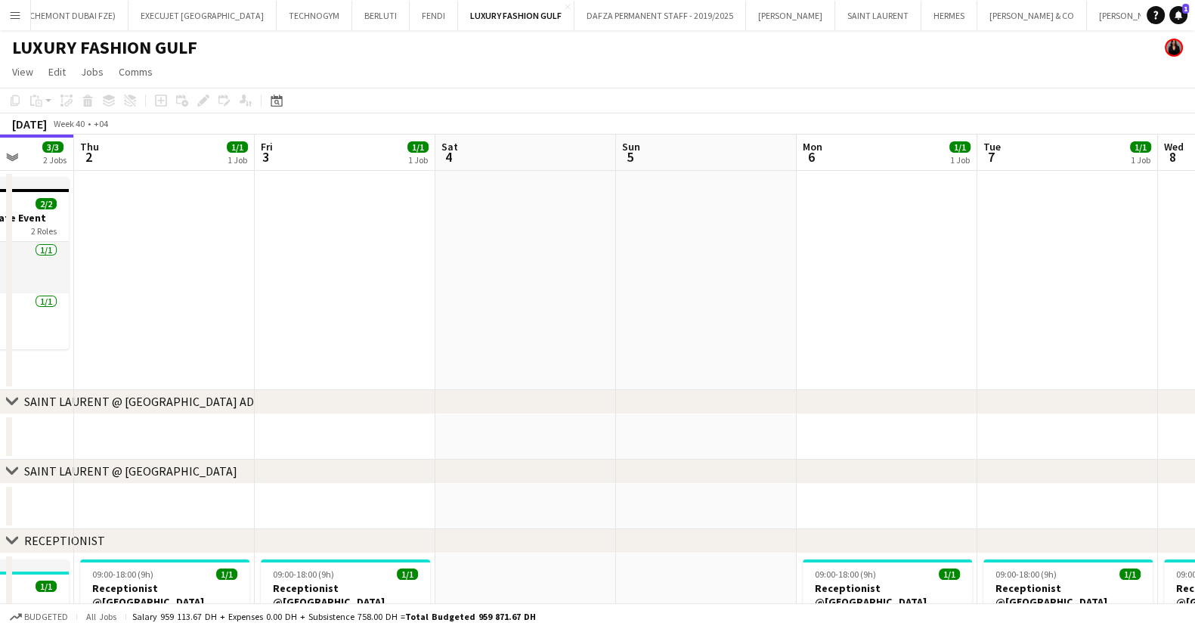
click at [226, 244] on app-calendar-viewport "Sun 28 Mon 29 1/1 1 Job Tue 30 1/1 1 Job Wed 1 3/3 2 Jobs Thu 2 1/1 1 Job Fri 3…" at bounding box center [597, 497] width 1195 height 725
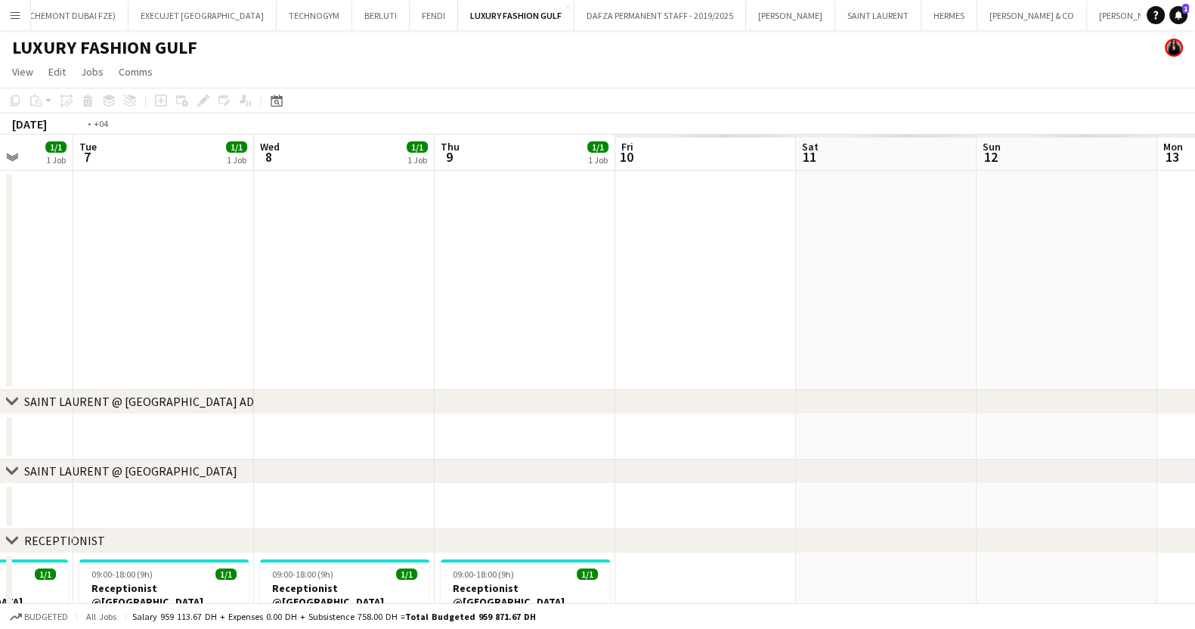
click at [231, 194] on app-calendar-viewport "Fri 3 1/1 1 Job Sat 4 Sun 5 Mon 6 1/1 1 Job Tue 7 1/1 1 Job Wed 8 1/1 1 Job Thu…" at bounding box center [597, 497] width 1195 height 725
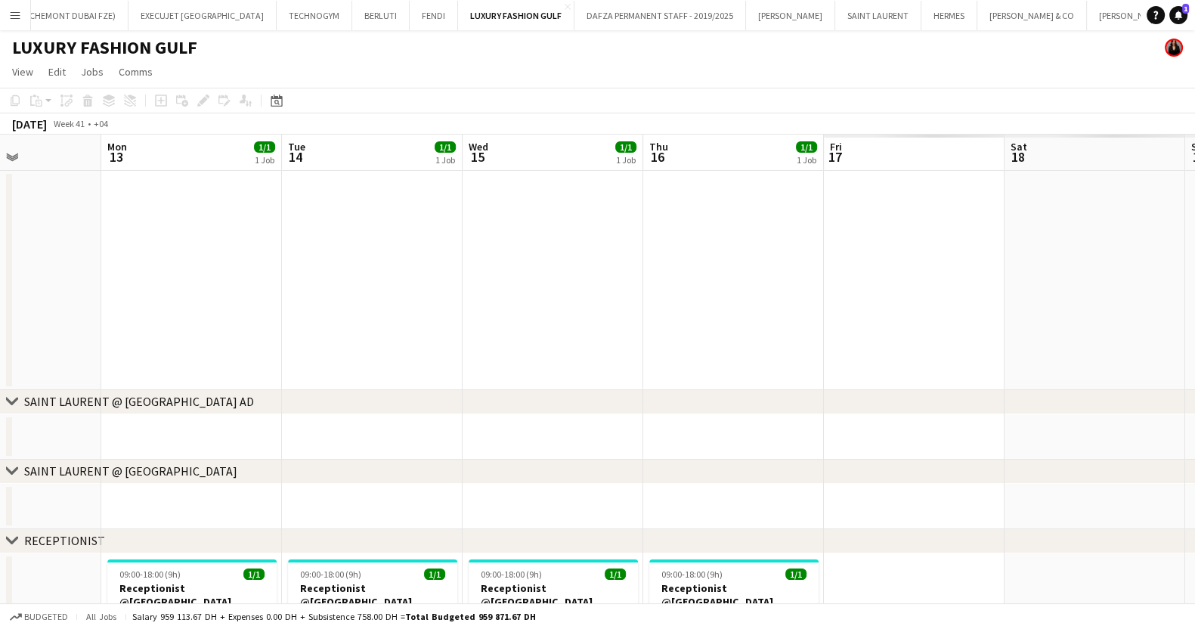
click at [62, 194] on app-calendar-viewport "Thu 9 1/1 1 Job Fri 10 1/1 1 Job Sat 11 Sun 12 Mon 13 1/1 1 Job Tue 14 1/1 1 Jo…" at bounding box center [597, 497] width 1195 height 725
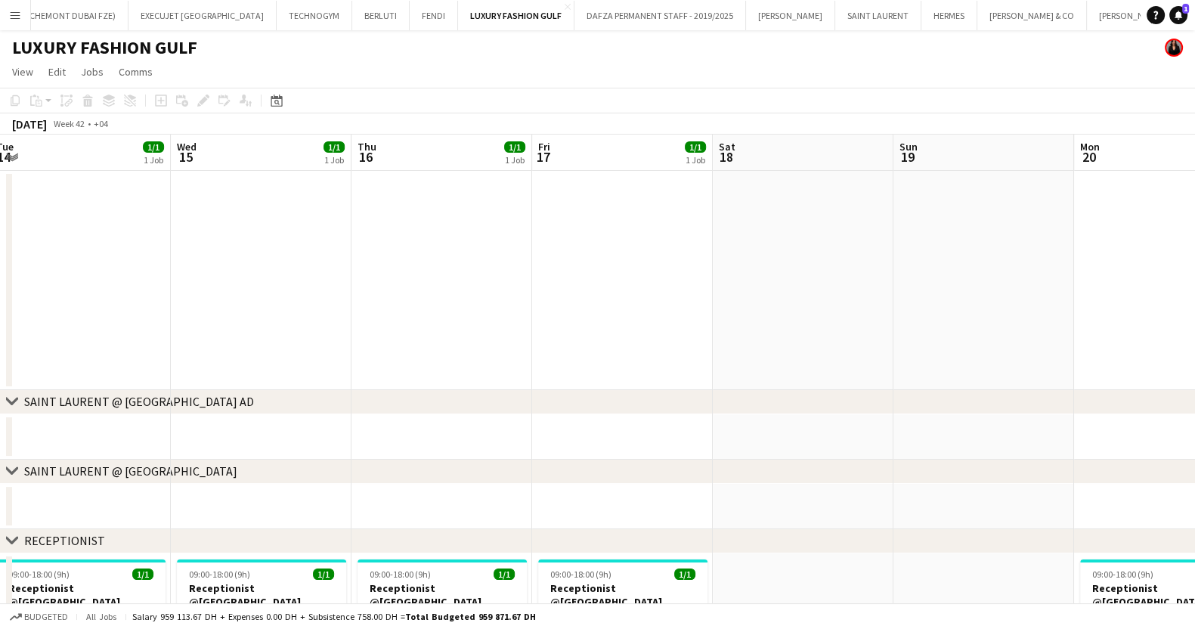
click at [194, 195] on app-calendar-viewport "Sat 11 Sun 12 Mon 13 1/1 1 Job Tue 14 1/1 1 Job Wed 15 1/1 1 Job Thu 16 1/1 1 J…" at bounding box center [597, 497] width 1195 height 725
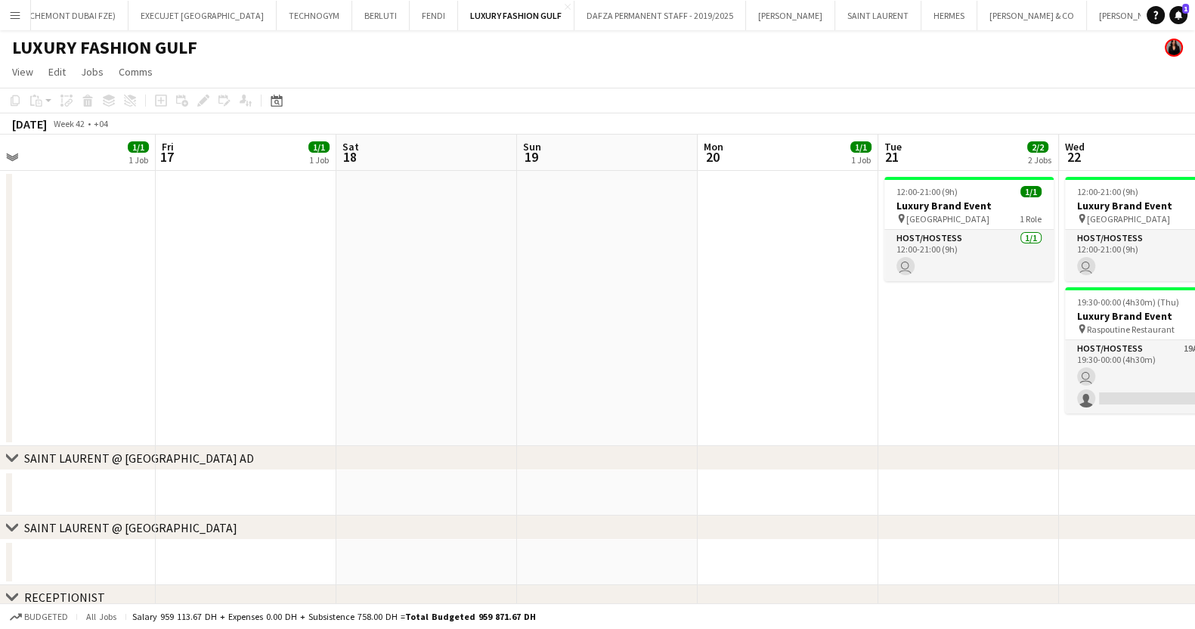
click at [0, 169] on html "Menu Boards Boards Boards All jobs Status Workforce Workforce My Workforce Recr…" at bounding box center [597, 471] width 1195 height 942
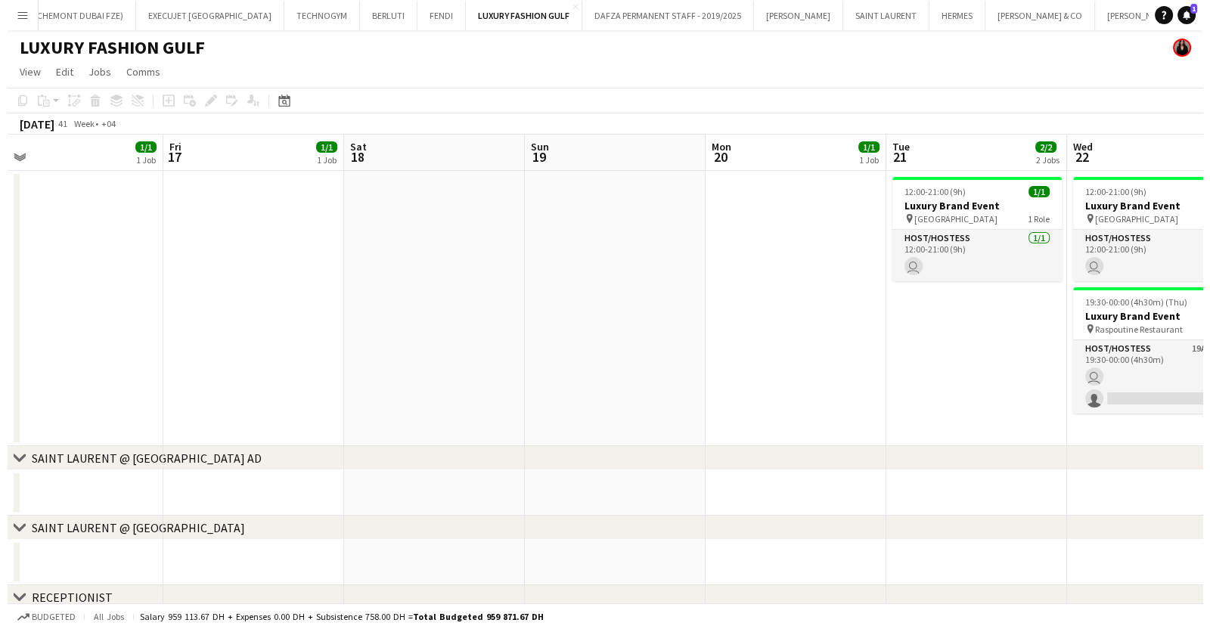
scroll to position [0, 434]
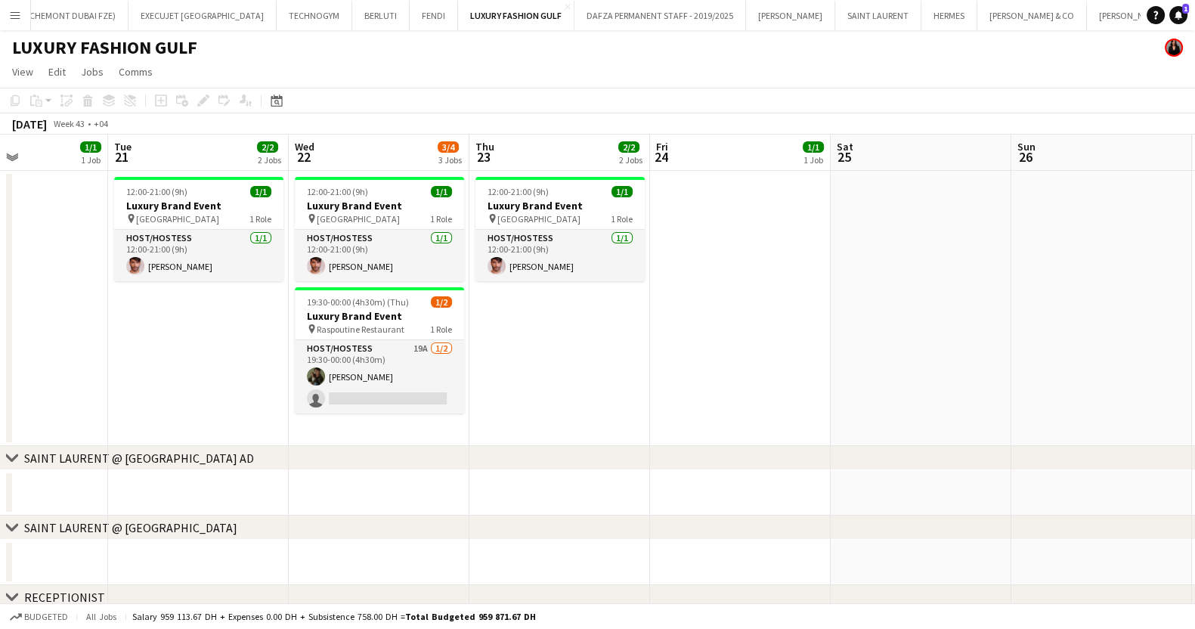
click at [14, 15] on app-icon "Menu" at bounding box center [15, 15] width 12 height 12
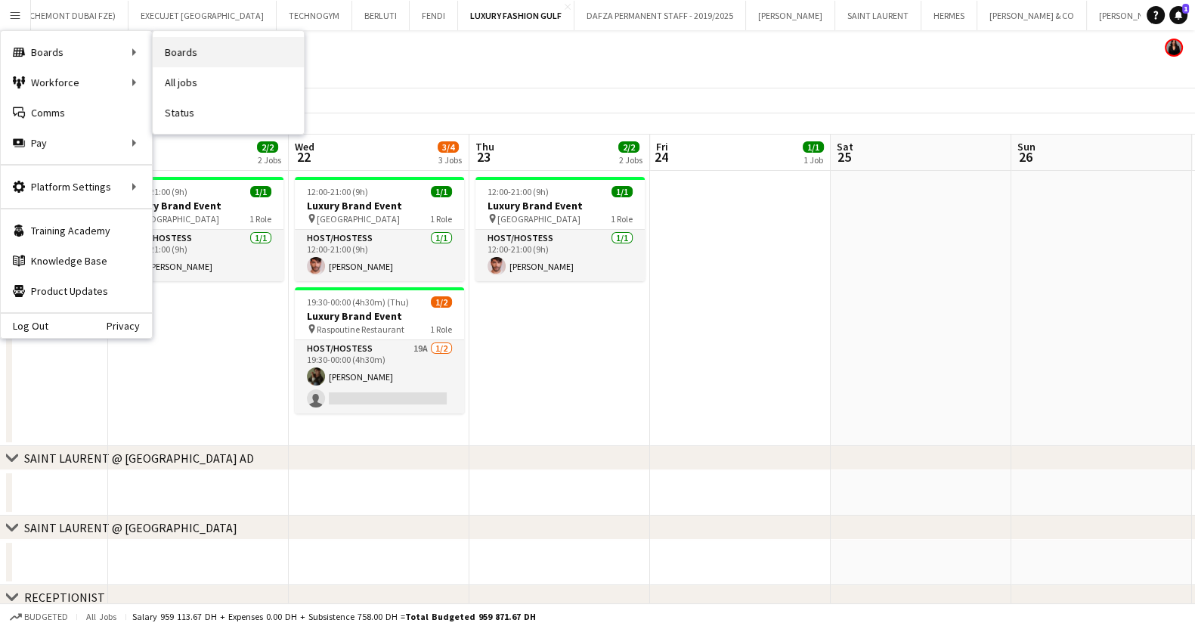
click at [232, 49] on link "Boards" at bounding box center [228, 52] width 151 height 30
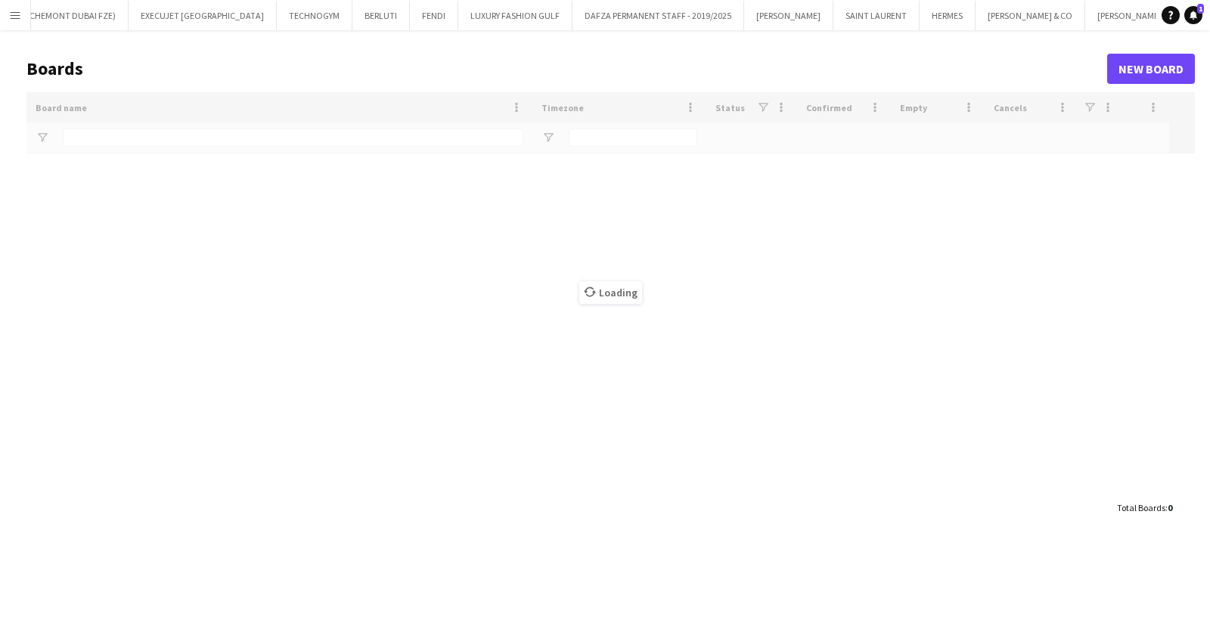
type input "****"
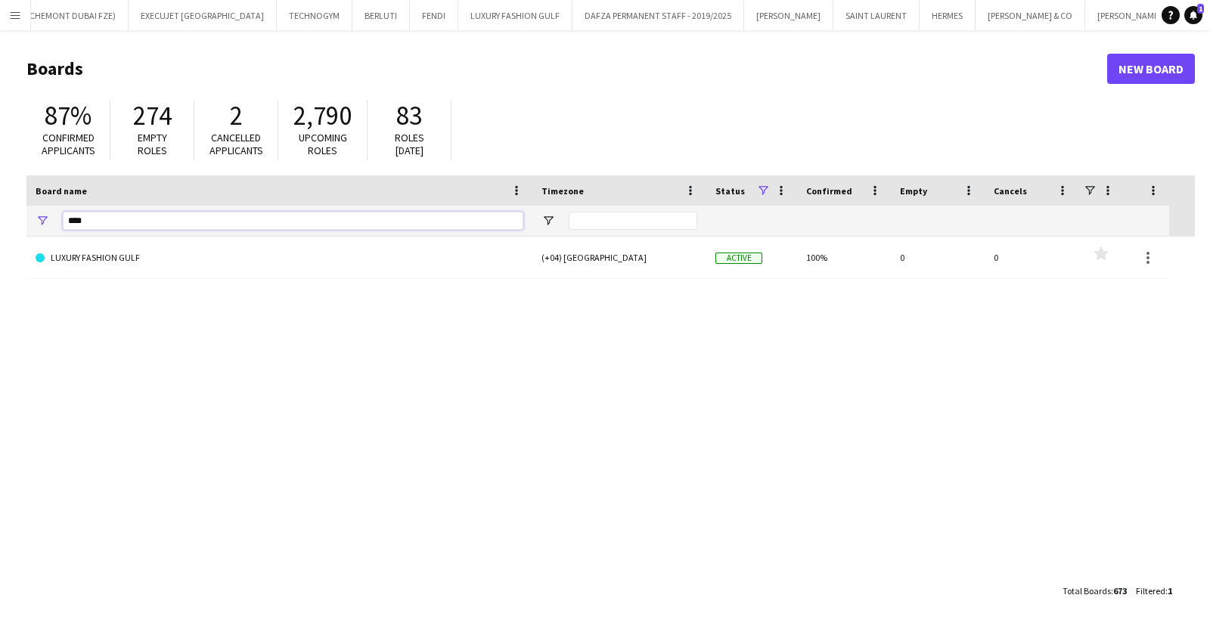
drag, startPoint x: 86, startPoint y: 216, endPoint x: 0, endPoint y: 215, distance: 86.2
click at [0, 215] on main "Boards New Board 87% Confirmed applicants 274 Empty roles 2 Cancelled applicant…" at bounding box center [605, 329] width 1210 height 598
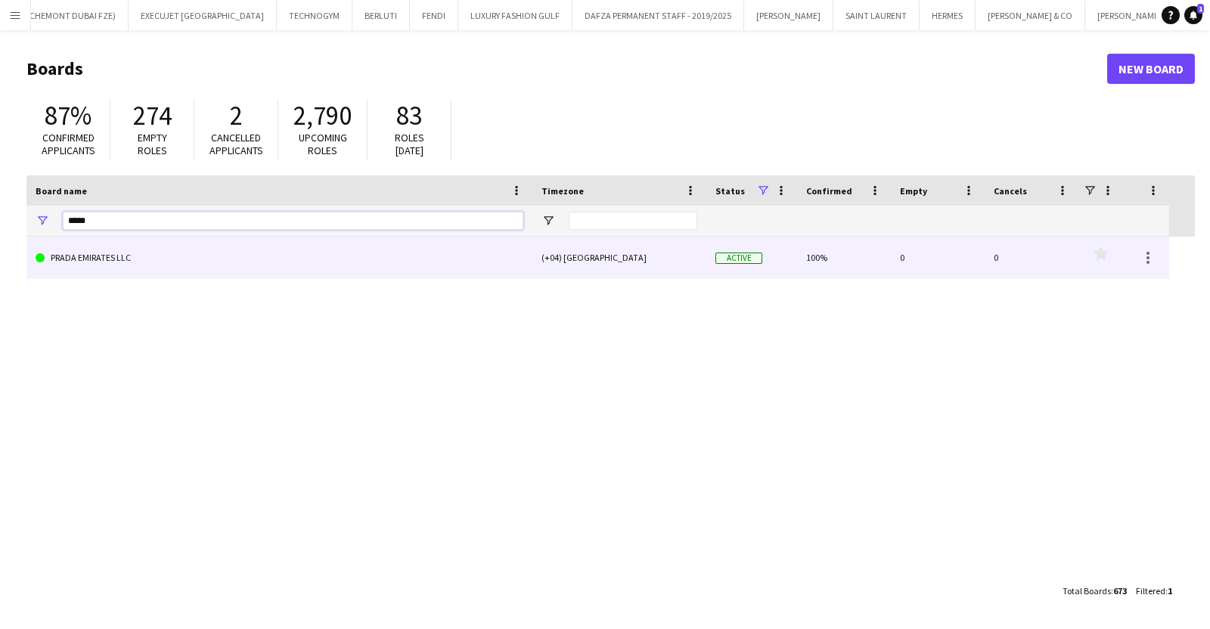
type input "*****"
click at [198, 259] on link "PRADA EMIRATES LLC" at bounding box center [280, 258] width 488 height 42
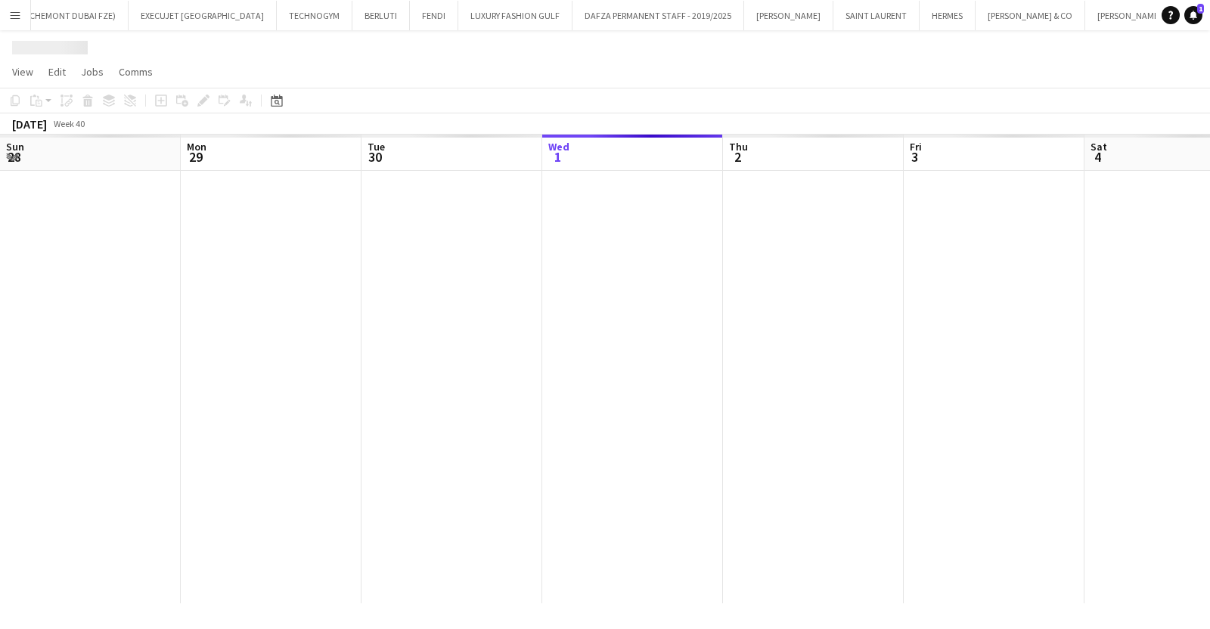
scroll to position [0, 361]
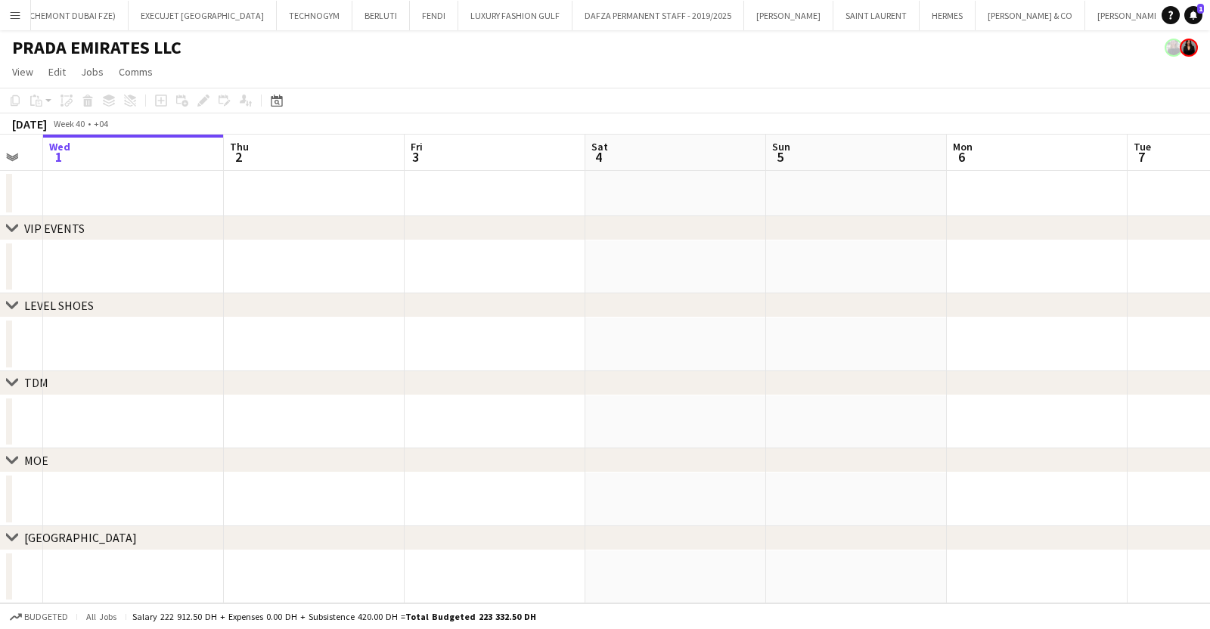
drag, startPoint x: 618, startPoint y: 283, endPoint x: 343, endPoint y: 280, distance: 274.4
click at [291, 283] on app-calendar-viewport "Sun 28 Mon 29 Tue 30 Wed 1 Thu 2 Fri 3 Sat 4 Sun 5 Mon 6 Tue 7 Wed 8 Thu 9" at bounding box center [605, 369] width 1210 height 469
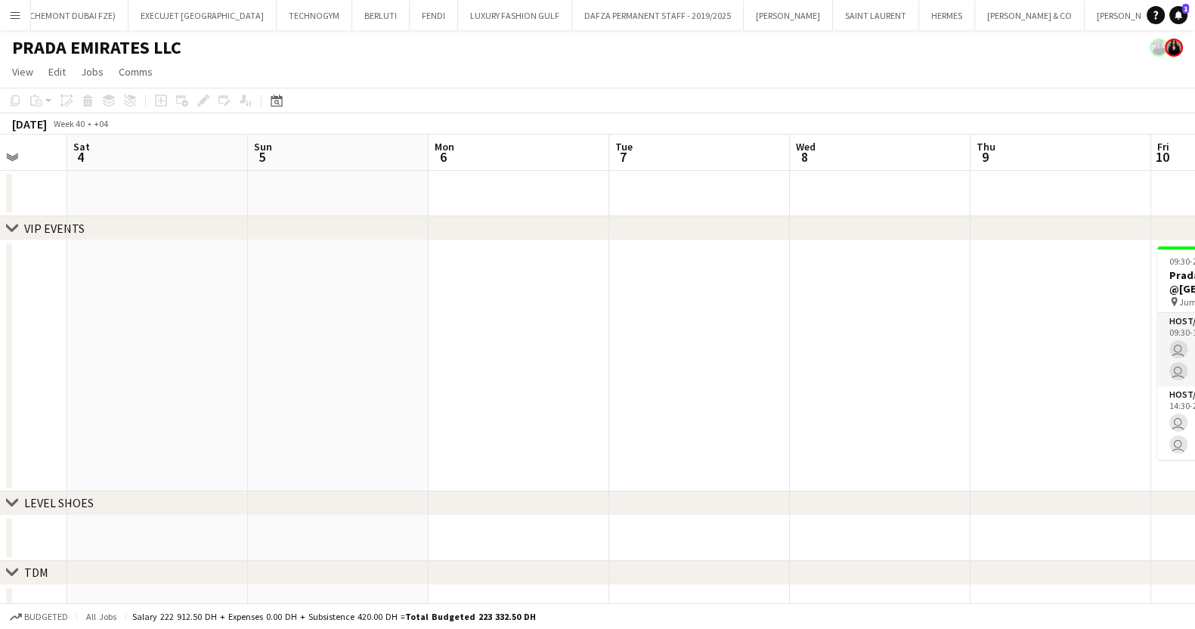
drag, startPoint x: 972, startPoint y: 274, endPoint x: 665, endPoint y: 274, distance: 306.9
click at [662, 274] on app-calendar-viewport "Tue 30 Wed 1 Thu 2 Fri 3 Sat 4 Sun 5 Mon 6 Tue 7 Wed 8 Thu 9 Fri 10 4/4 1 Job S…" at bounding box center [597, 452] width 1195 height 635
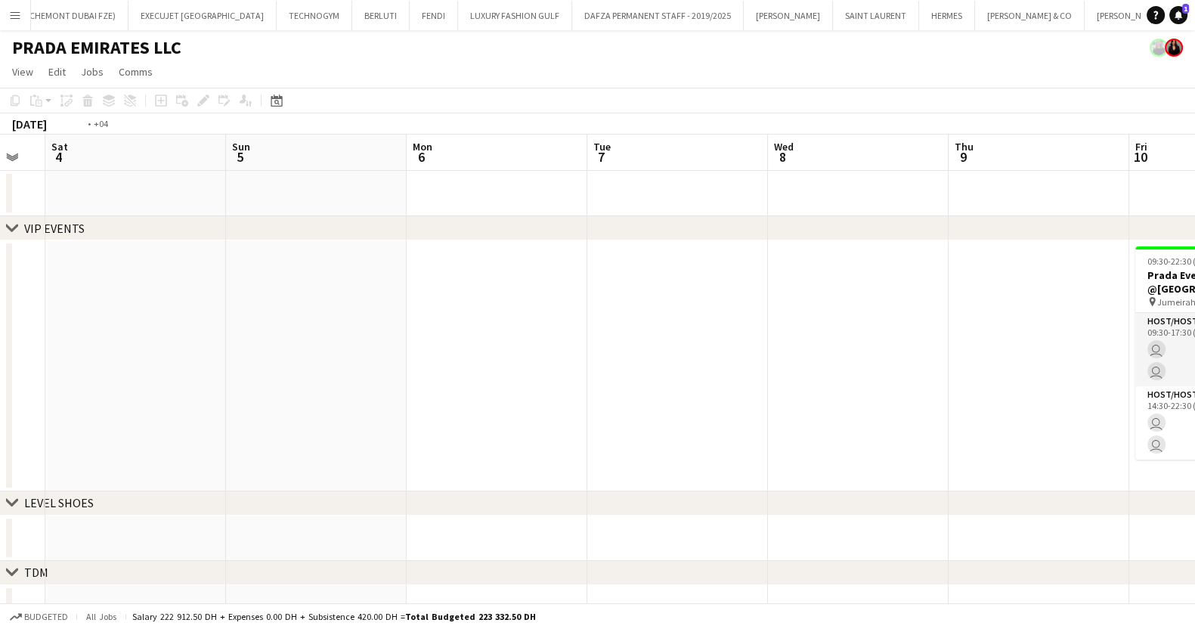
scroll to position [0, 627]
drag, startPoint x: 998, startPoint y: 278, endPoint x: 393, endPoint y: 284, distance: 604.8
click at [420, 281] on app-calendar-viewport "Wed 1 Thu 2 Fri 3 Sat 4 Sun 5 Mon 6 Tue 7 Wed 8 Thu 9 Fri 10 4/4 1 Job Sat 11 S…" at bounding box center [597, 452] width 1195 height 635
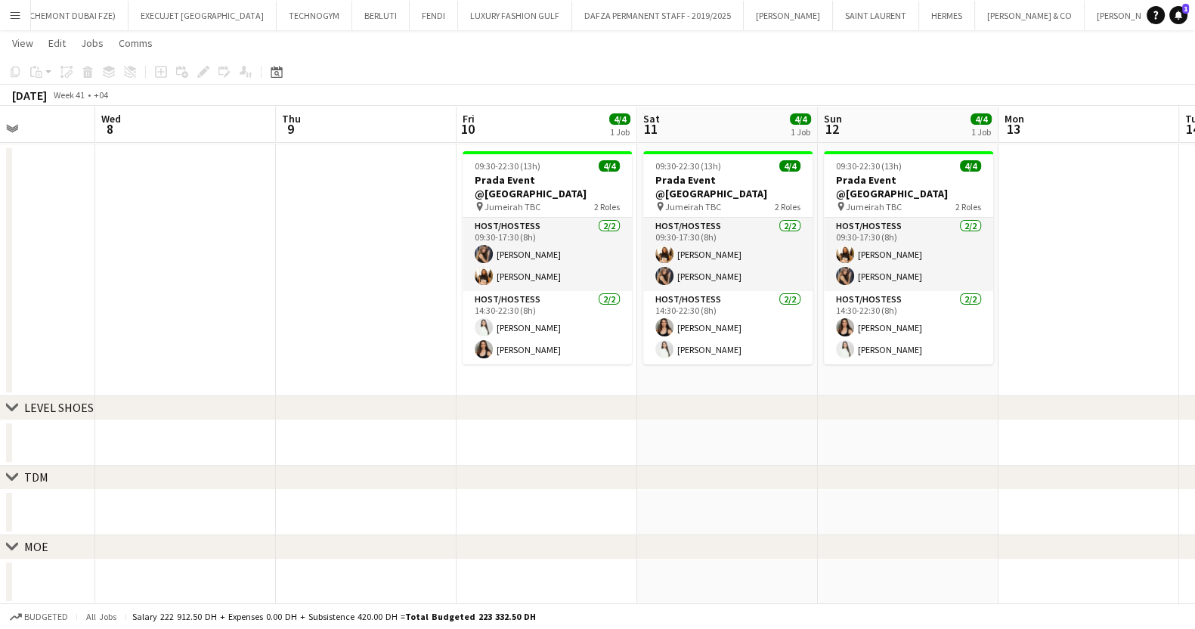
scroll to position [0, 633]
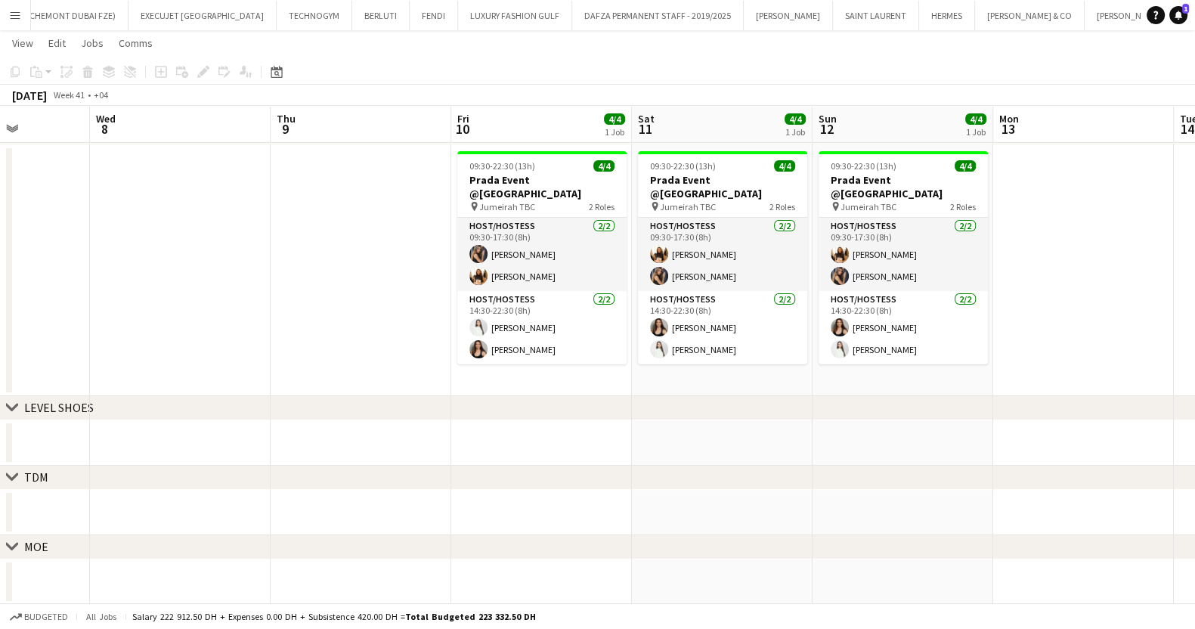
click at [934, 418] on div "chevron-right VIP EVENTS chevron-right LEVEL SHOES chevron-right TDM chevron-ri…" at bounding box center [597, 319] width 1195 height 709
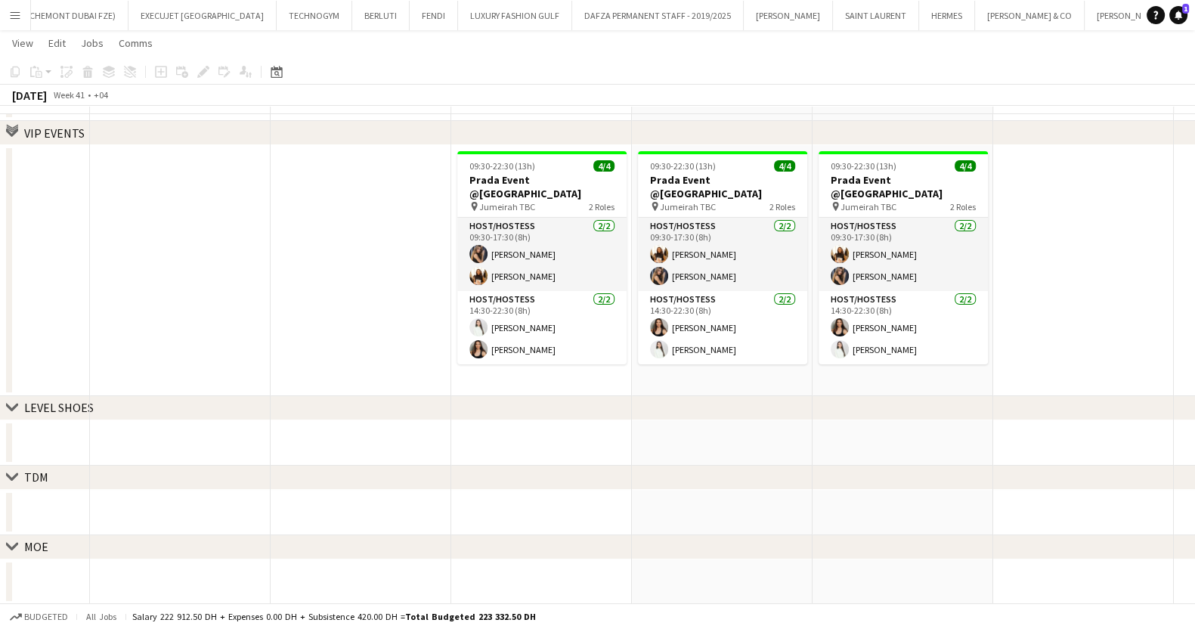
scroll to position [0, 0]
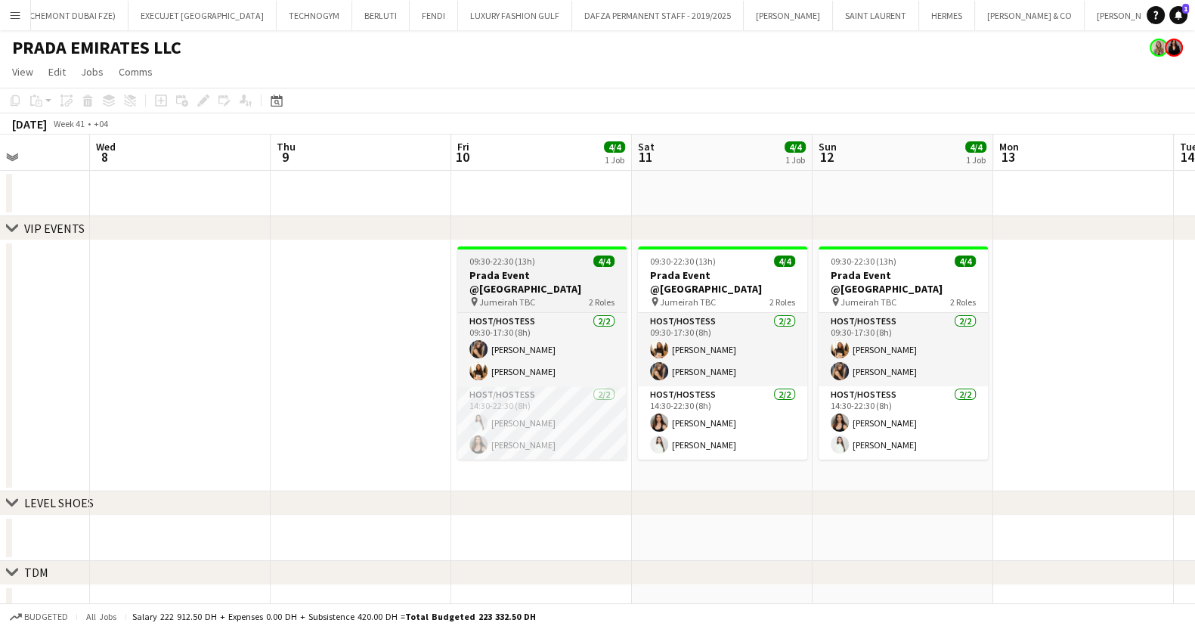
click at [504, 268] on h3 "Prada Event @[GEOGRAPHIC_DATA]" at bounding box center [541, 281] width 169 height 27
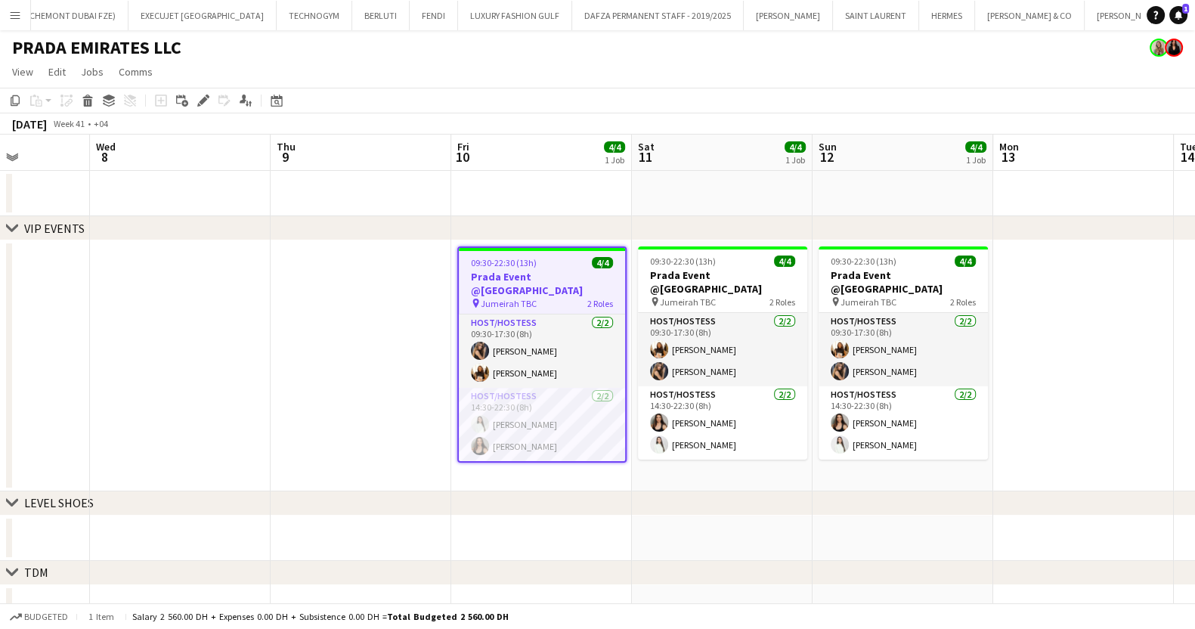
click at [203, 98] on icon at bounding box center [203, 101] width 8 height 8
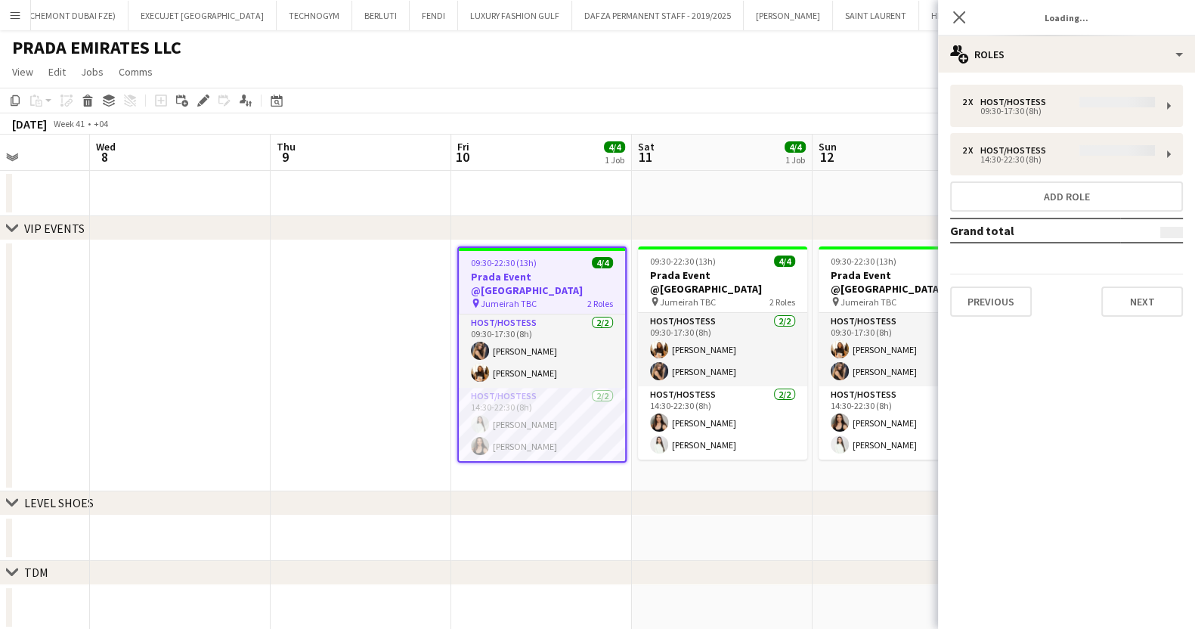
click at [1081, 101] on div "2 x Host/Hostess 09:30-17:30 (8h) 2 x Host/Hostess 14:30-22:30 (8h) Add role Gr…" at bounding box center [1066, 201] width 257 height 232
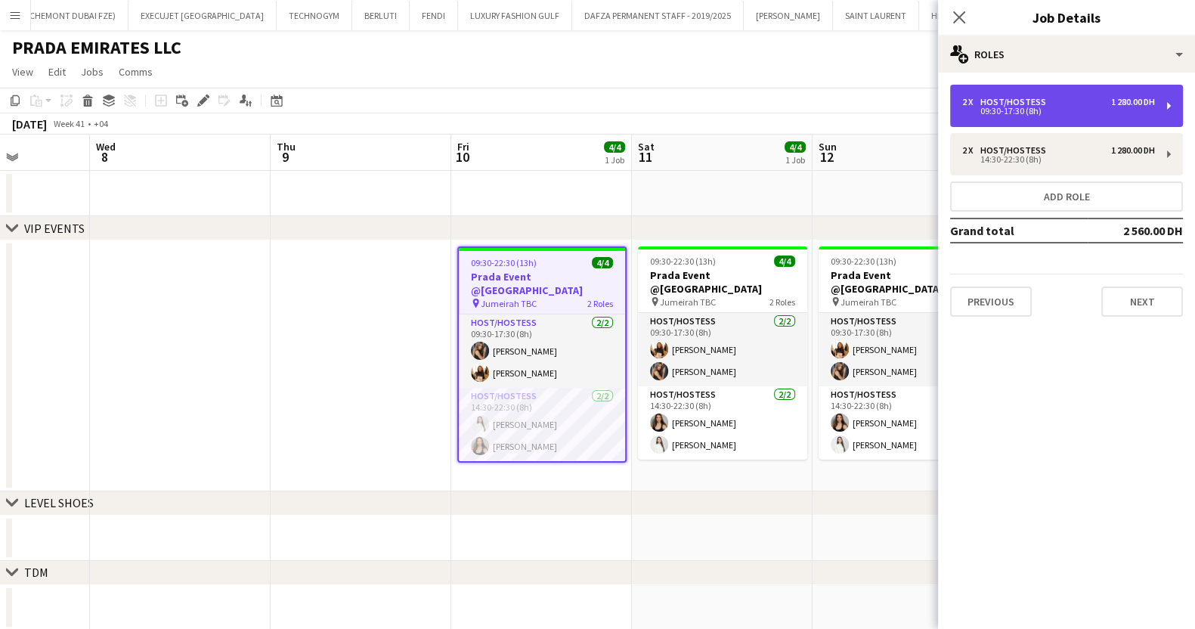
click at [1035, 102] on div "Host/Hostess" at bounding box center [1016, 102] width 72 height 11
